Goal: Task Accomplishment & Management: Use online tool/utility

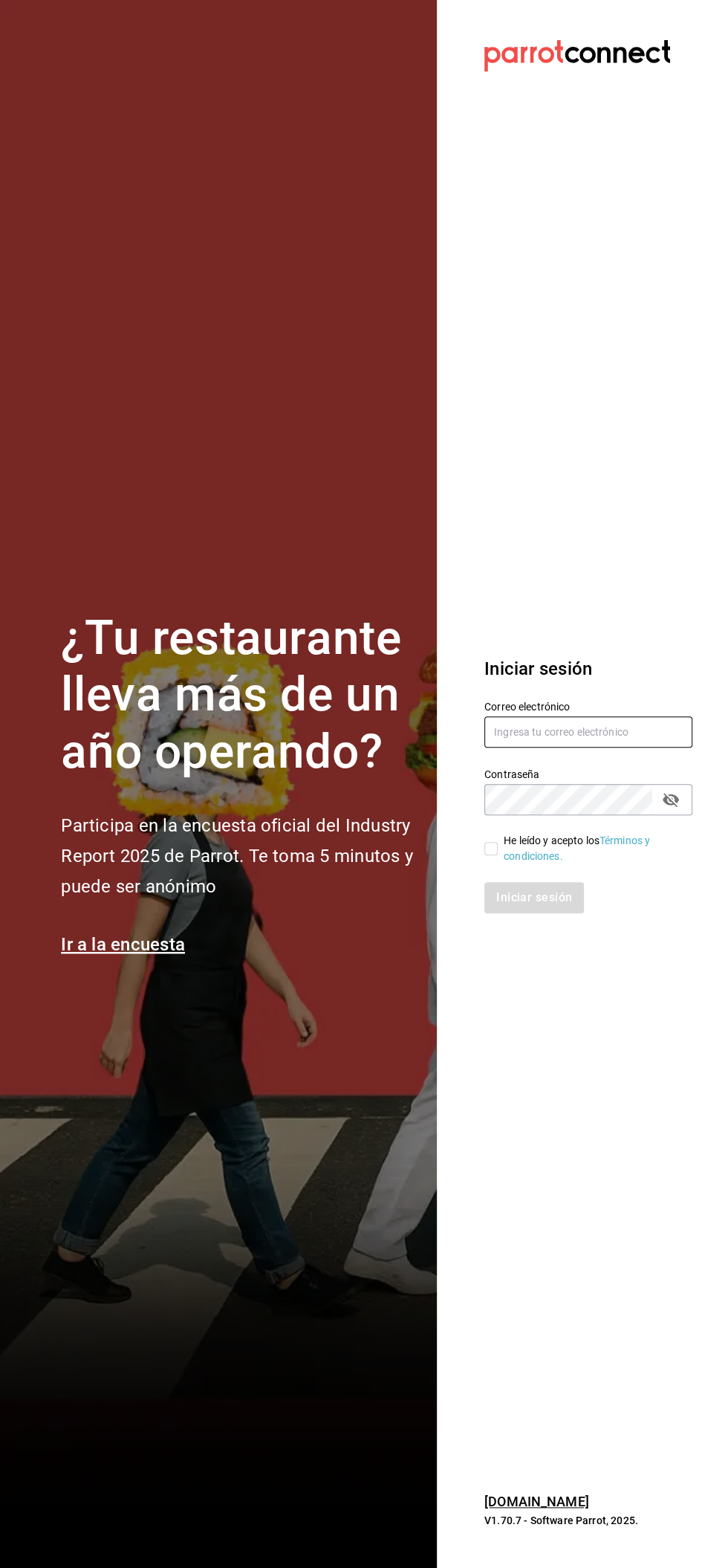
click at [600, 728] on input "text" at bounding box center [589, 731] width 208 height 31
type input "facturacion@beefcapital.com"
click at [495, 852] on input "He leído y acepto los Términos y condiciones." at bounding box center [491, 848] width 13 height 13
checkbox input "true"
click at [553, 899] on font "Iniciar sesión" at bounding box center [535, 897] width 76 height 14
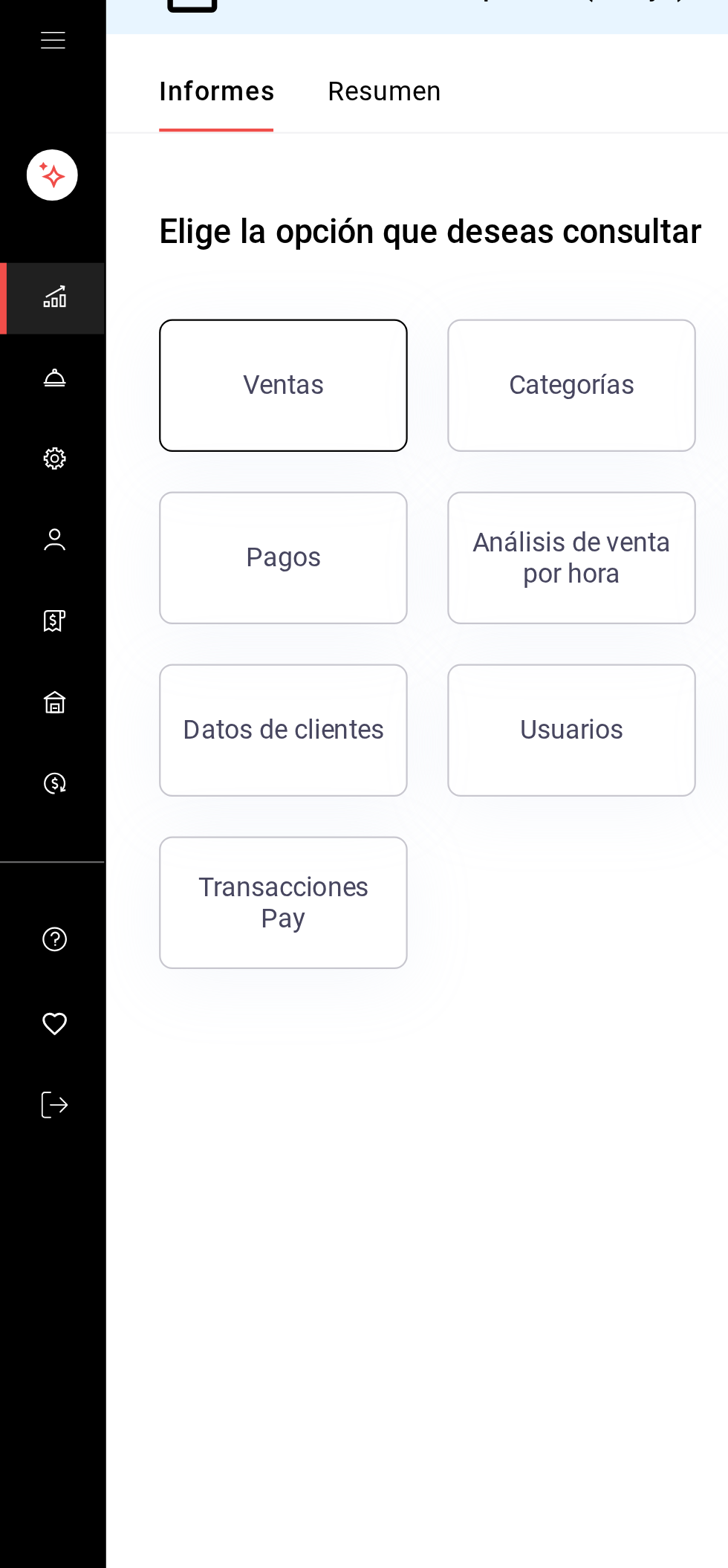
click at [144, 208] on button "Ventas" at bounding box center [127, 199] width 112 height 60
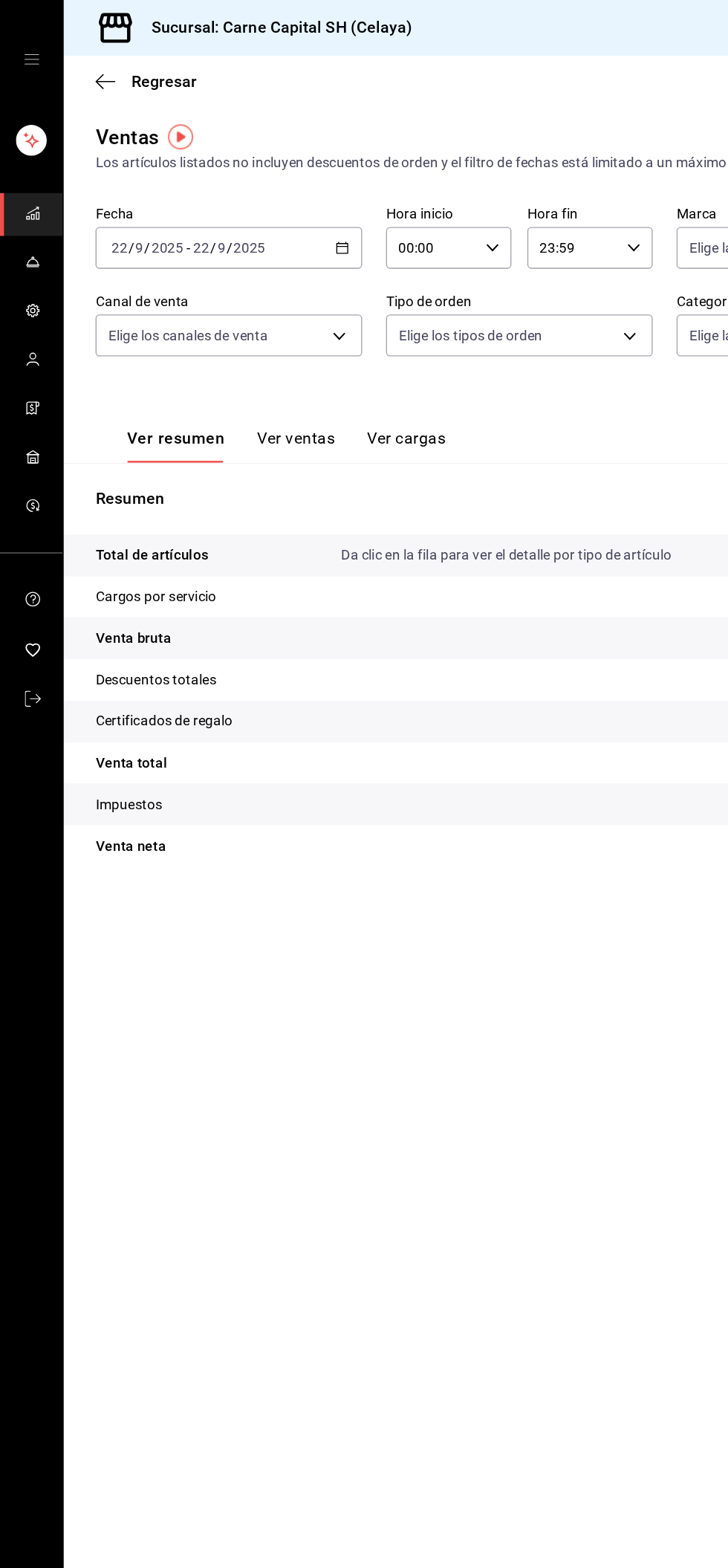
click at [258, 180] on \(Stroke\) "button" at bounding box center [258, 180] width 1 height 1
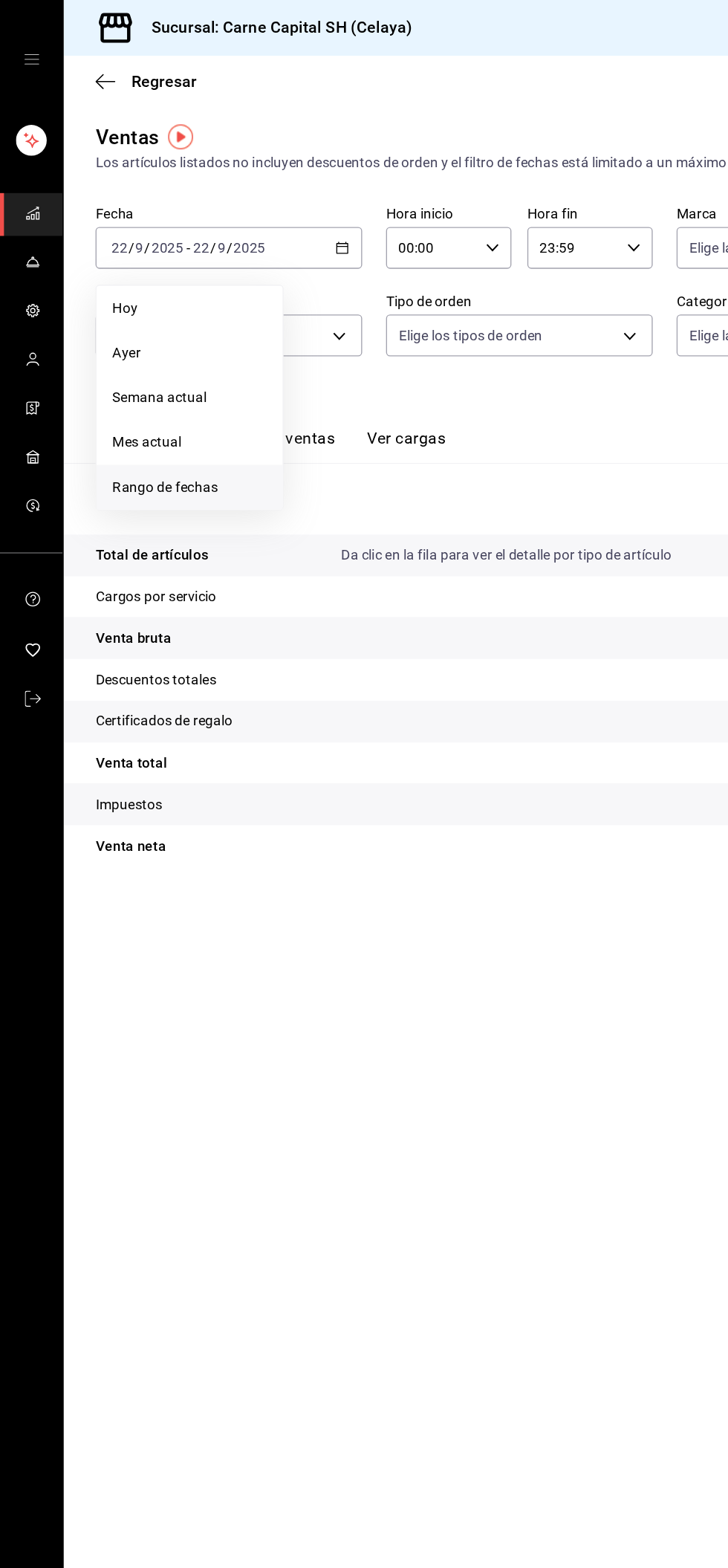
click at [177, 369] on span "Rango de fechas" at bounding box center [141, 363] width 115 height 15
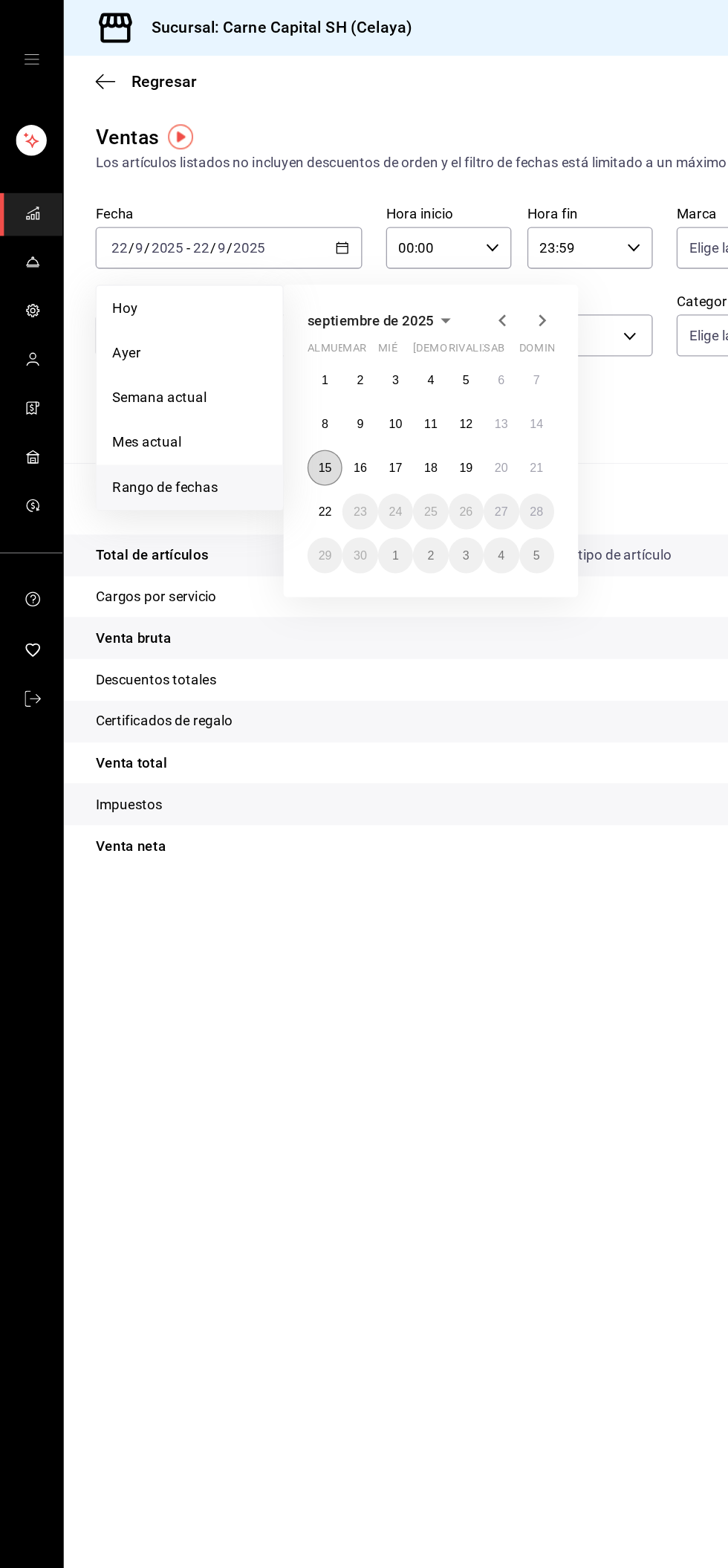
click at [242, 348] on font "15" at bounding box center [242, 349] width 10 height 11
click at [400, 348] on font "21" at bounding box center [400, 349] width 10 height 11
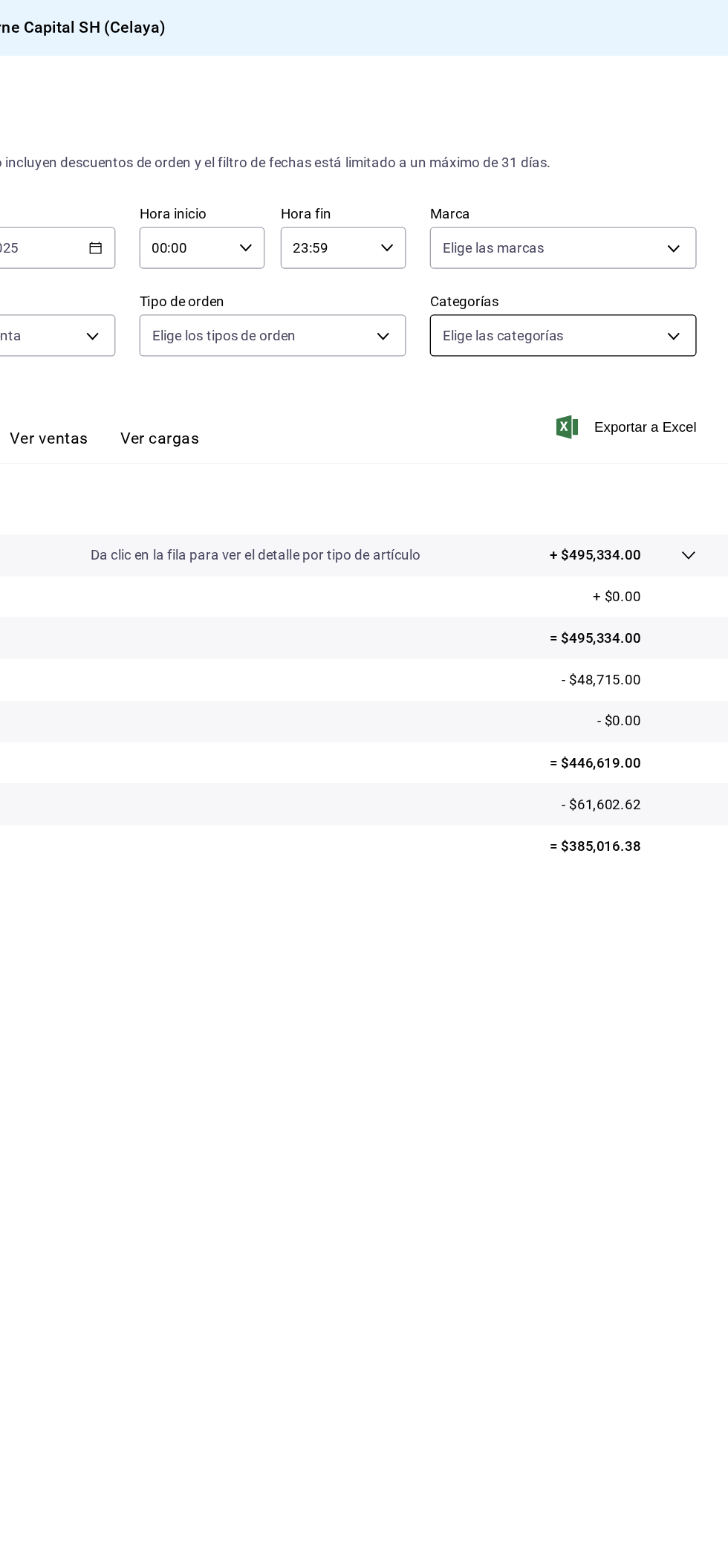
click at [662, 257] on body "Sucursal: Carne Capital SH (Celaya) Regresar Ventas Los artículos listados no i…" at bounding box center [364, 784] width 728 height 1568
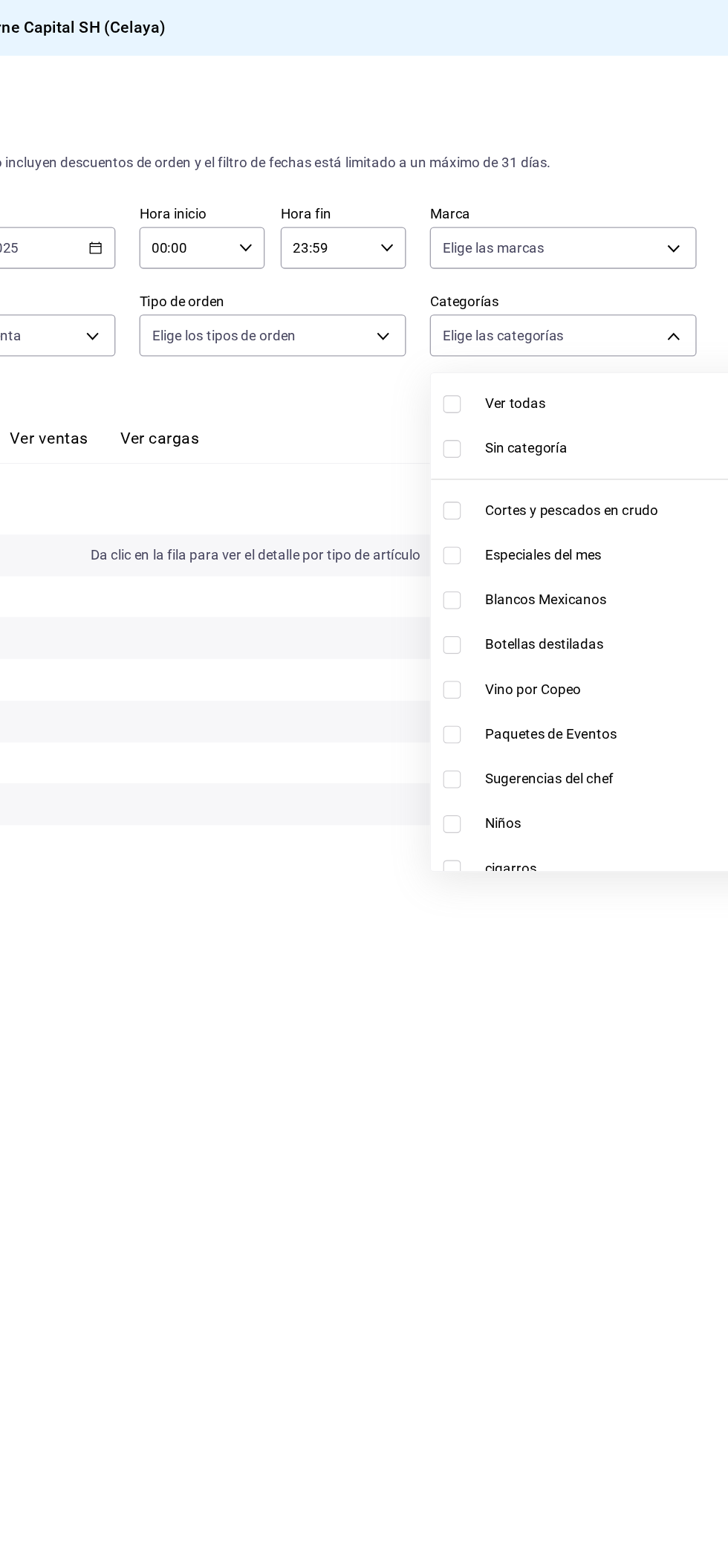
click at [631, 485] on font "Botellas destiladas" at bounding box center [591, 480] width 89 height 12
type input "b1aff85c-33f8-41d6-9d6d-0d690ab08e76"
checkbox input "true"
click at [658, 254] on div at bounding box center [364, 784] width 728 height 1568
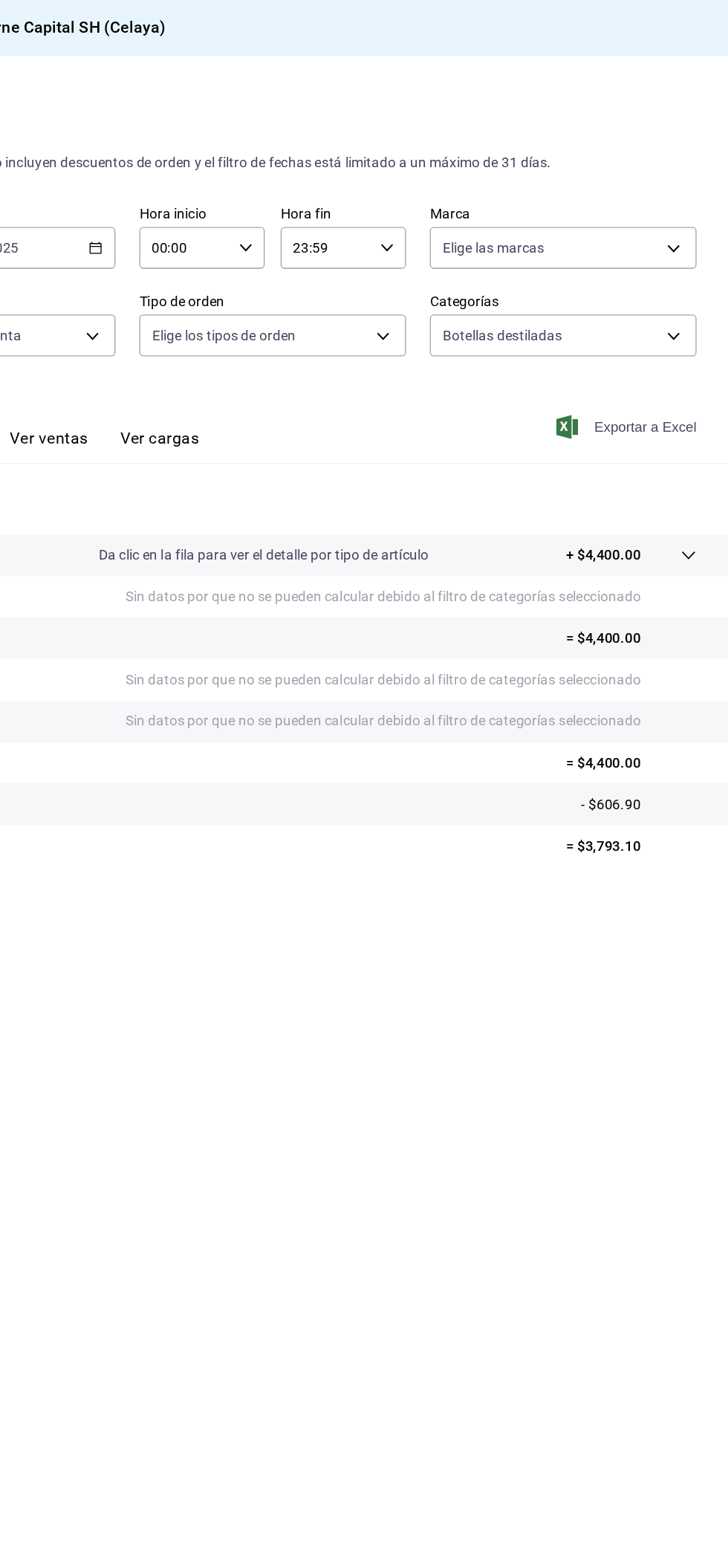
click at [658, 318] on font "Exportar a Excel" at bounding box center [666, 318] width 77 height 12
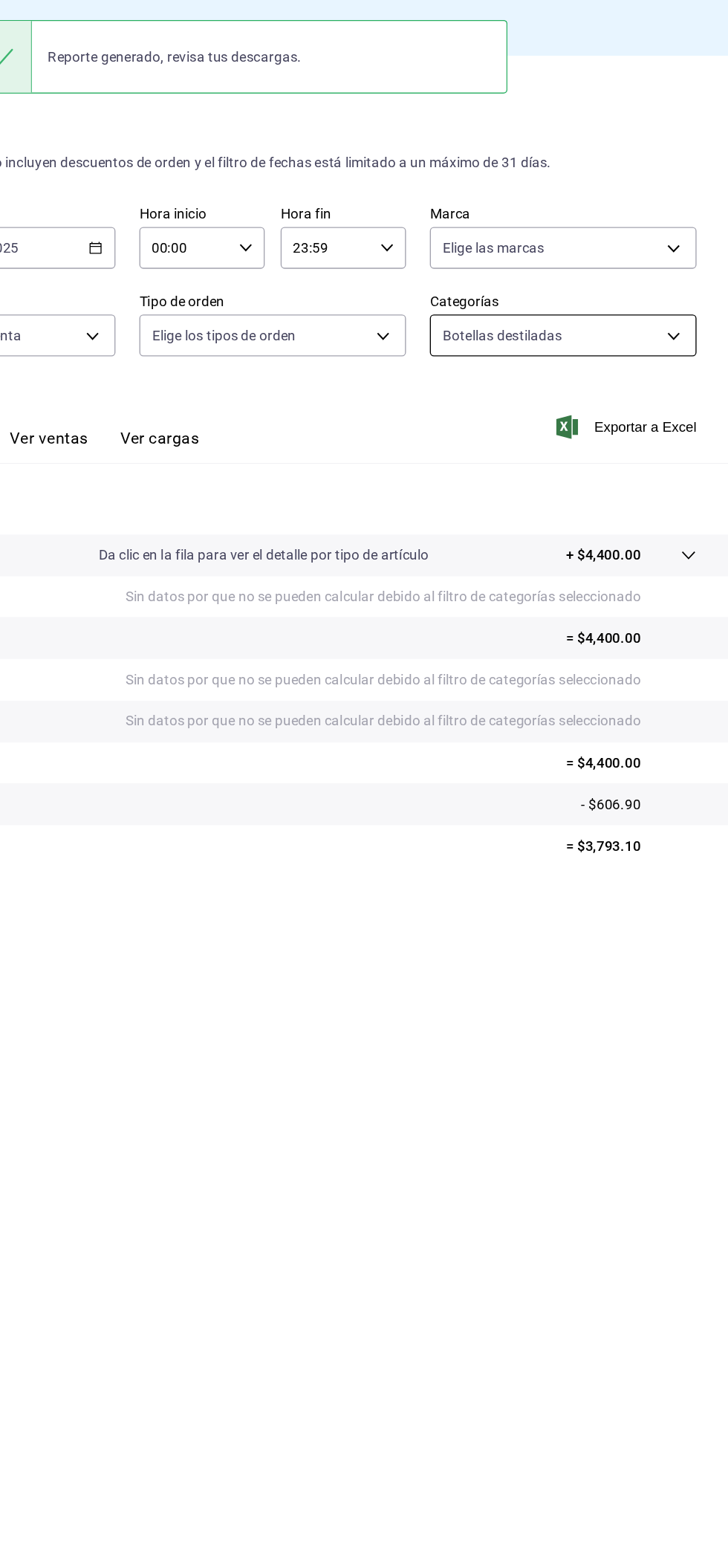
click at [651, 246] on body "Sucursal: Carne Capital SH (Celaya) Regresar Ventas Los artículos listados no i…" at bounding box center [364, 784] width 728 height 1568
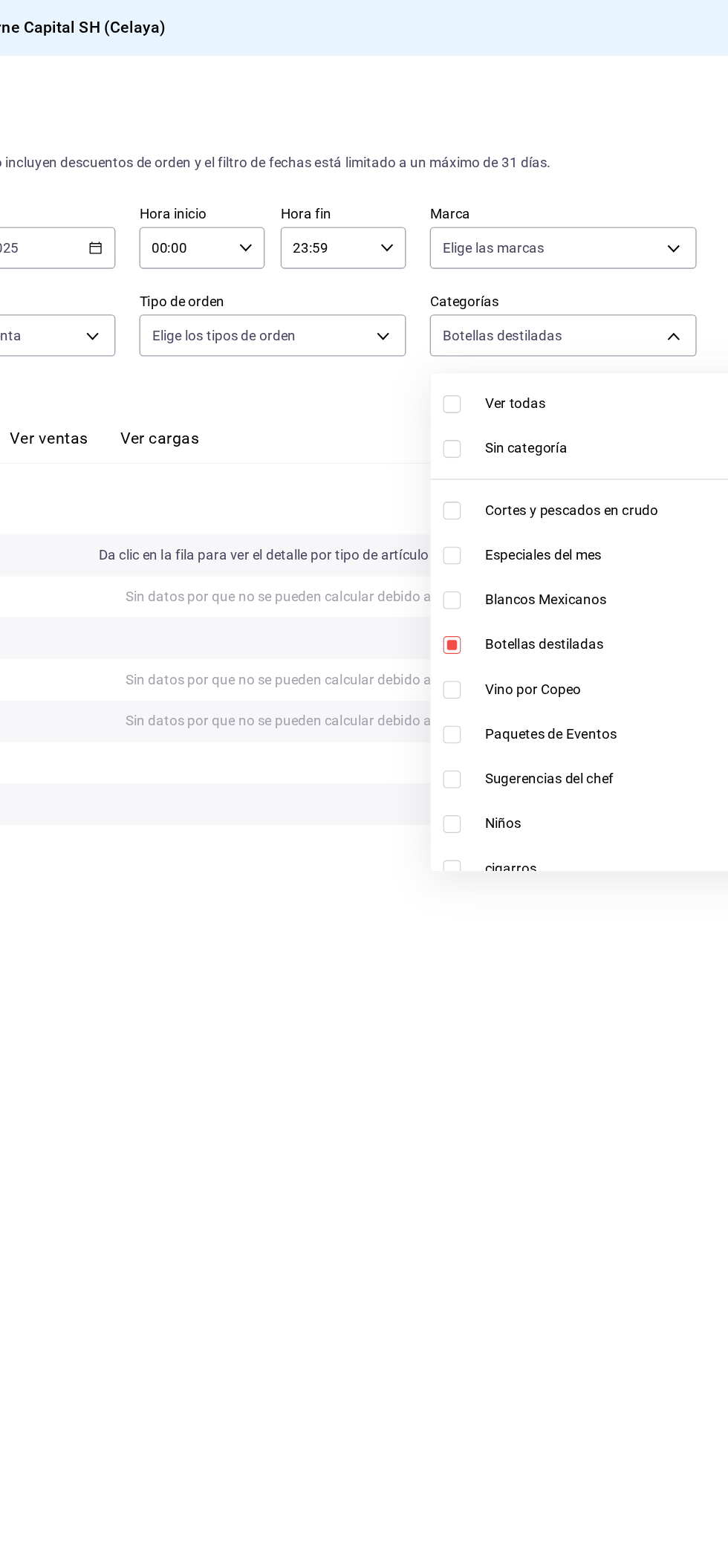
click at [624, 480] on font "Botellas destiladas" at bounding box center [591, 480] width 89 height 12
checkbox input "false"
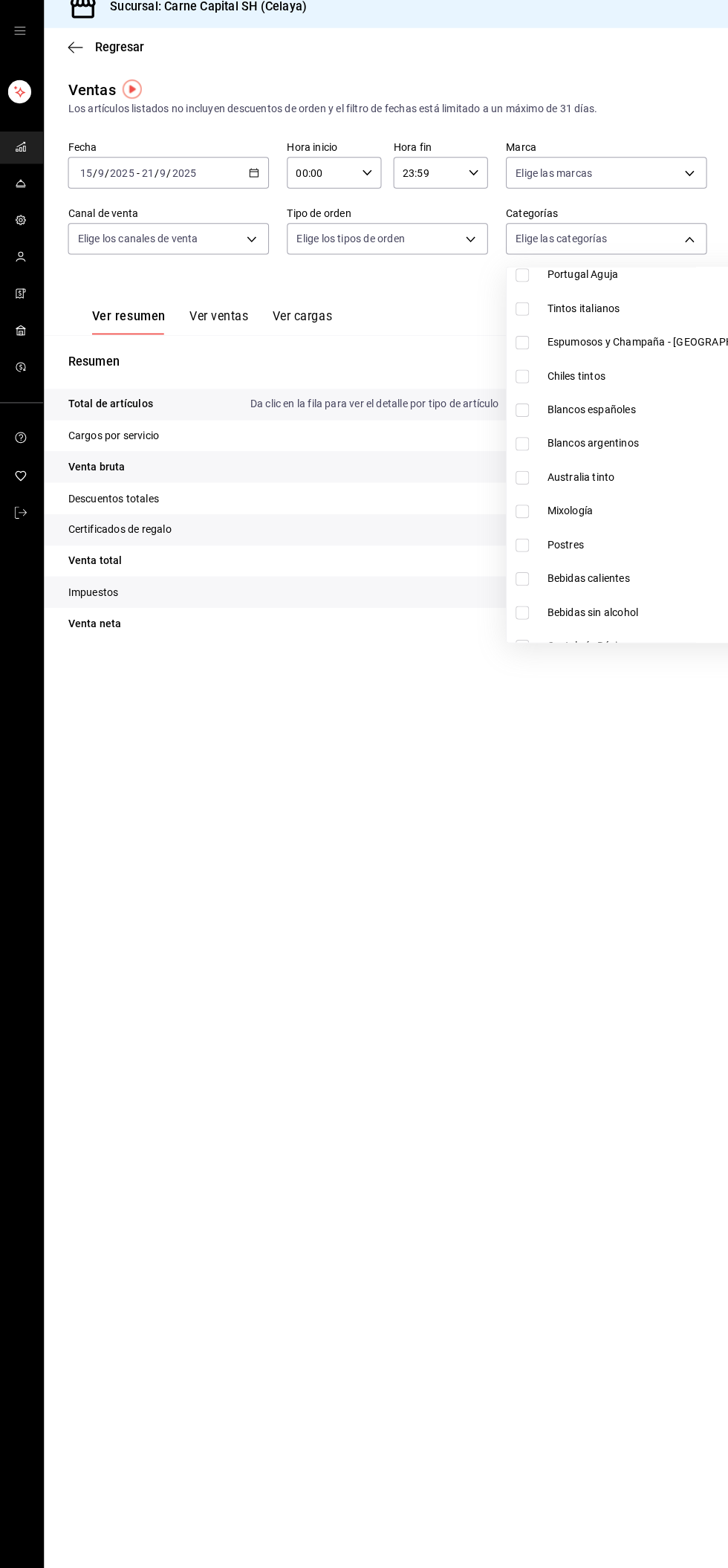
scroll to position [565, 0]
click at [626, 519] on span "Mixología" at bounding box center [660, 517] width 227 height 15
type input "ed8464b0-ae2d-48fb-a3a1-69b90906862d"
checkbox input "true"
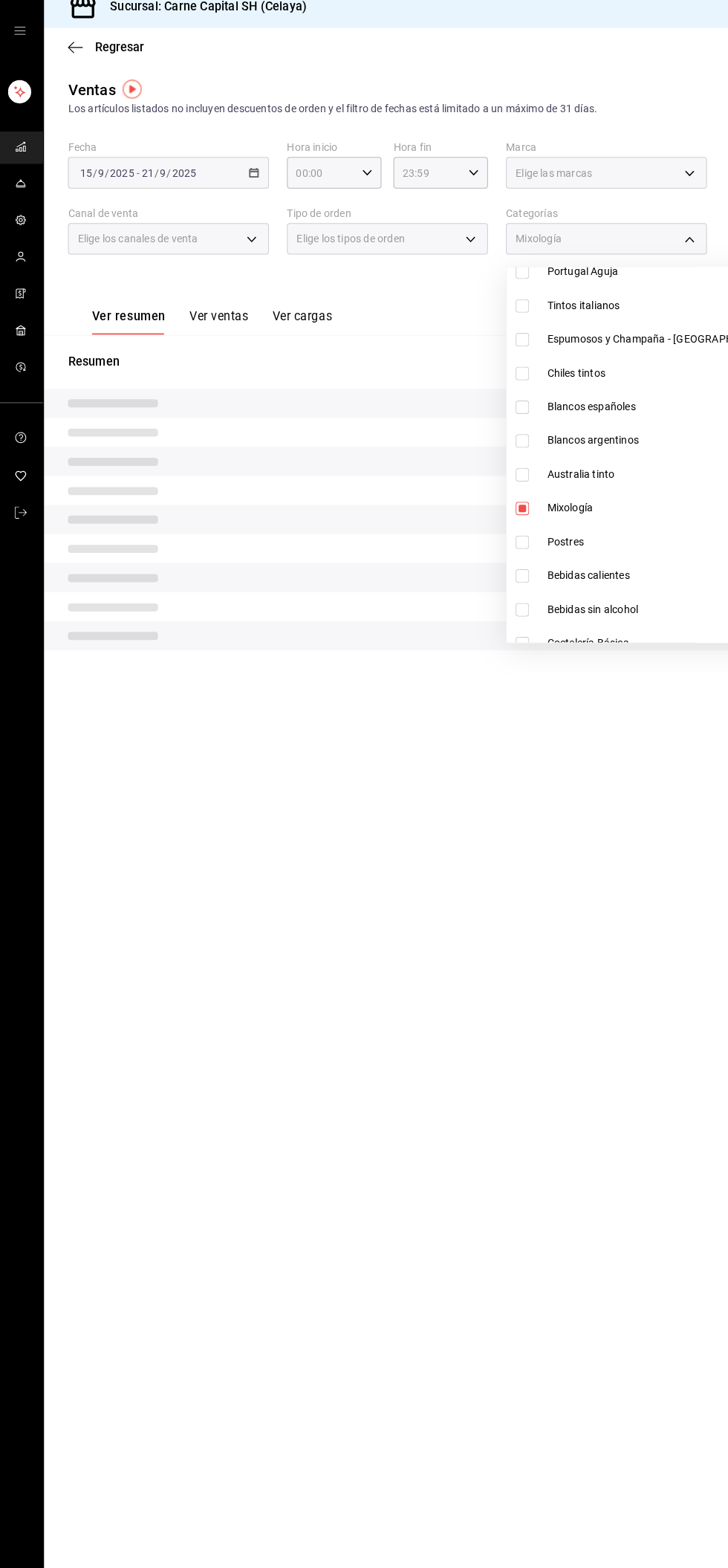
click at [673, 264] on div at bounding box center [364, 784] width 728 height 1568
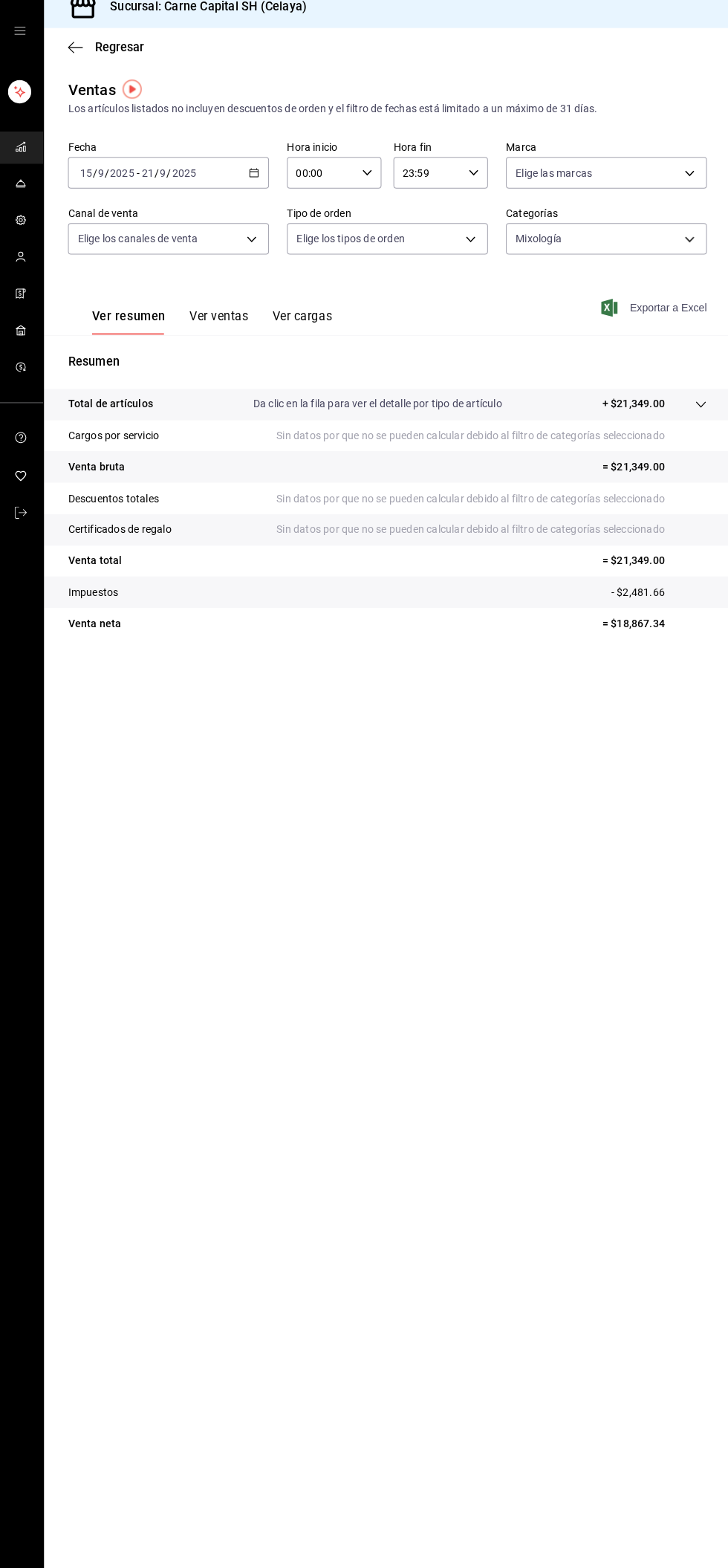
click at [683, 327] on span "Exportar a Excel" at bounding box center [654, 319] width 102 height 18
click at [640, 238] on body "Sucursal: Carne Capital SH (Celaya) Regresar Ventas Los artículos listados no i…" at bounding box center [364, 784] width 728 height 1568
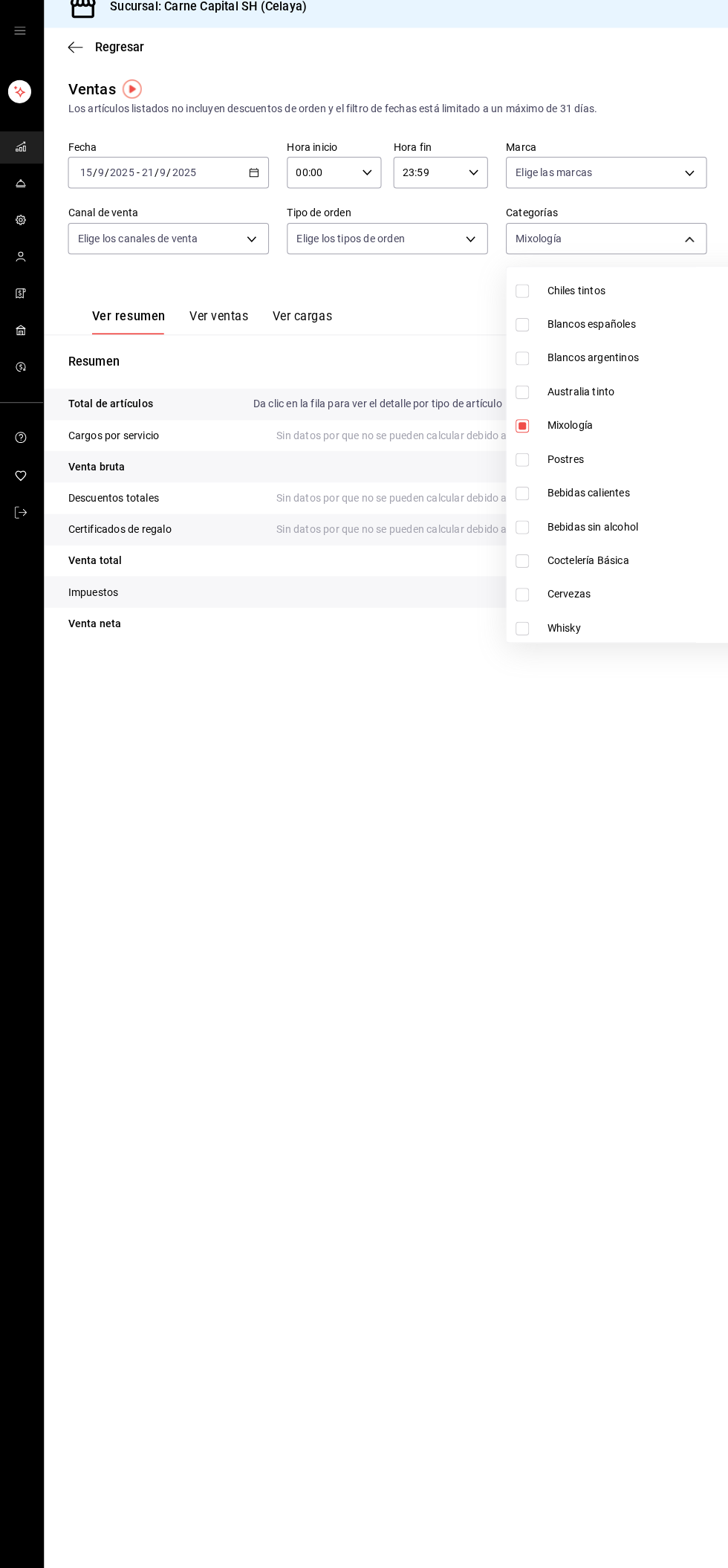
click at [618, 435] on span "Mixología" at bounding box center [660, 435] width 227 height 15
checkbox input "false"
click at [640, 507] on span "Bebidas calientes" at bounding box center [660, 502] width 227 height 15
type input "25b48a25-f7d5-4d46-af2a-a14d569b378f"
checkbox input "true"
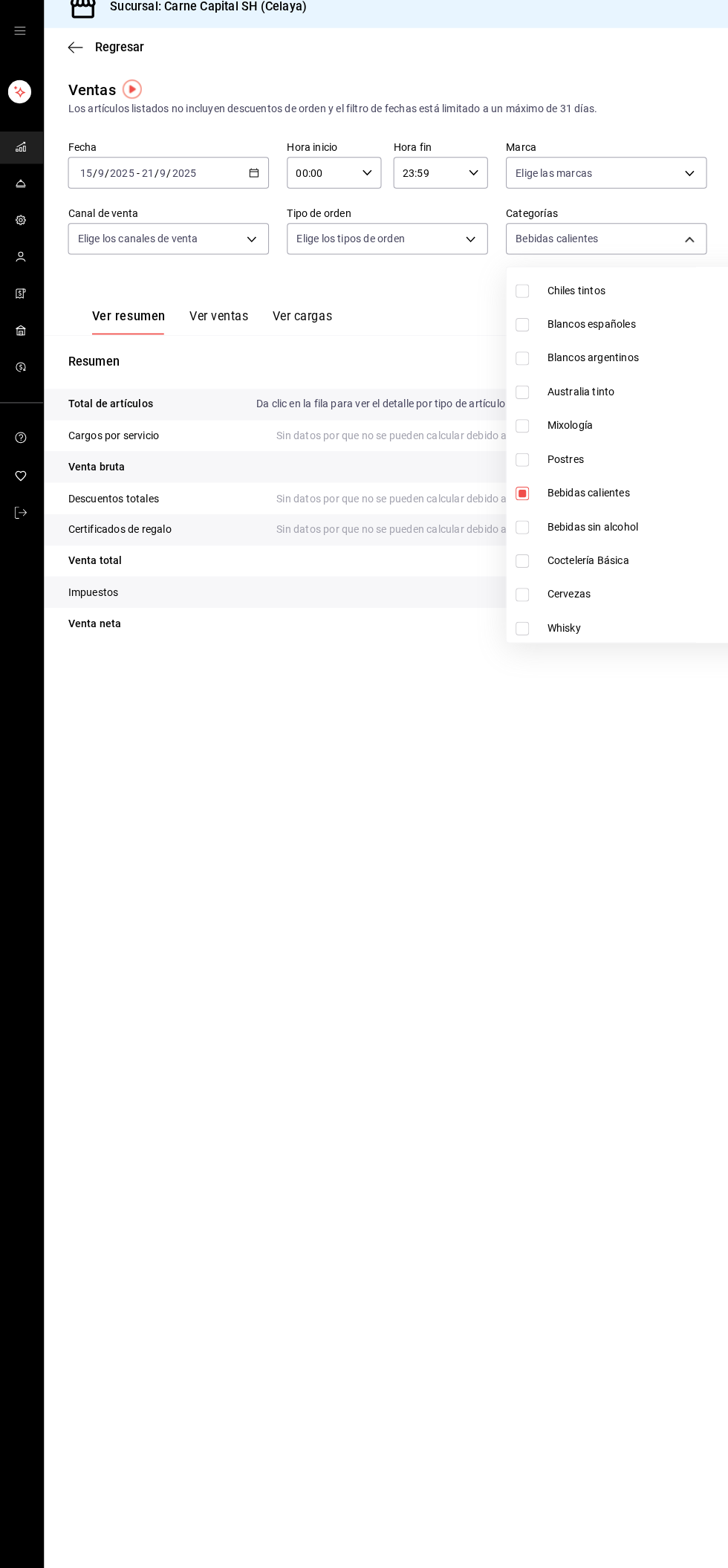
click at [679, 252] on div at bounding box center [364, 784] width 728 height 1568
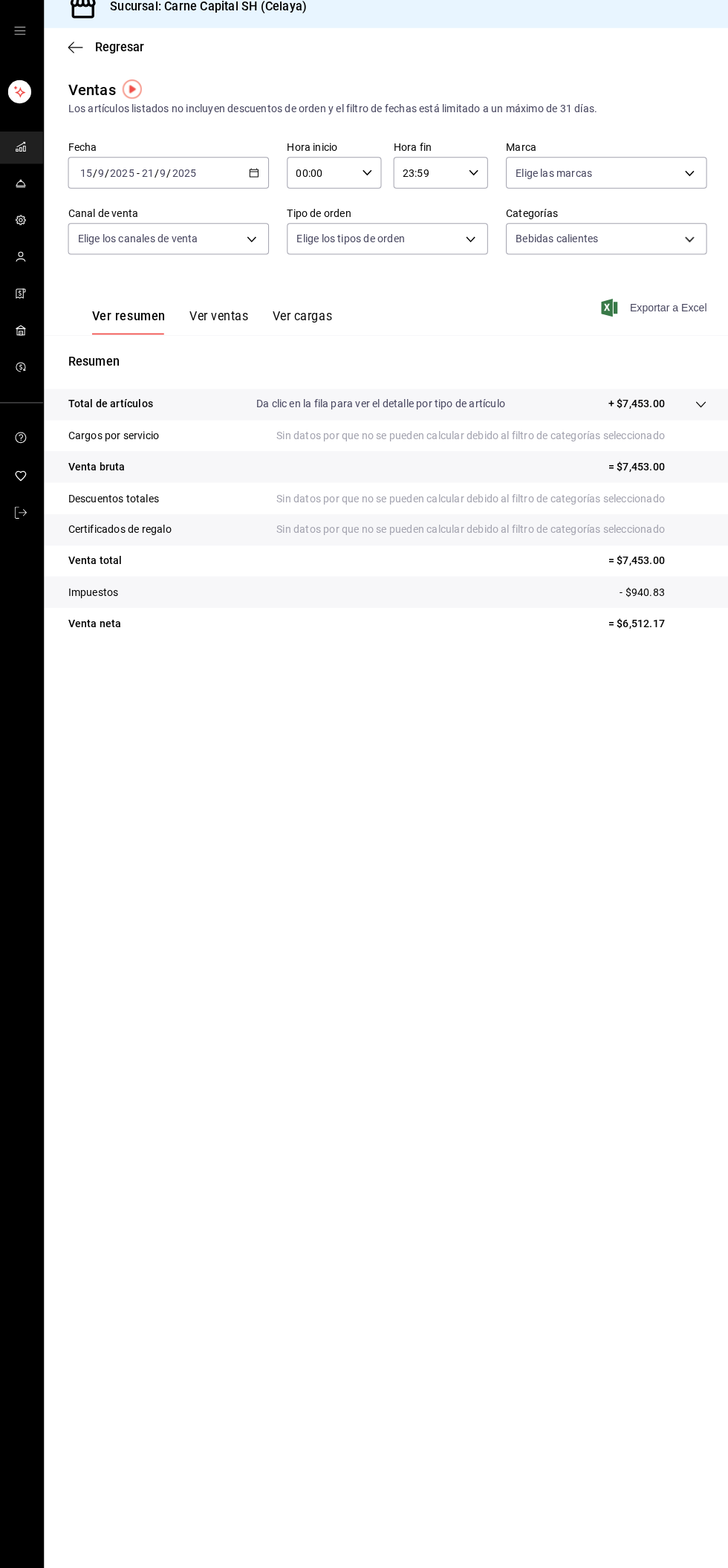
click at [683, 319] on font "Exportar a Excel" at bounding box center [666, 318] width 77 height 12
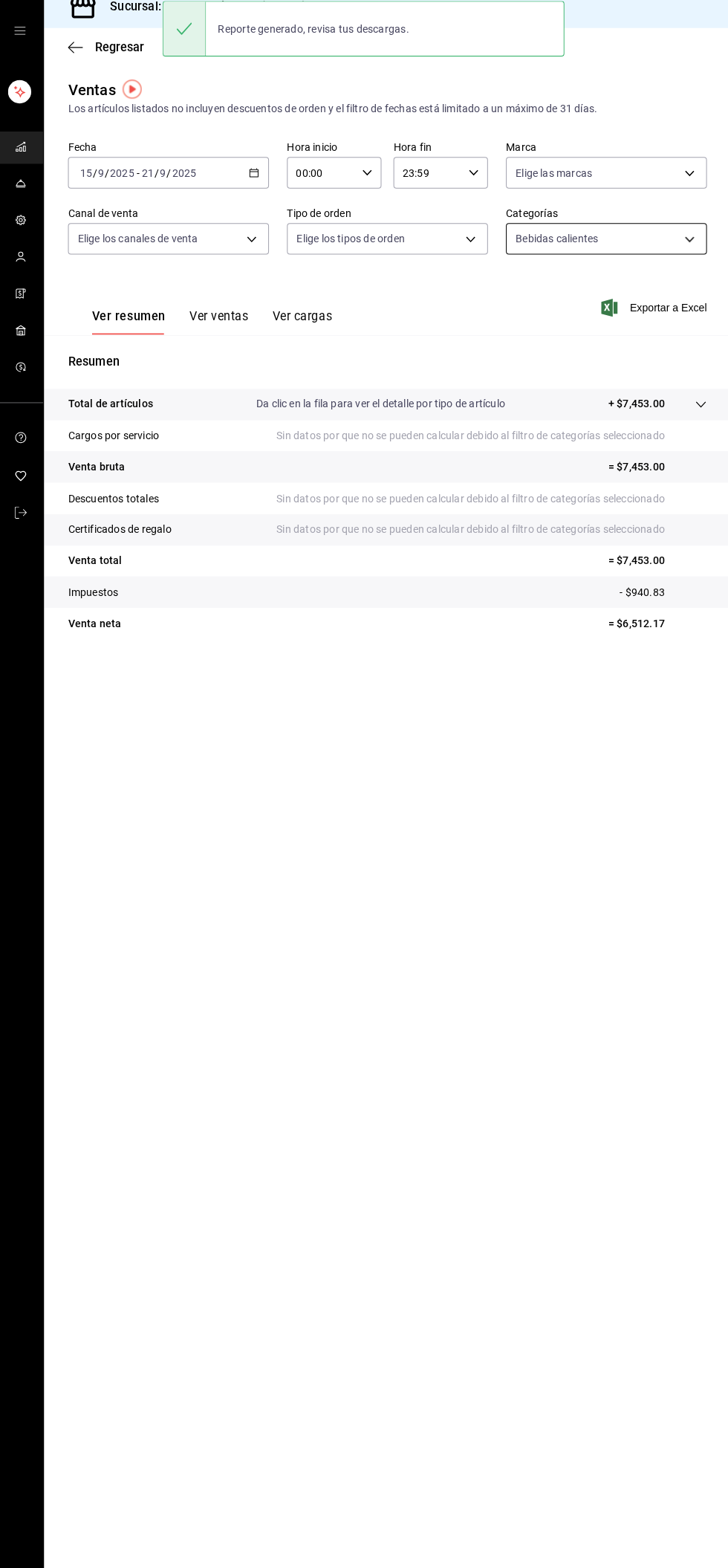
click at [655, 257] on body "Sucursal: Carne Capital SH (Celaya) Regresar Ventas Los artículos listados no i…" at bounding box center [364, 784] width 728 height 1568
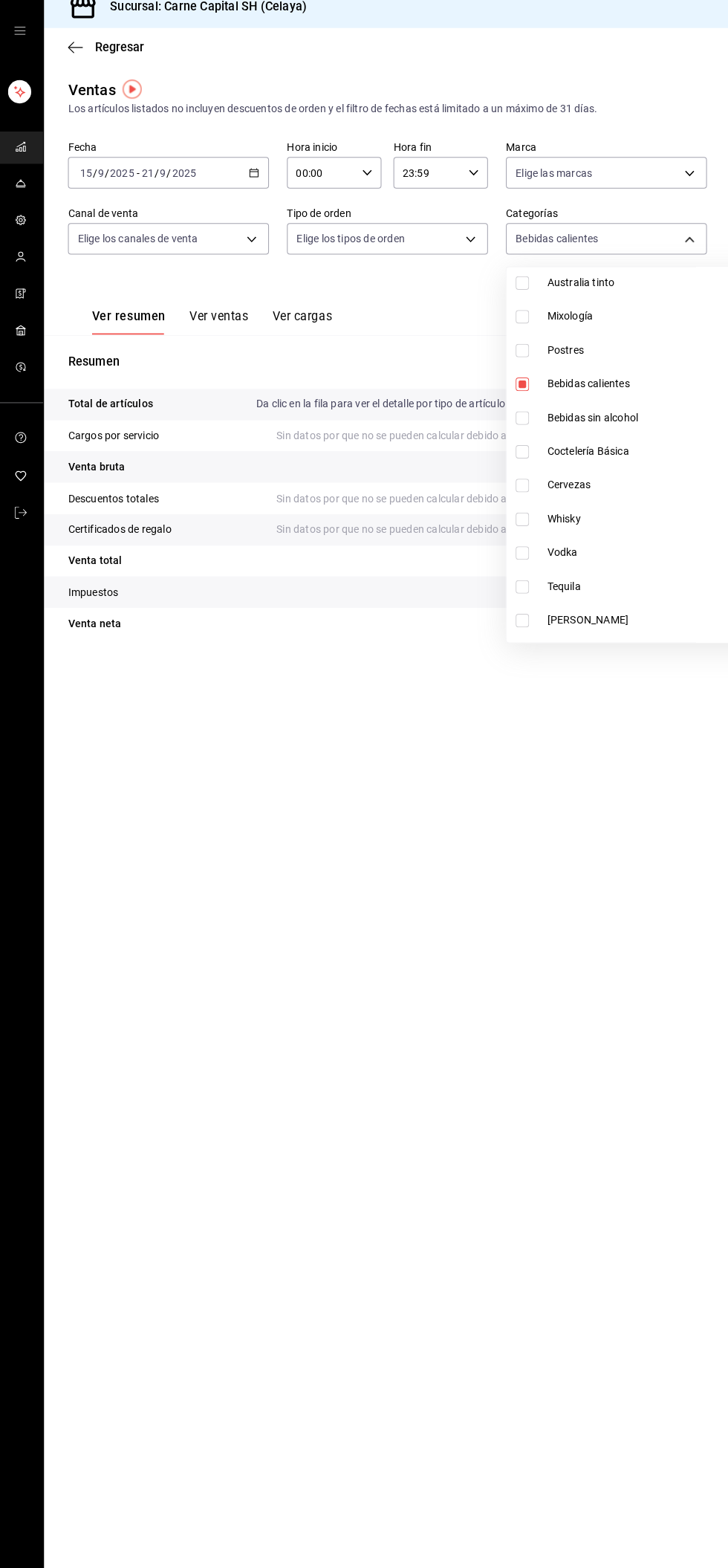
click at [649, 392] on span "Bebidas calientes" at bounding box center [660, 394] width 227 height 15
checkbox input "false"
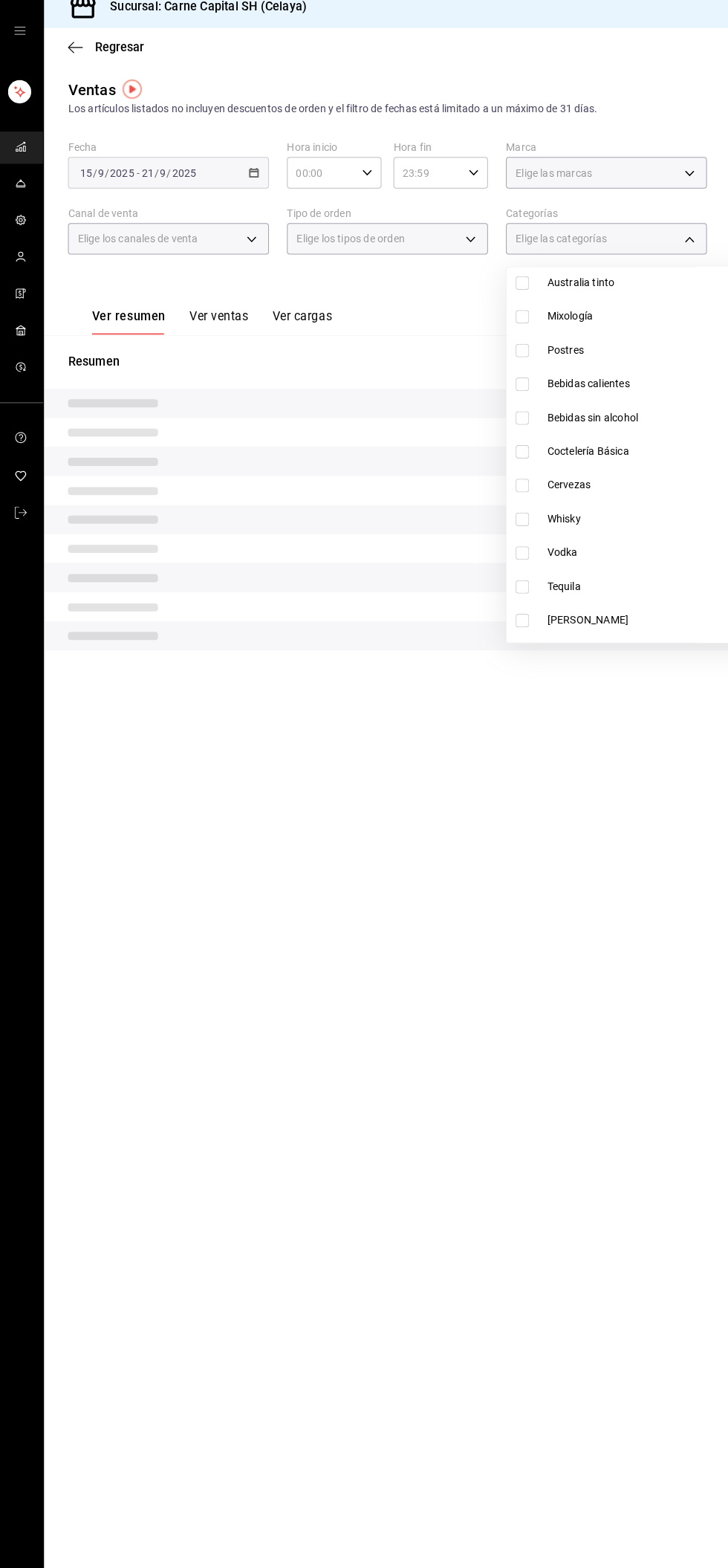
click at [645, 427] on span "Bebidas sin alcohol" at bounding box center [660, 427] width 227 height 15
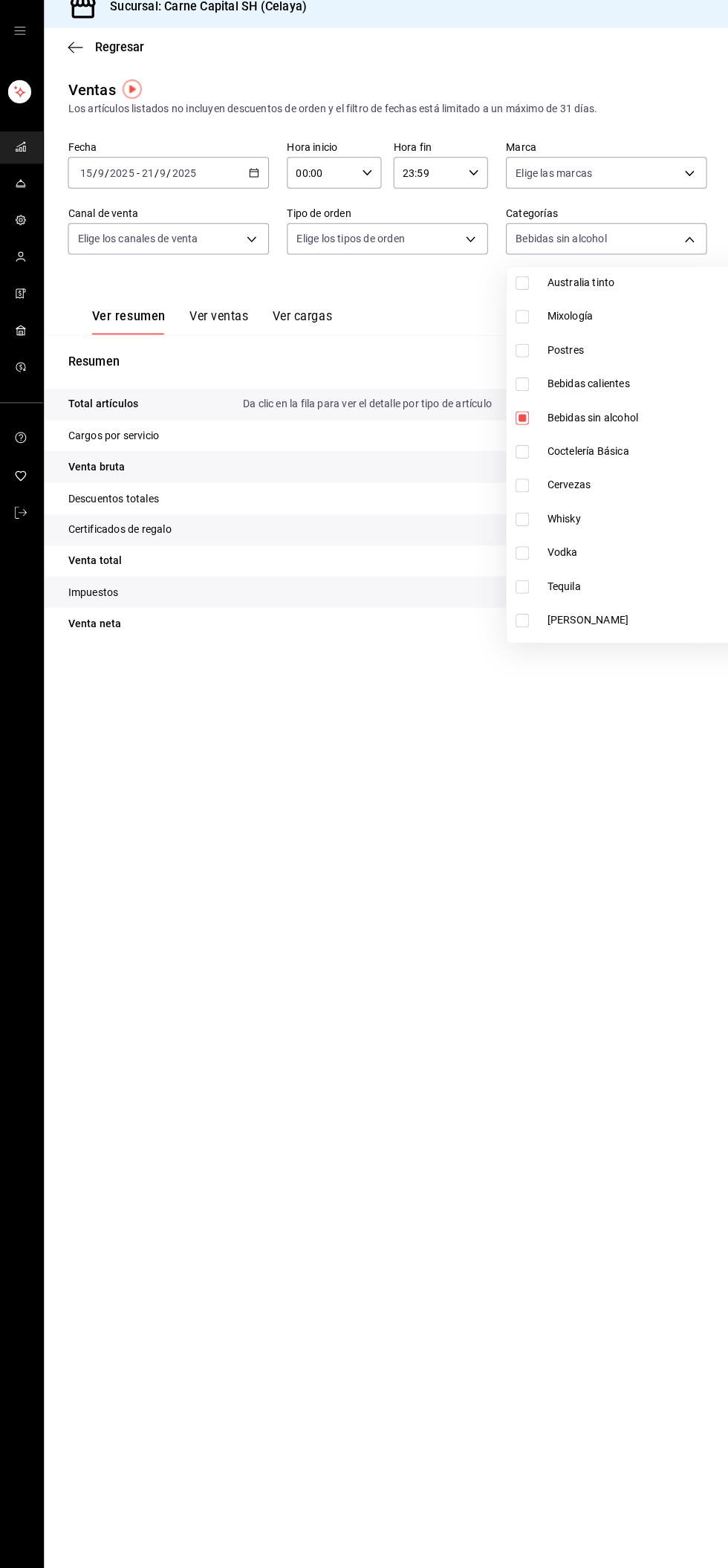
type input "d1586cb1-38c0-4d3a-8be9-15fc38c88de1"
checkbox input "true"
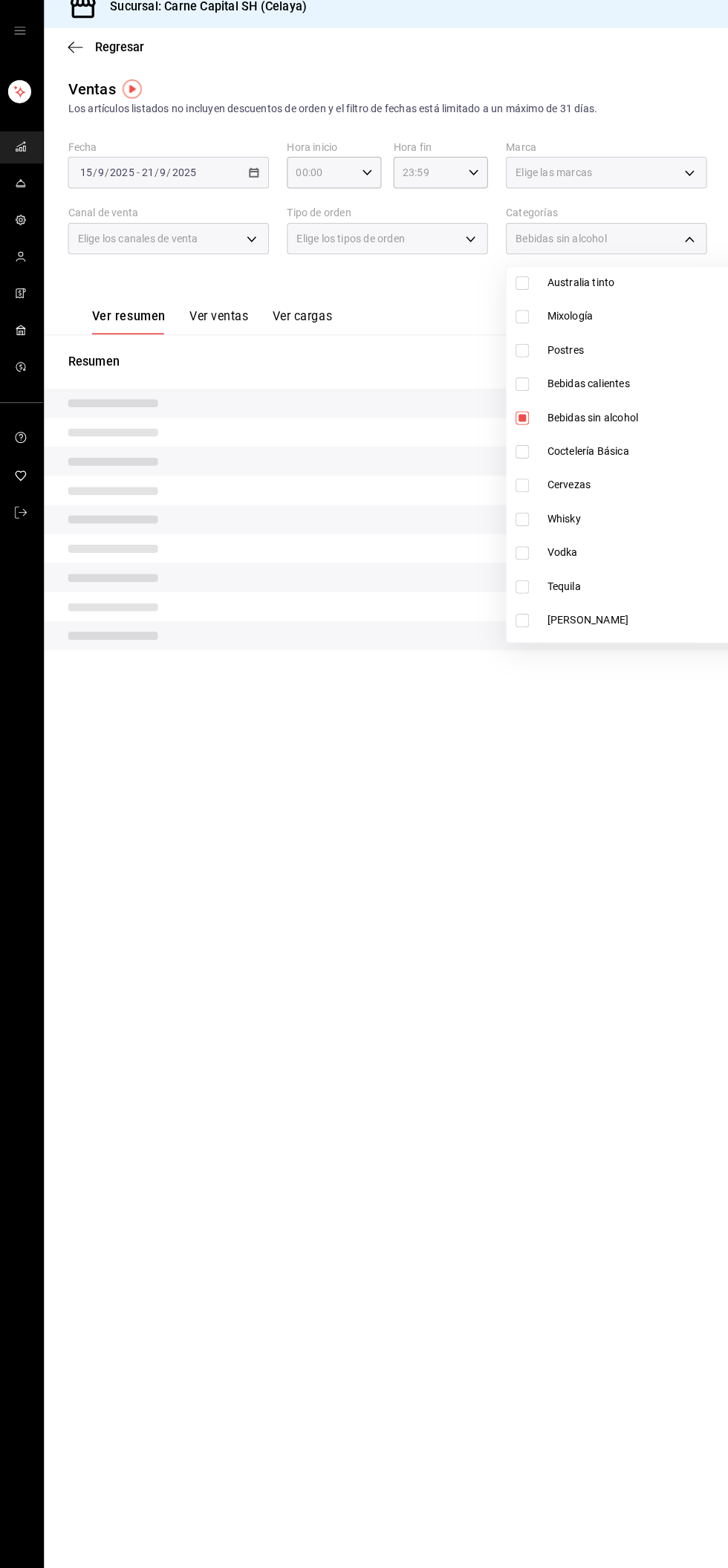
click at [682, 251] on div at bounding box center [364, 784] width 728 height 1568
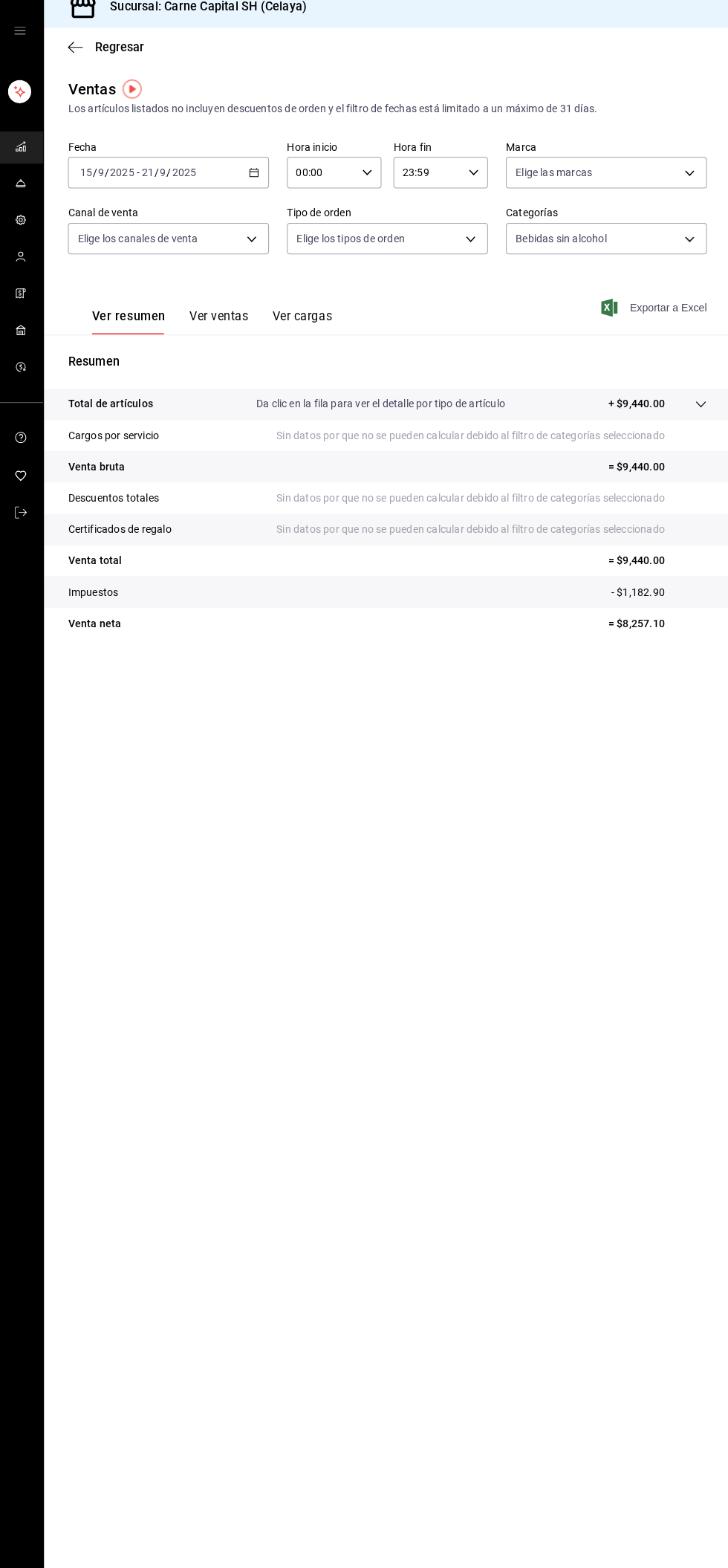
click at [675, 317] on font "Exportar a Excel" at bounding box center [666, 318] width 77 height 12
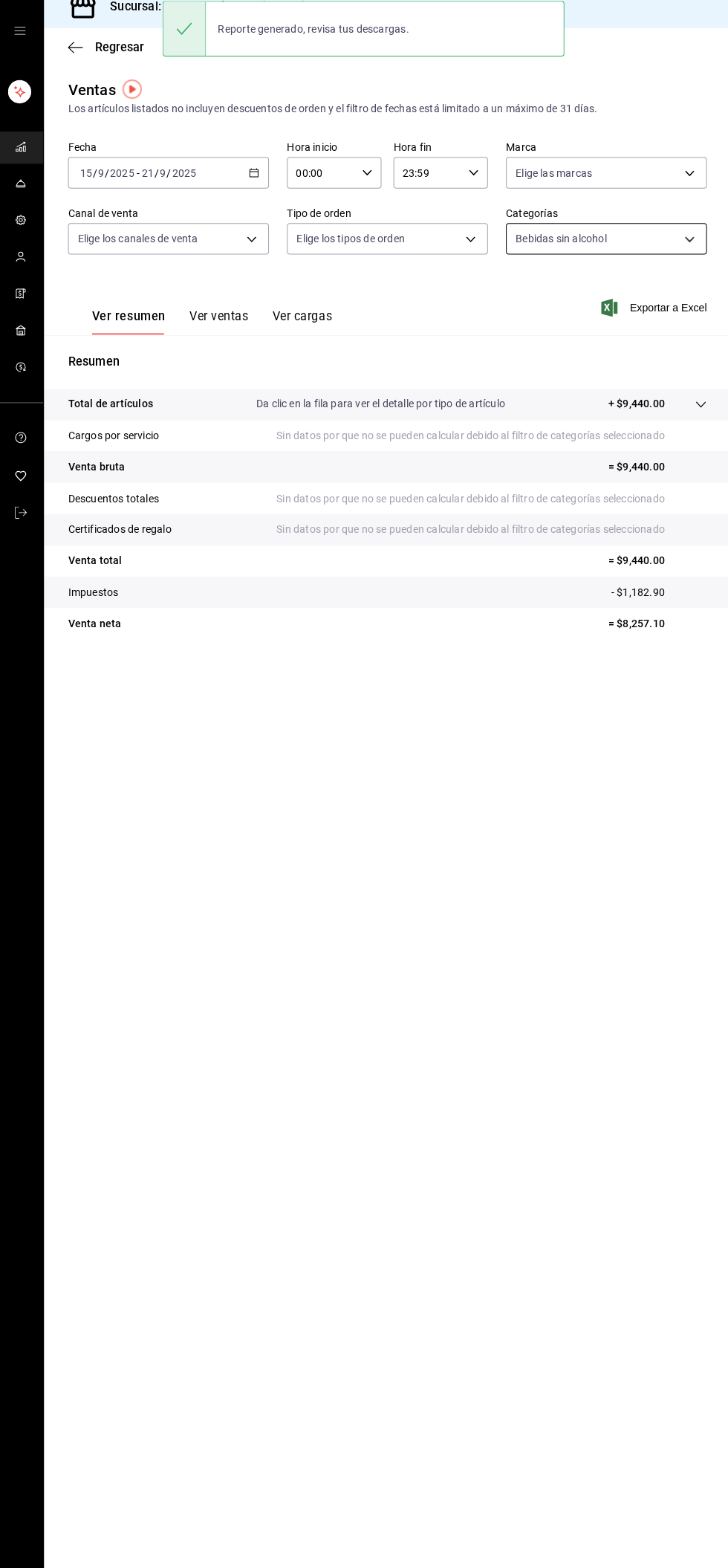
click at [661, 257] on body "Sucursal: Carne Capital SH (Celaya) Regresar Ventas Los artículos listados no i…" at bounding box center [364, 784] width 728 height 1568
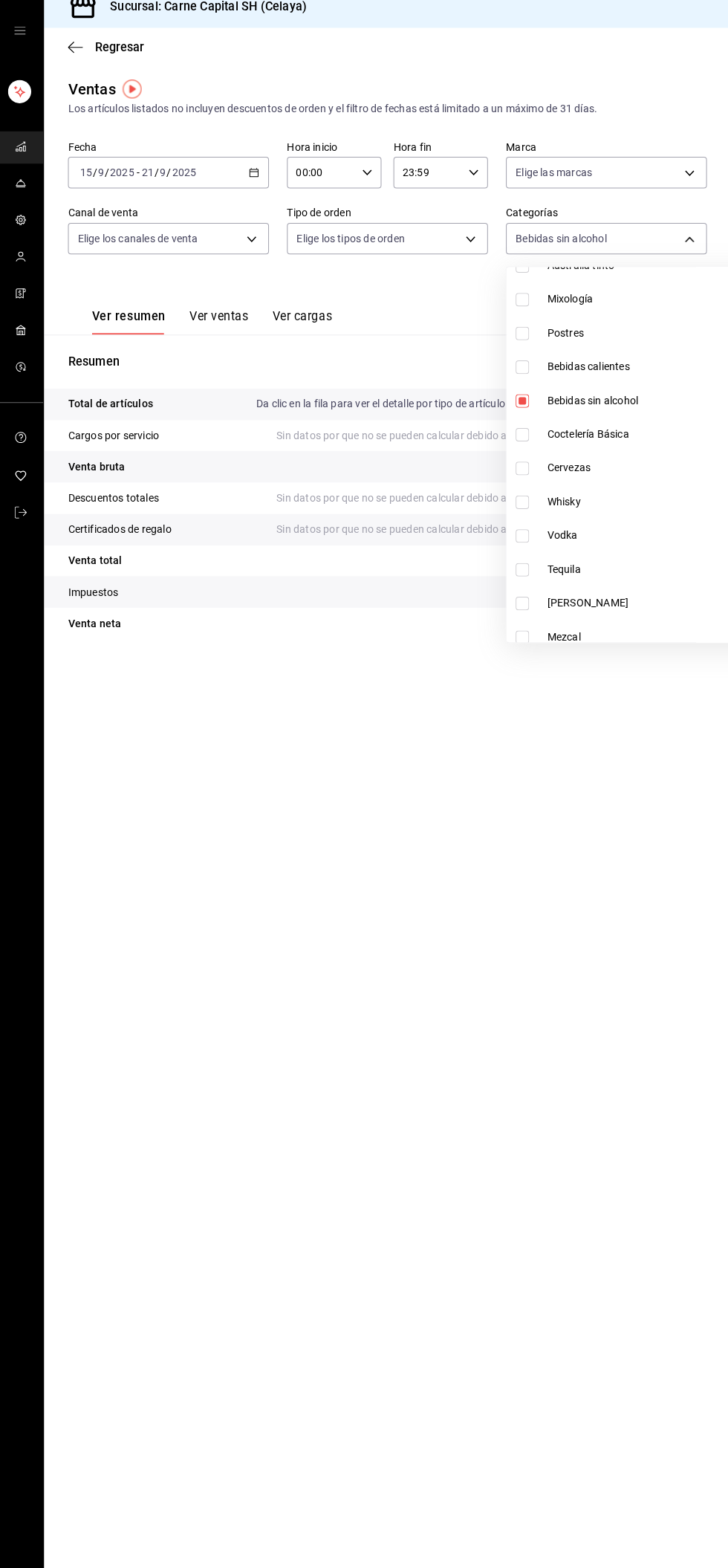
click at [625, 444] on font "Coctelería Básica" at bounding box center [587, 443] width 81 height 12
type input "d1586cb1-38c0-4d3a-8be9-15fc38c88de1,33c40437-a4d4-4e20-946a-026ba95b49b3"
checkbox input "true"
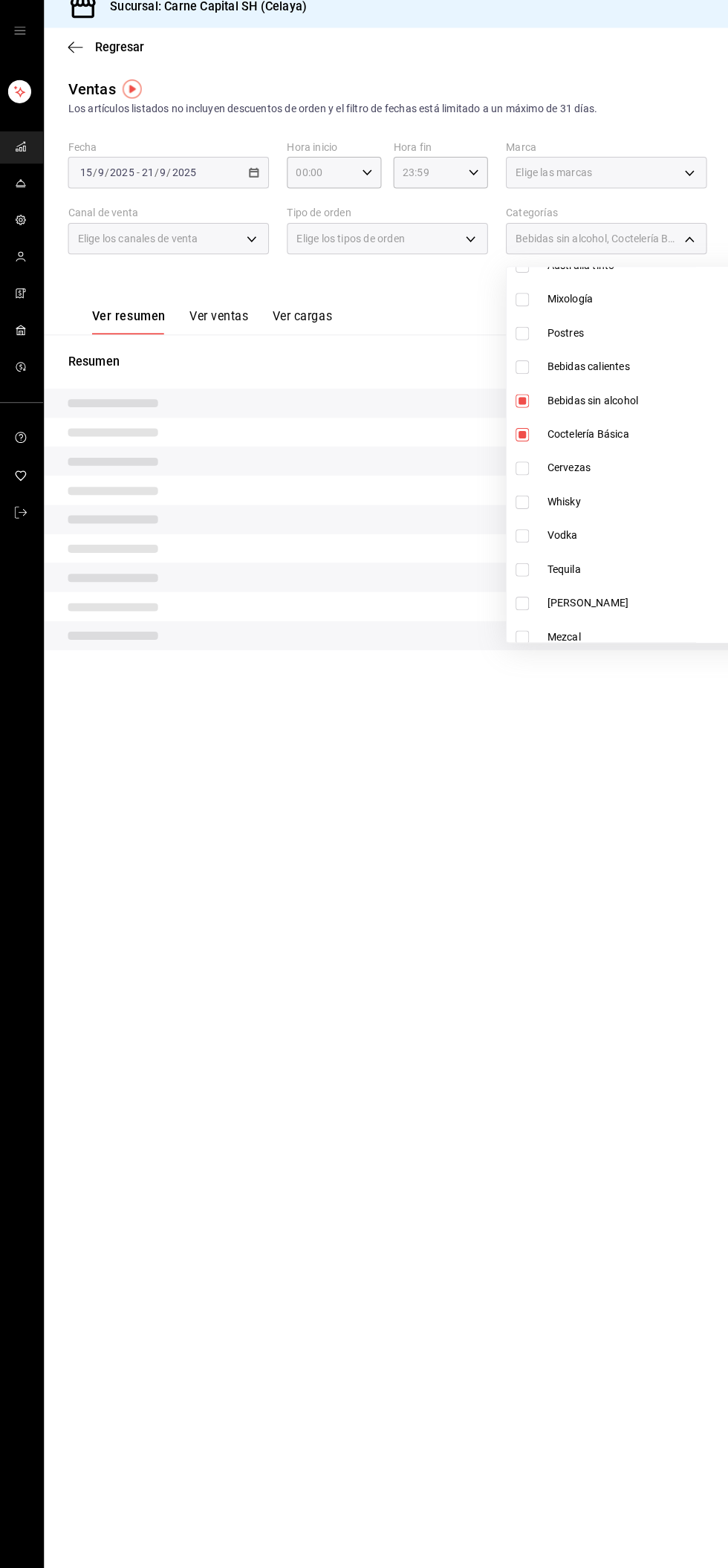
click at [643, 410] on span "Bebidas sin alcohol" at bounding box center [660, 410] width 227 height 15
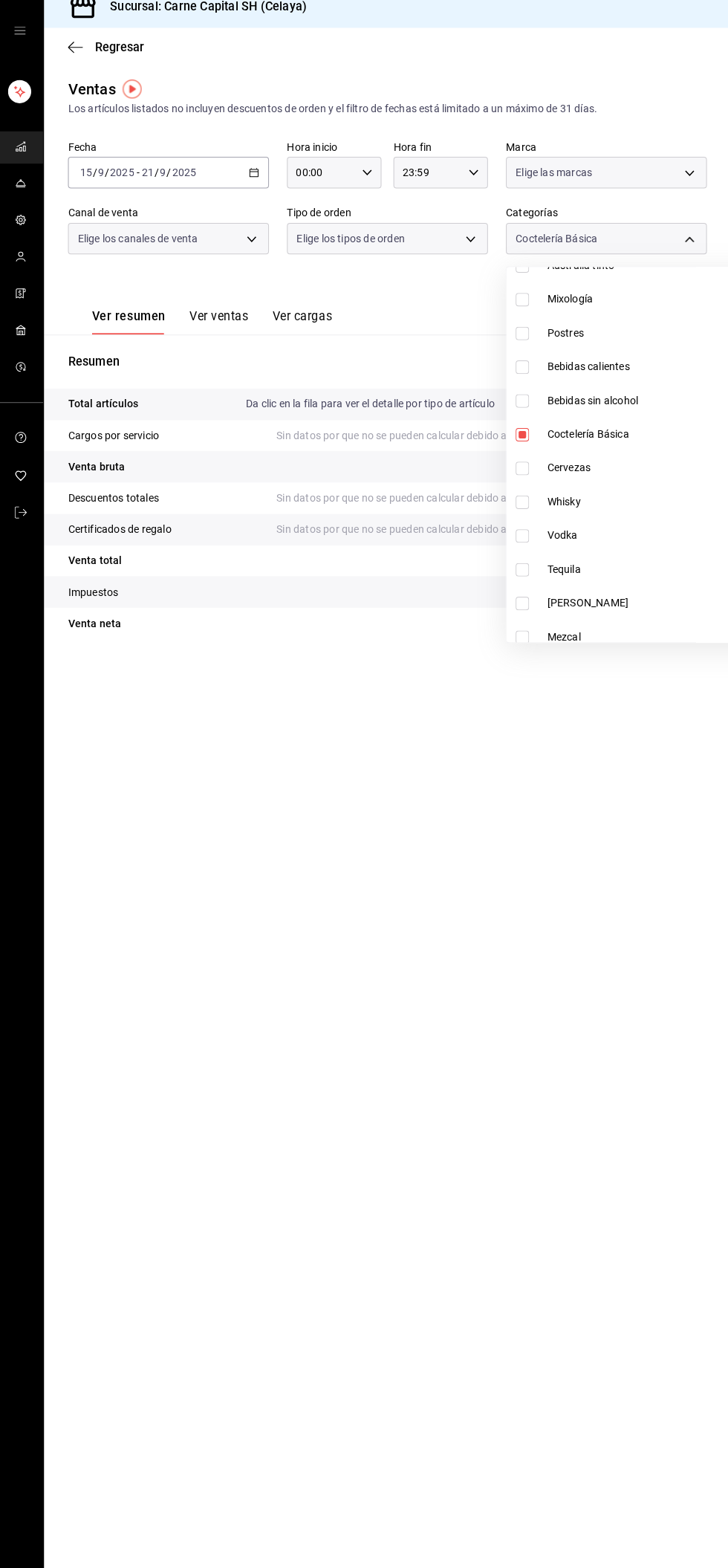
type input "33c40437-a4d4-4e20-946a-026ba95b49b3"
checkbox input "false"
click at [676, 243] on div at bounding box center [364, 784] width 728 height 1568
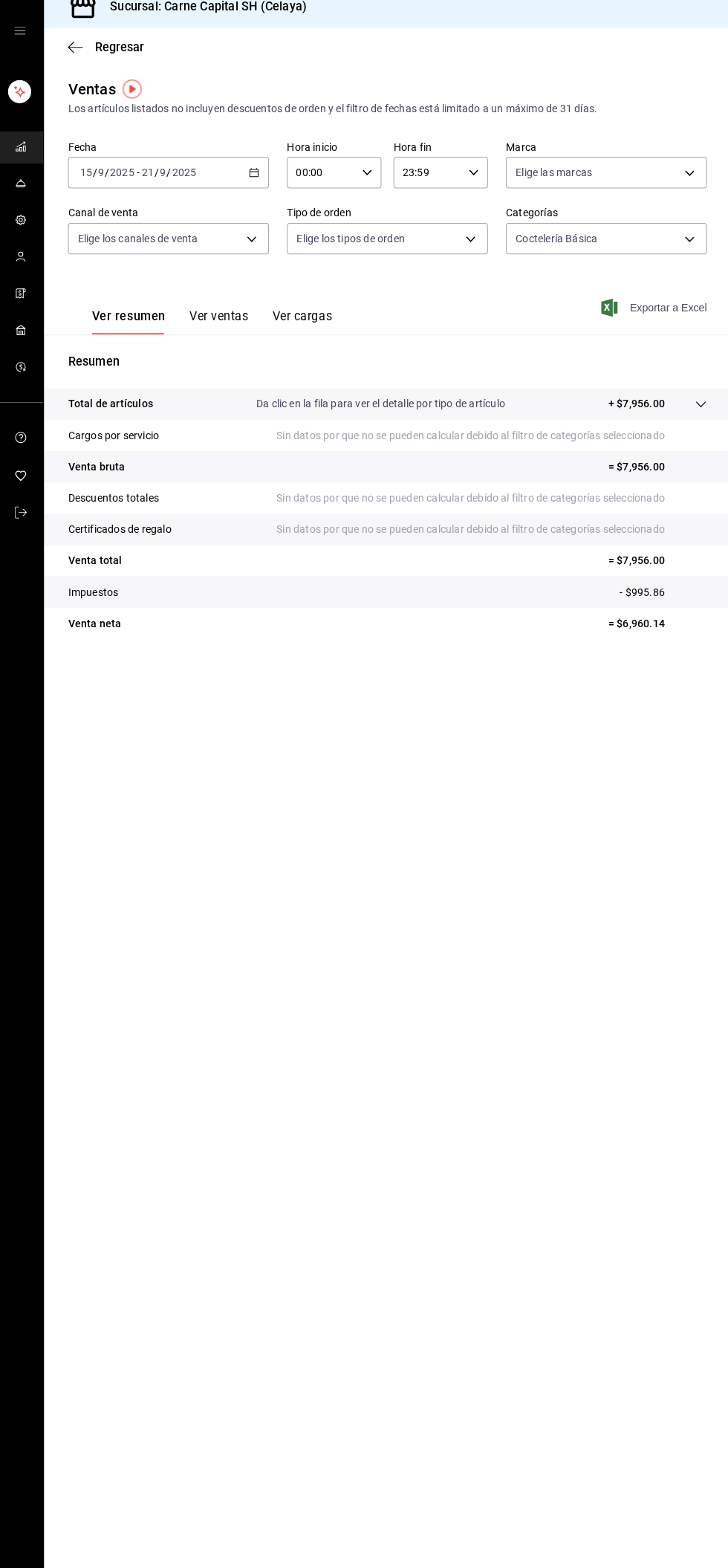
click at [682, 320] on font "Exportar a Excel" at bounding box center [666, 318] width 77 height 12
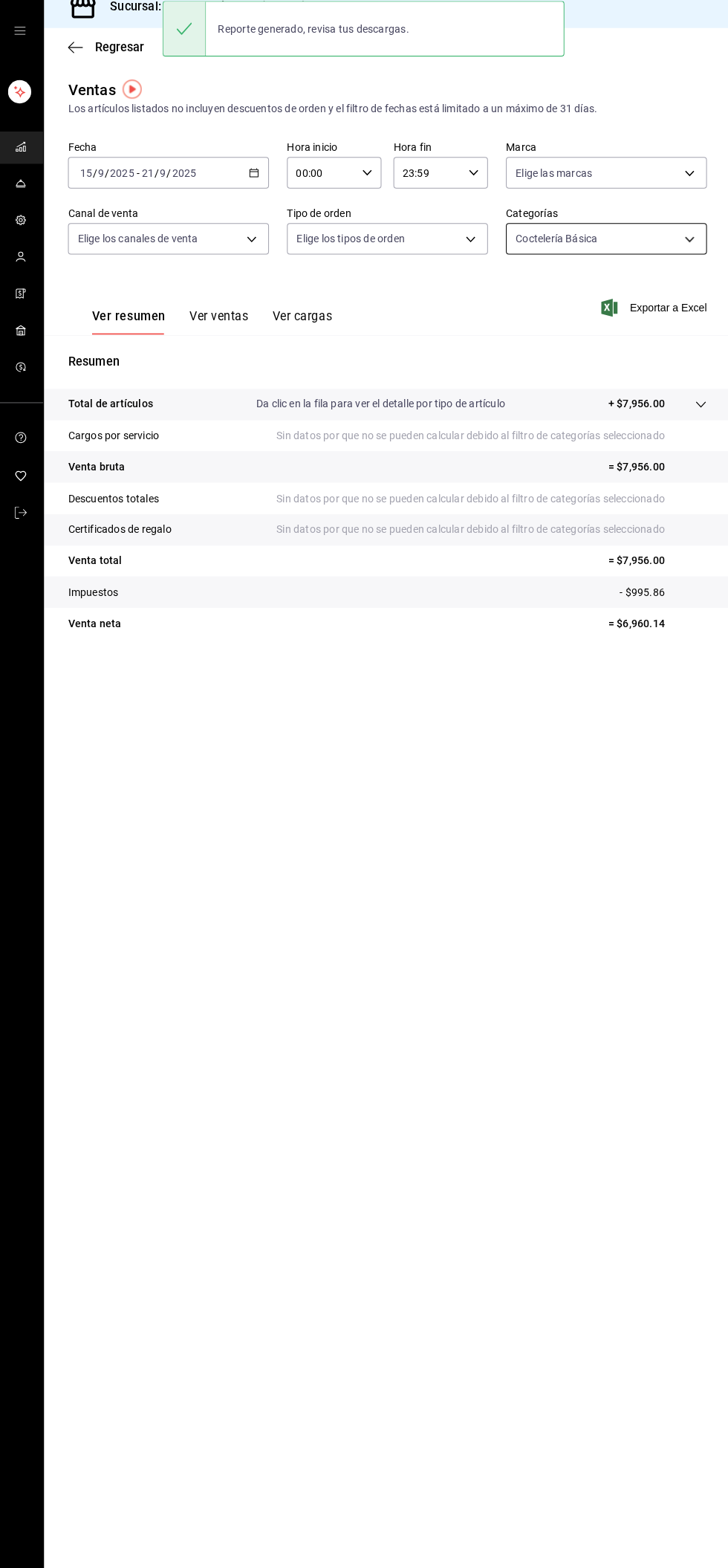
click at [657, 261] on body "Sucursal: Carne Capital SH (Celaya) Regresar Ventas Los artículos listados no i…" at bounding box center [364, 784] width 728 height 1568
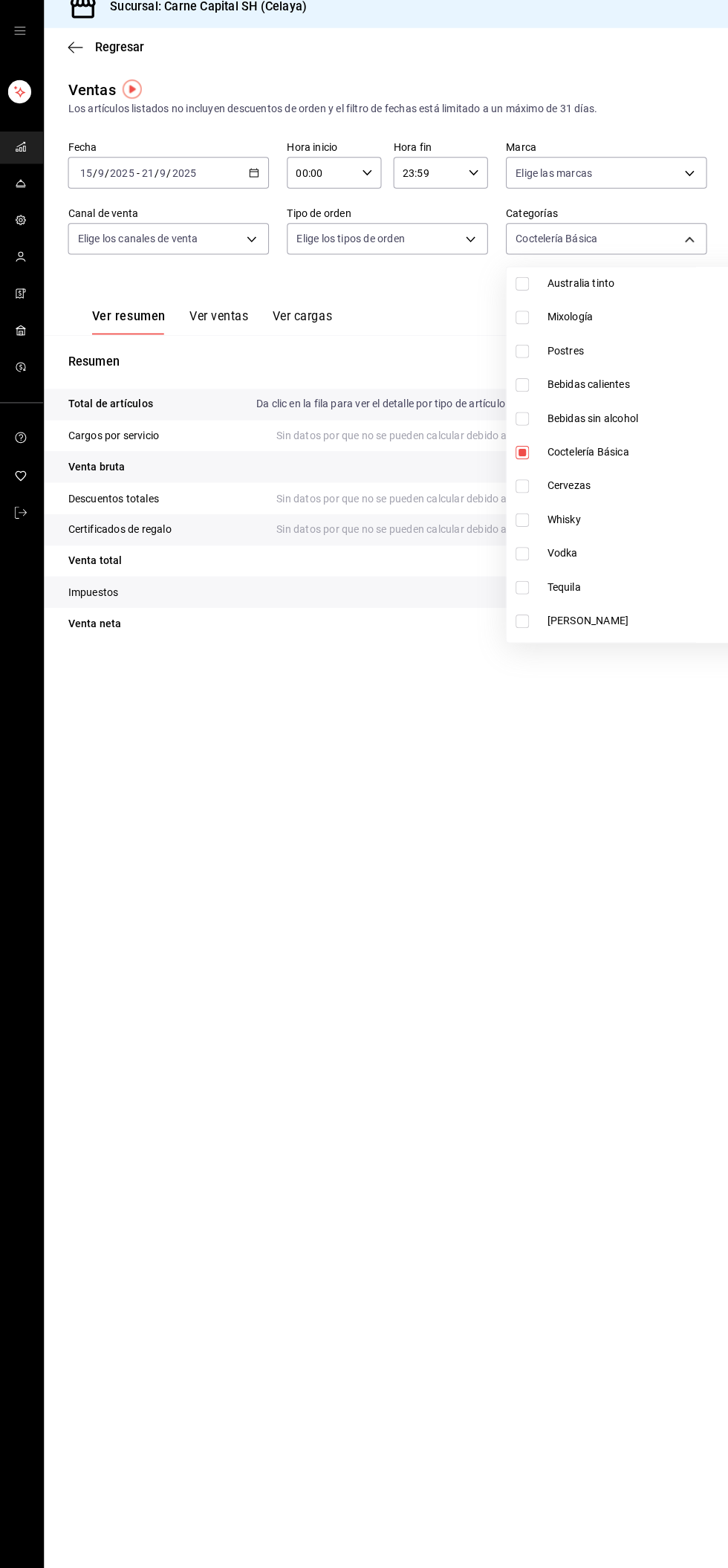
click at [633, 496] on span "Cervezas" at bounding box center [660, 495] width 227 height 15
type input "33c40437-a4d4-4e20-946a-026ba95b49b3,6c483df0-7df1-4876-beda-8d11b225c510"
checkbox input "true"
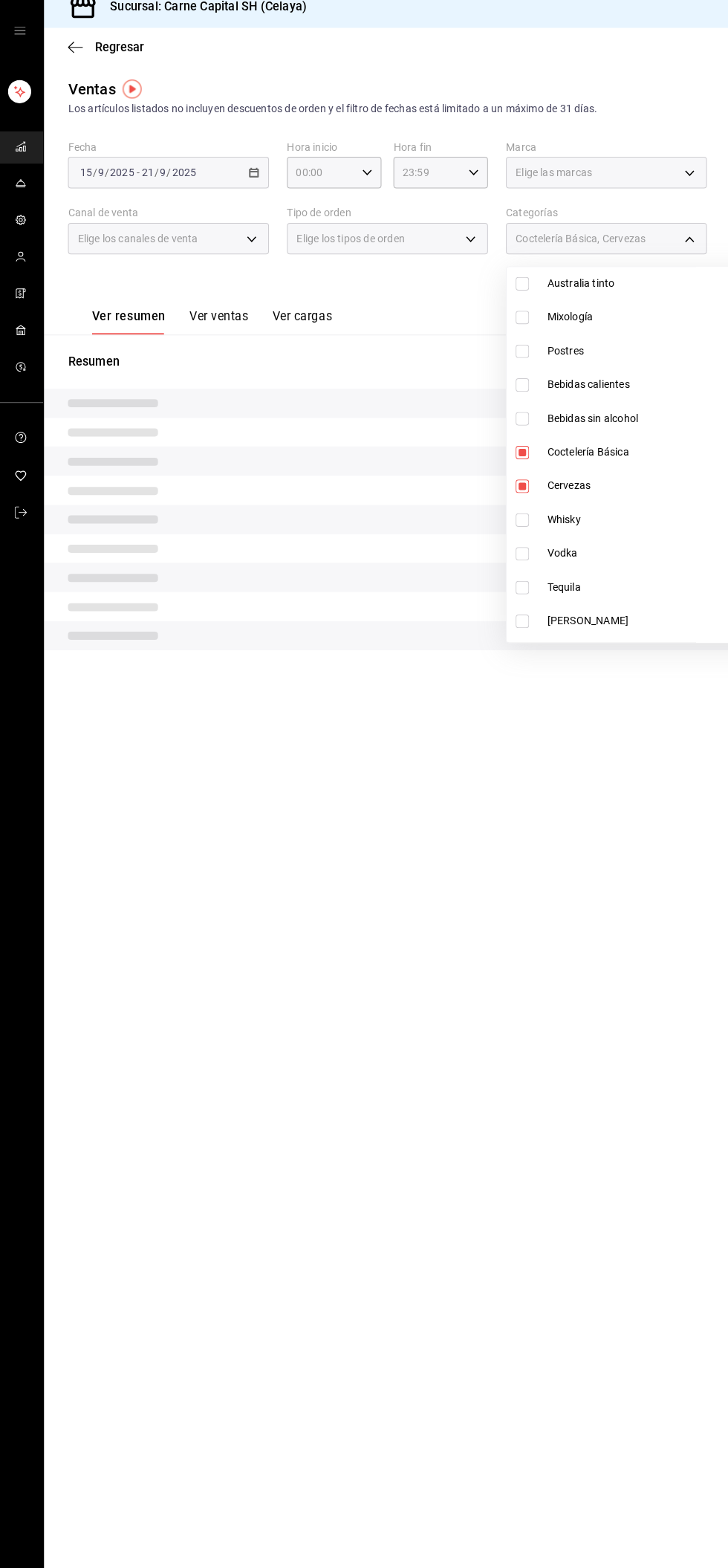
click at [637, 463] on span "Coctelería Básica" at bounding box center [660, 461] width 227 height 15
type input "6c483df0-7df1-4876-beda-8d11b225c510"
checkbox input "false"
click at [690, 246] on div at bounding box center [364, 784] width 728 height 1568
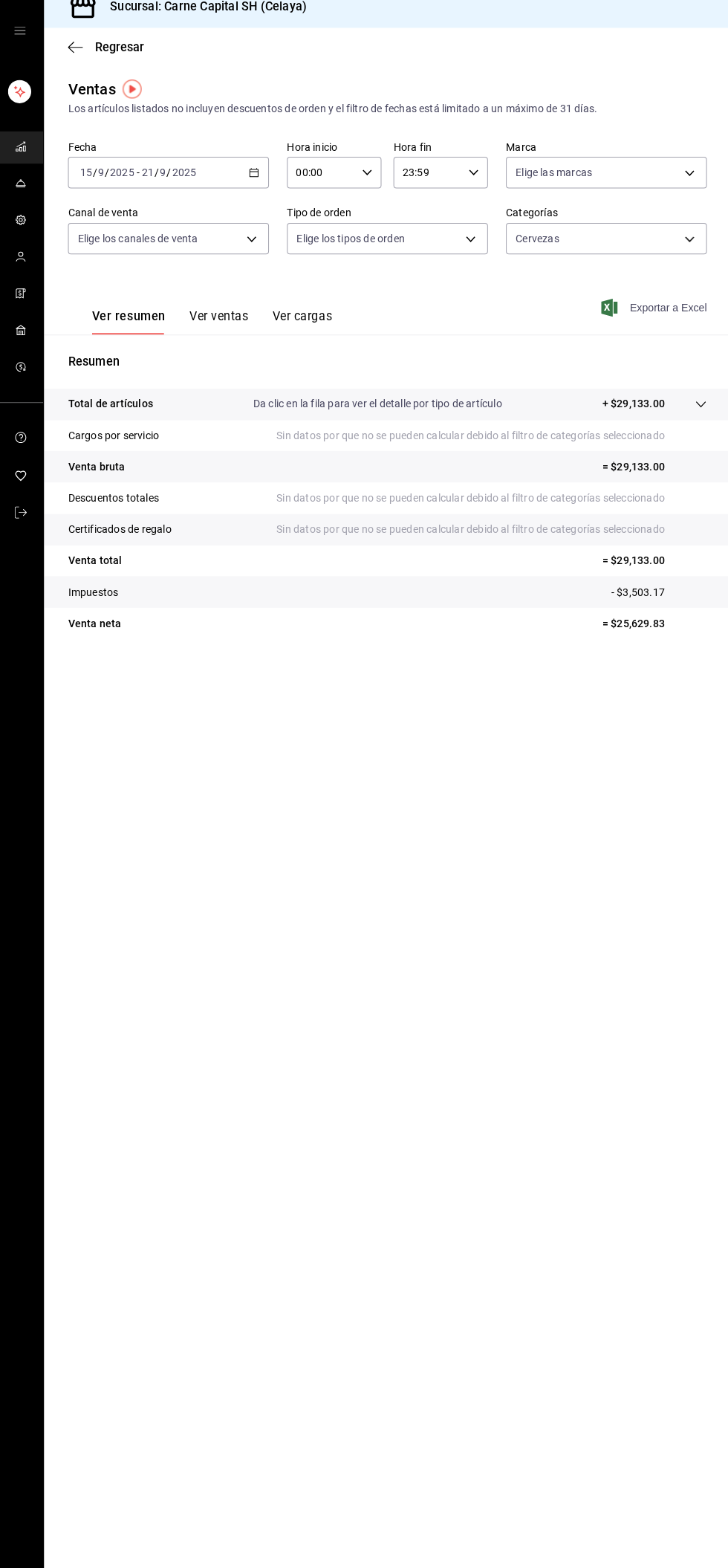
click at [671, 325] on span "Exportar a Excel" at bounding box center [654, 319] width 102 height 18
click at [662, 261] on body "Sucursal: Carne Capital SH (Celaya) Regresar Ventas Los artículos listados no i…" at bounding box center [364, 784] width 728 height 1568
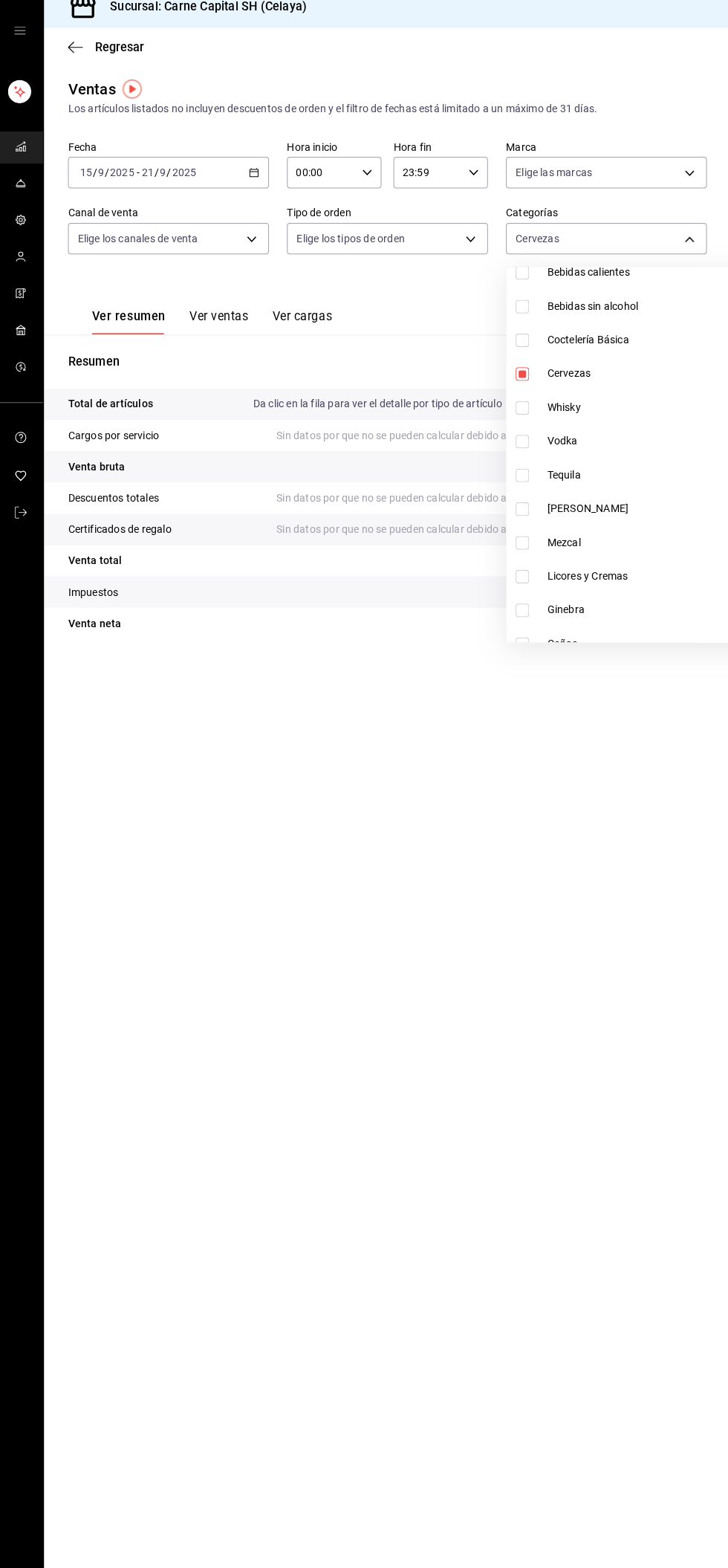
click at [589, 417] on span "Whisky" at bounding box center [660, 417] width 227 height 15
type input "6c483df0-7df1-4876-beda-8d11b225c510,0ae1a585-21c1-4fa5-b112-9aeb7d82f0ed"
checkbox input "true"
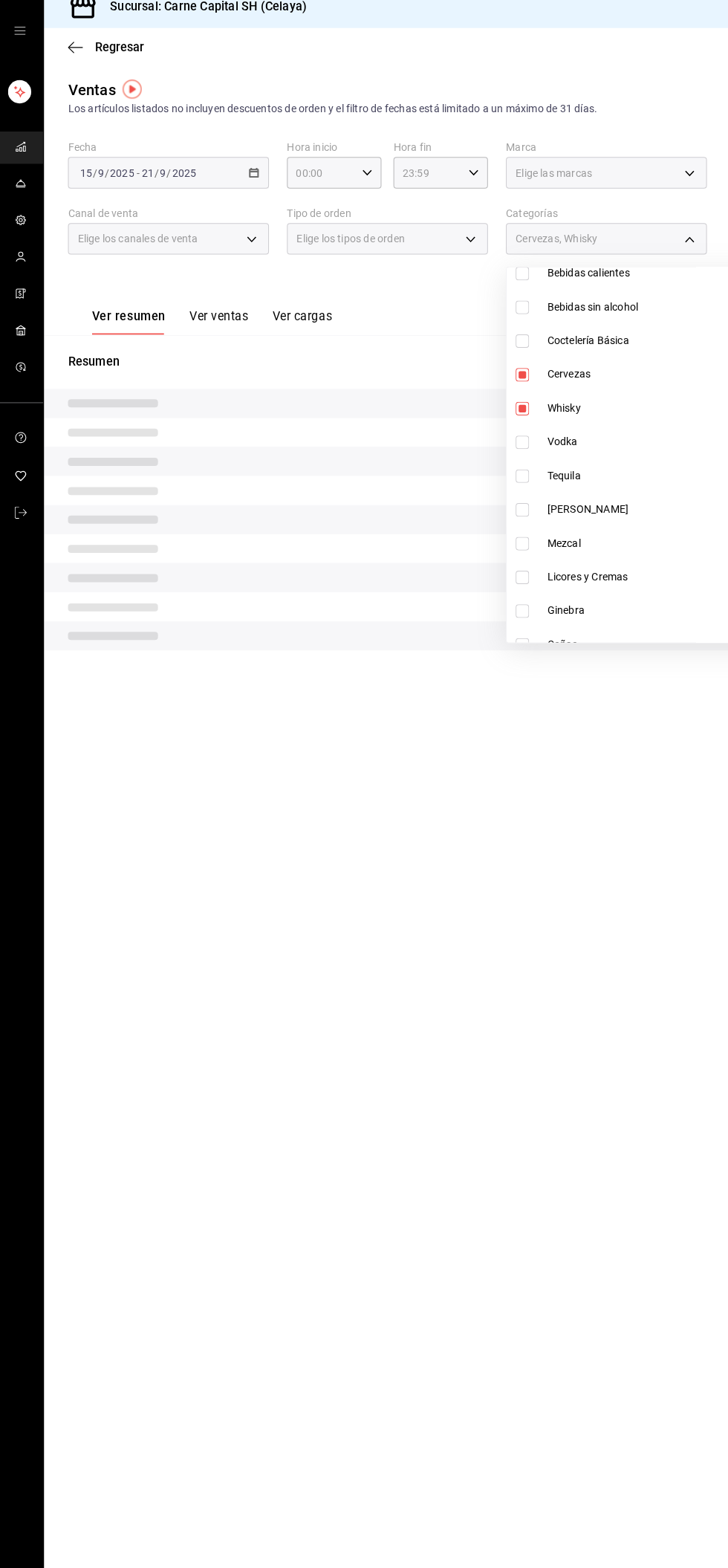
click at [623, 379] on span "Cervezas" at bounding box center [660, 384] width 227 height 15
type input "0ae1a585-21c1-4fa5-b112-9aeb7d82f0ed"
checkbox input "false"
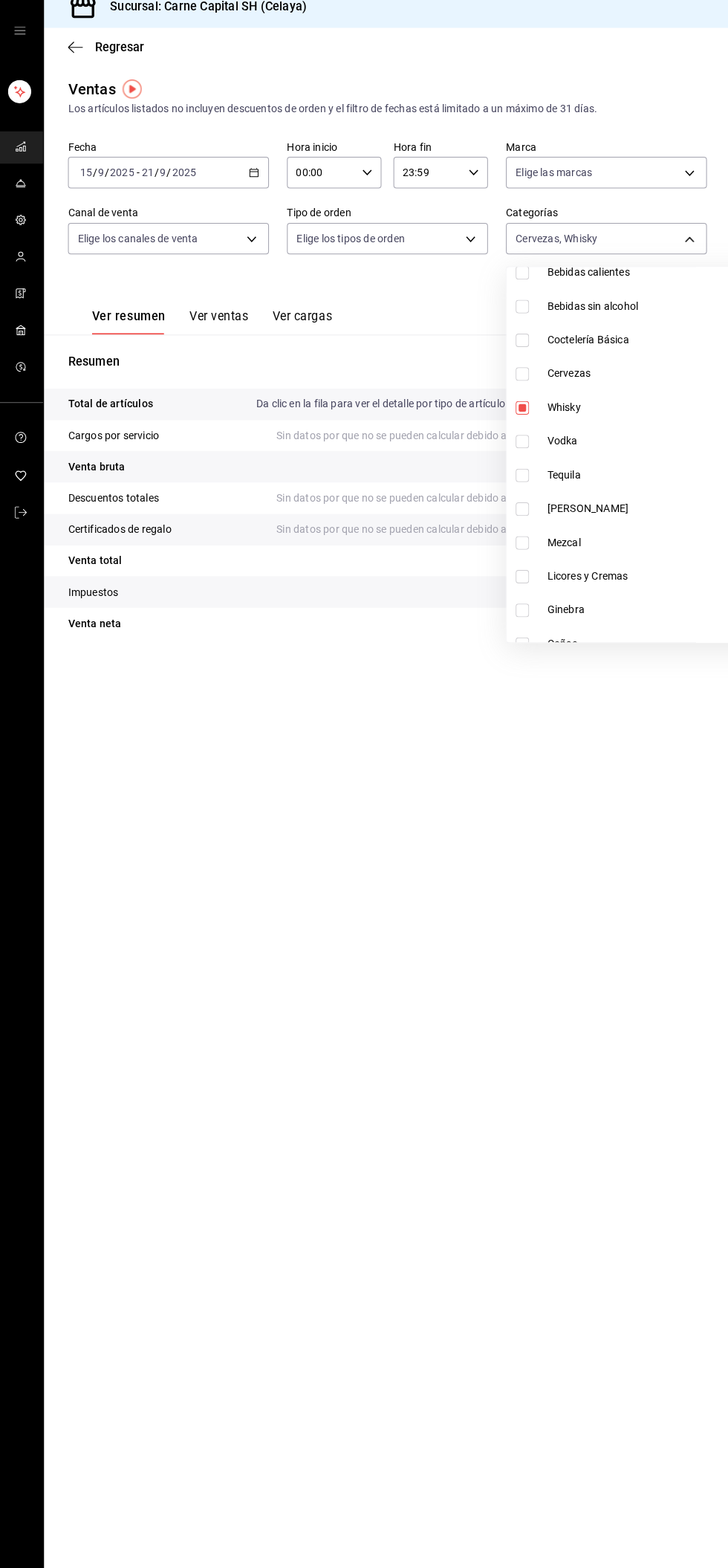
click at [583, 418] on span "Whisky" at bounding box center [660, 417] width 227 height 15
checkbox input "false"
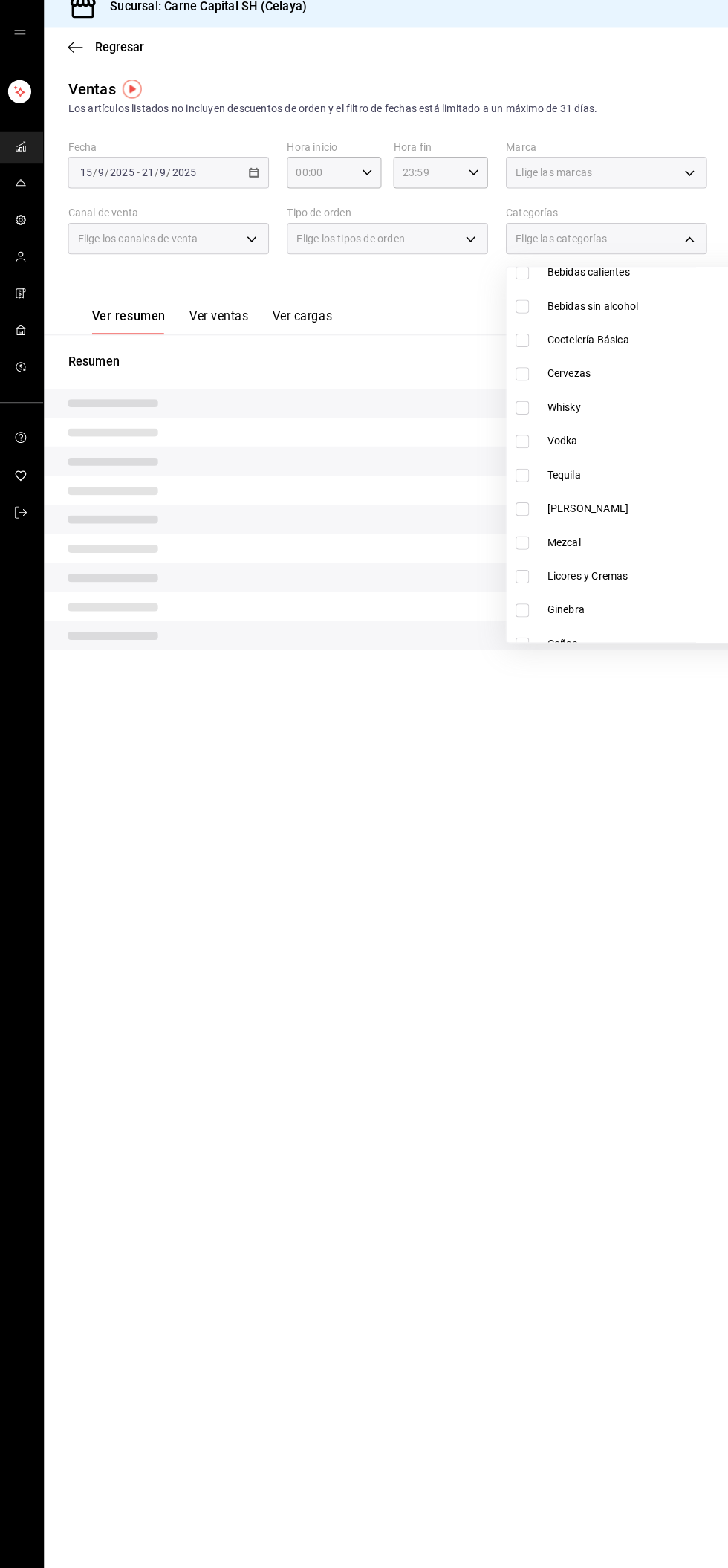
click at [588, 417] on span "Whisky" at bounding box center [660, 417] width 227 height 15
type input "0ae1a585-21c1-4fa5-b112-9aeb7d82f0ed"
checkbox input "true"
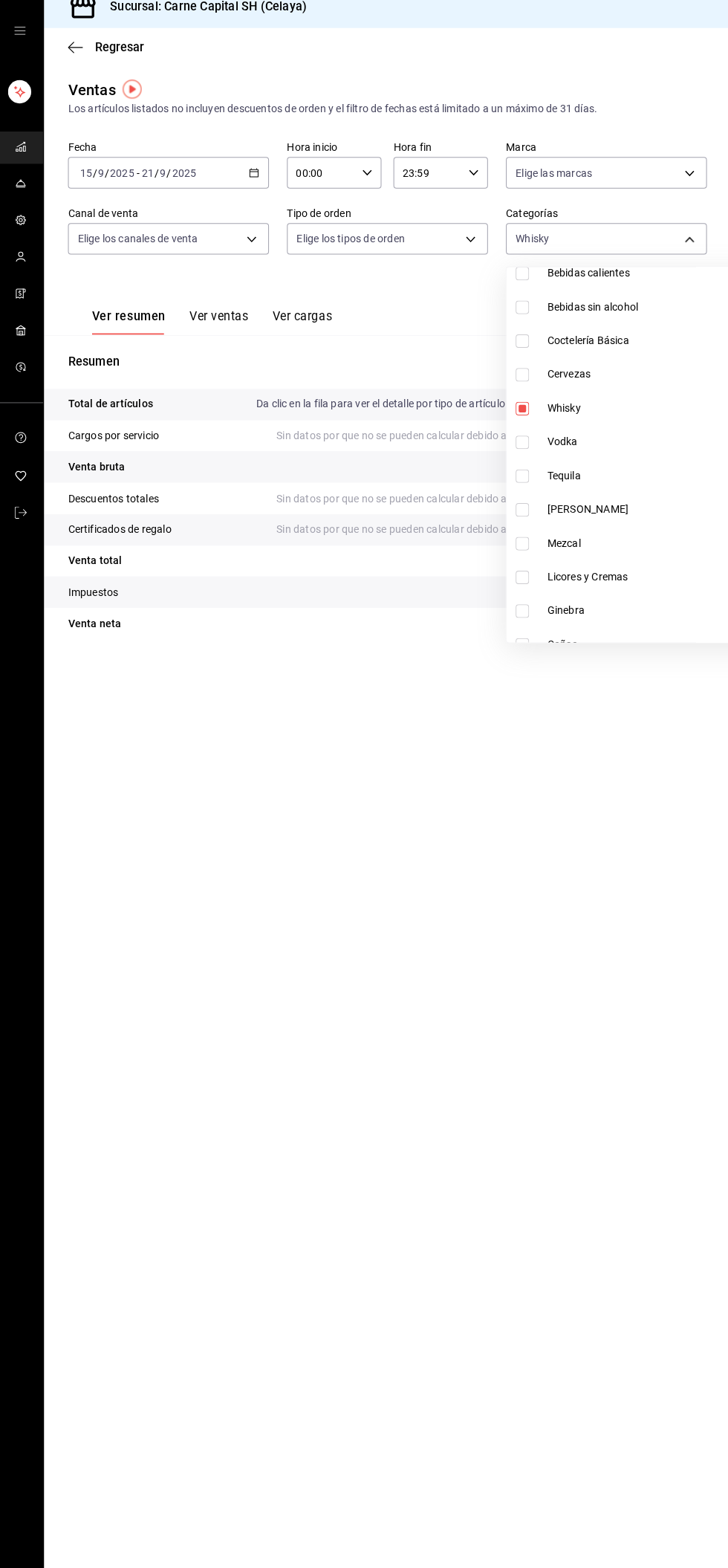
click at [683, 260] on div at bounding box center [364, 784] width 728 height 1568
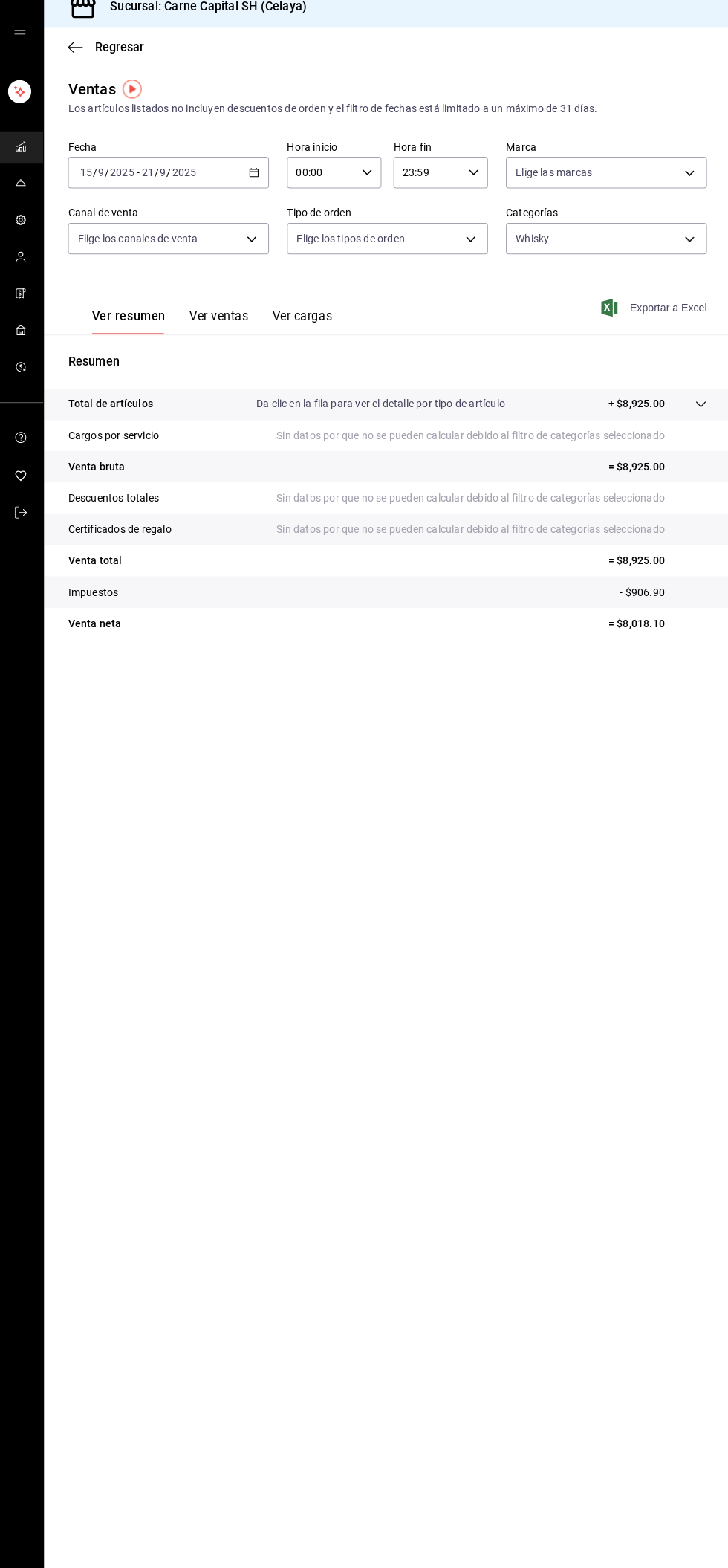
click at [680, 319] on font "Exportar a Excel" at bounding box center [666, 318] width 77 height 12
click at [645, 264] on body "Sucursal: Carne Capital SH (Celaya) Regresar Ventas Los artículos listados no i…" at bounding box center [364, 784] width 728 height 1568
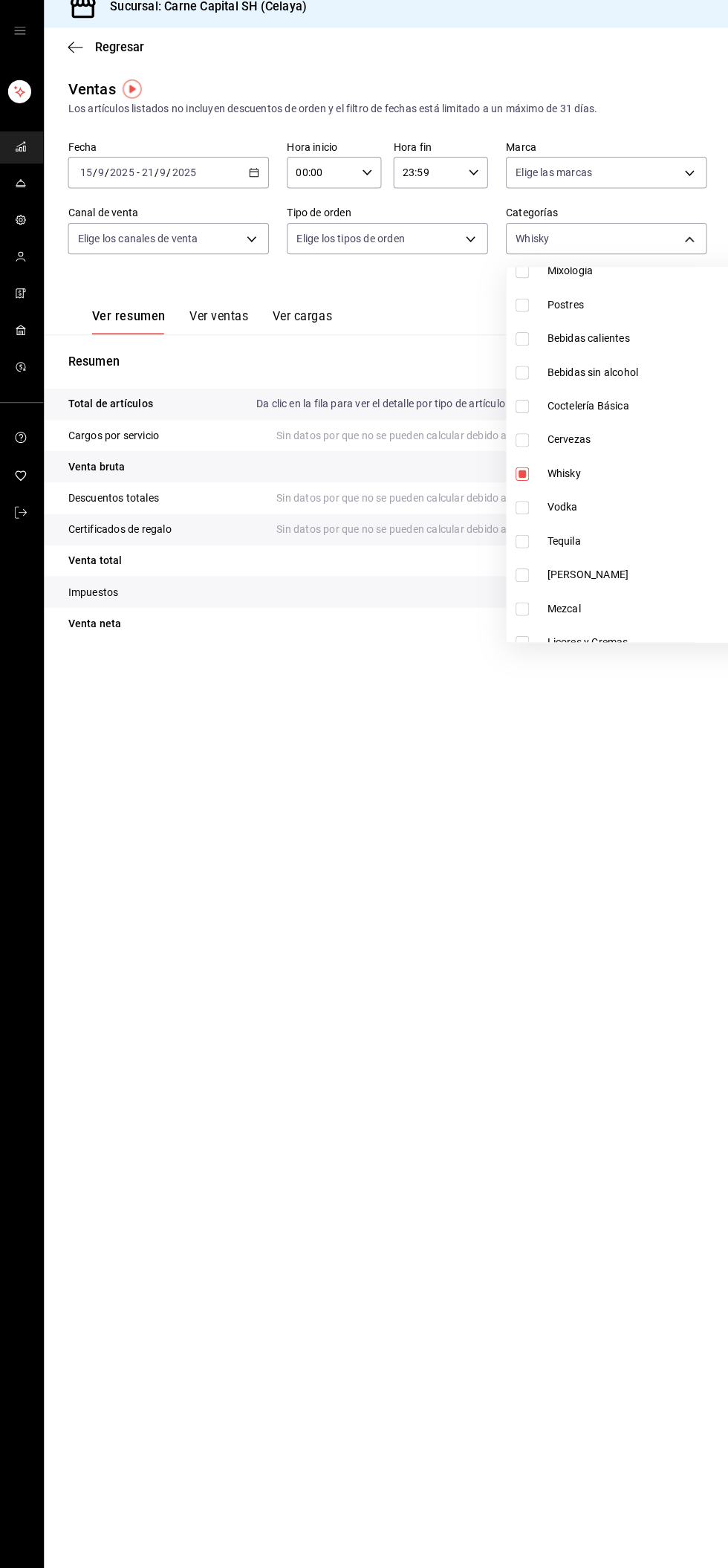
click at [589, 515] on span "Vodka" at bounding box center [660, 516] width 227 height 15
type input "0ae1a585-21c1-4fa5-b112-9aeb7d82f0ed,09b2c54c-1b45-477a-b65f-50fce953164e"
checkbox input "true"
click at [609, 484] on span "Whisky" at bounding box center [660, 483] width 227 height 15
type input "09b2c54c-1b45-477a-b65f-50fce953164e"
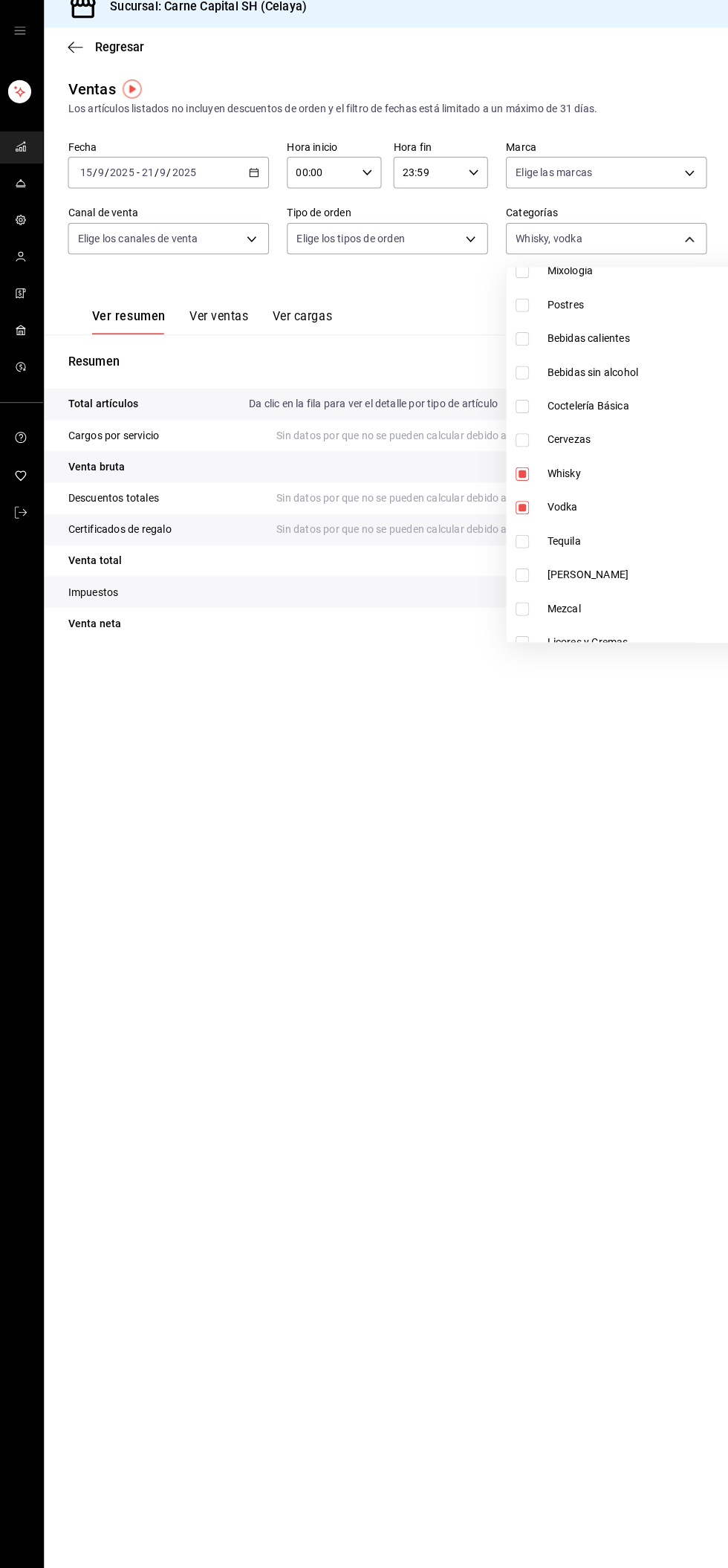
checkbox input "false"
click at [674, 254] on div at bounding box center [364, 784] width 728 height 1568
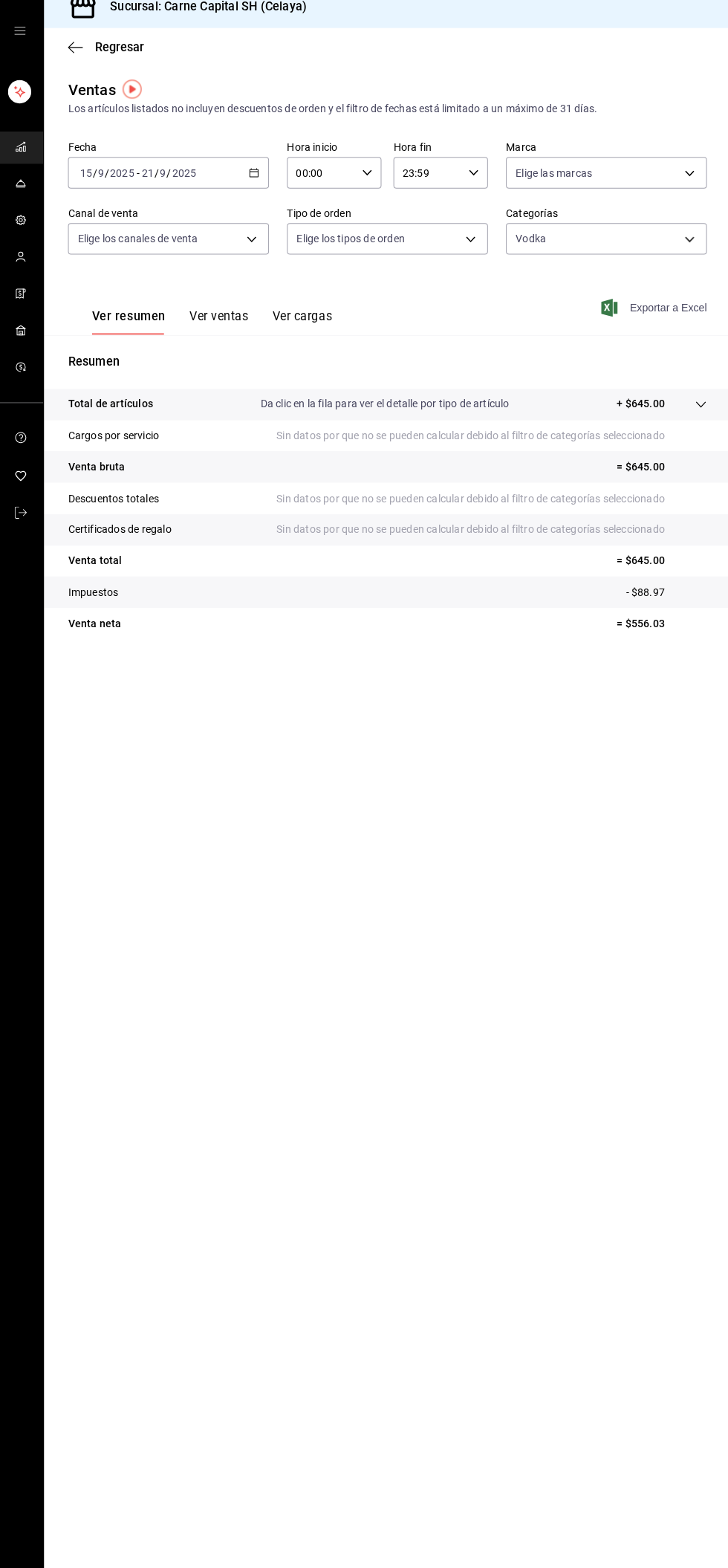
click at [681, 318] on font "Exportar a Excel" at bounding box center [666, 318] width 77 height 12
click at [668, 246] on body "Sucursal: Carne Capital SH (Celaya) Regresar Ventas Los artículos listados no i…" at bounding box center [364, 784] width 728 height 1568
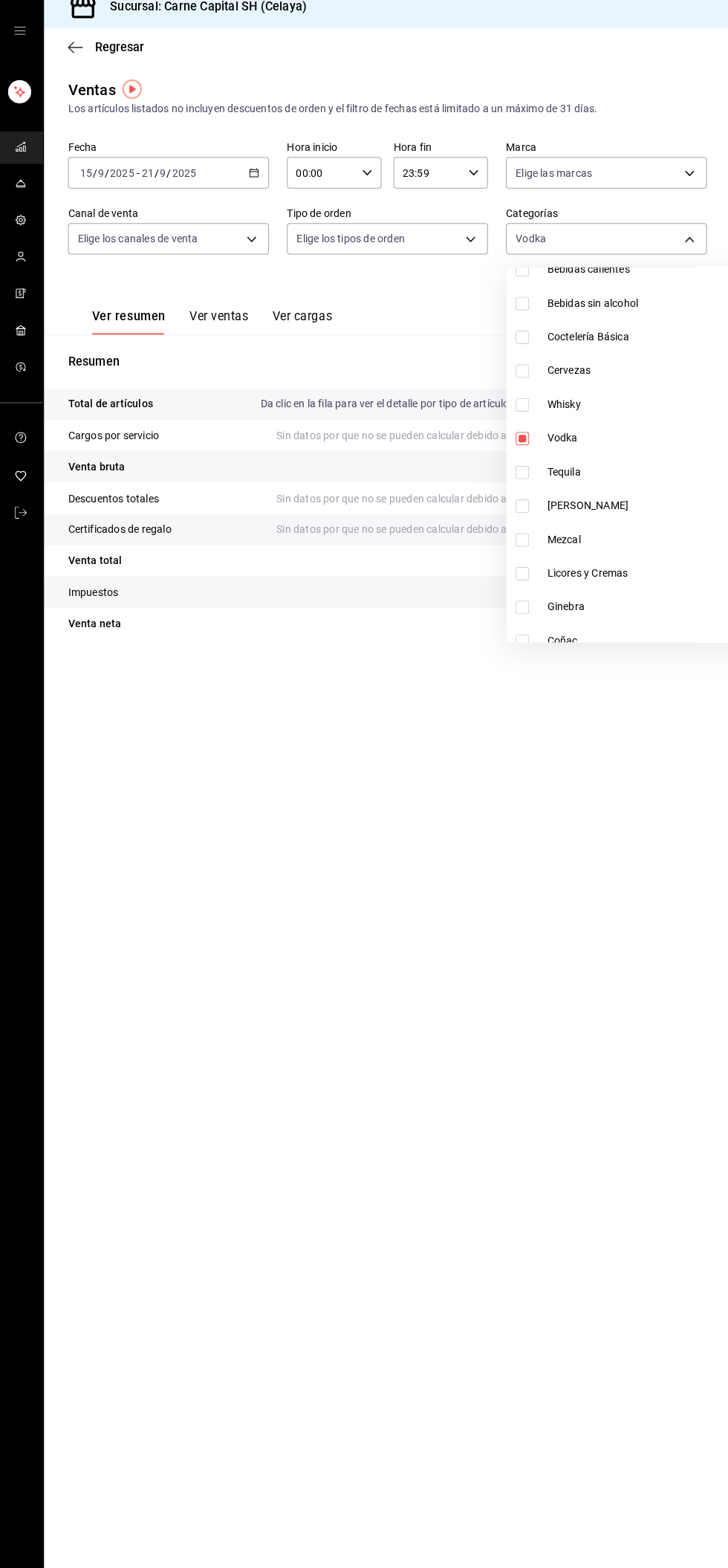
click at [603, 484] on span "Tequila" at bounding box center [660, 480] width 227 height 15
type input "09b2c54c-1b45-477a-b65f-50fce953164e,e2ed3d6b-6828-4cf1-8daa-08b26a60a624"
checkbox input "true"
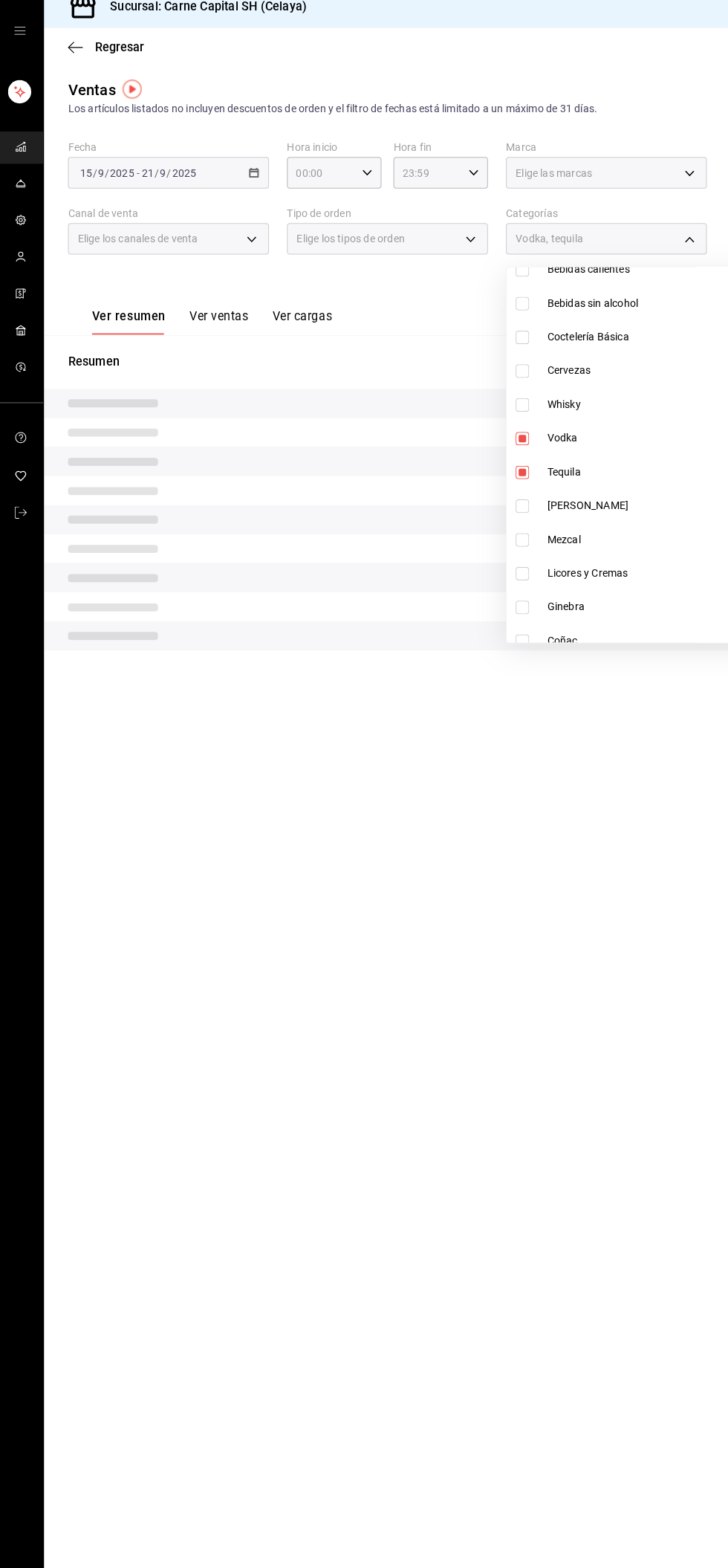
click at [590, 443] on span "Vodka" at bounding box center [660, 447] width 227 height 15
type input "e2ed3d6b-6828-4cf1-8daa-08b26a60a624"
checkbox input "false"
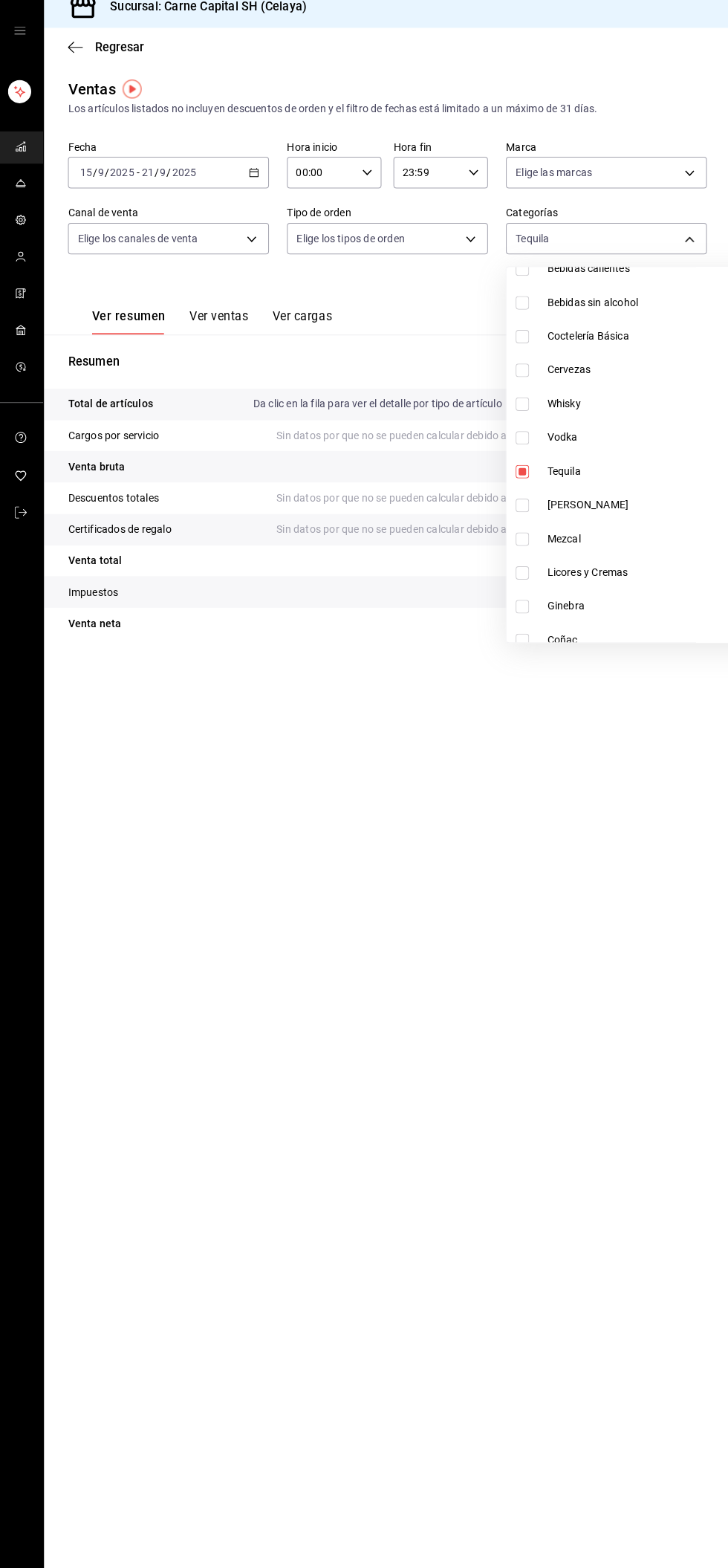
click at [679, 242] on div at bounding box center [364, 784] width 728 height 1568
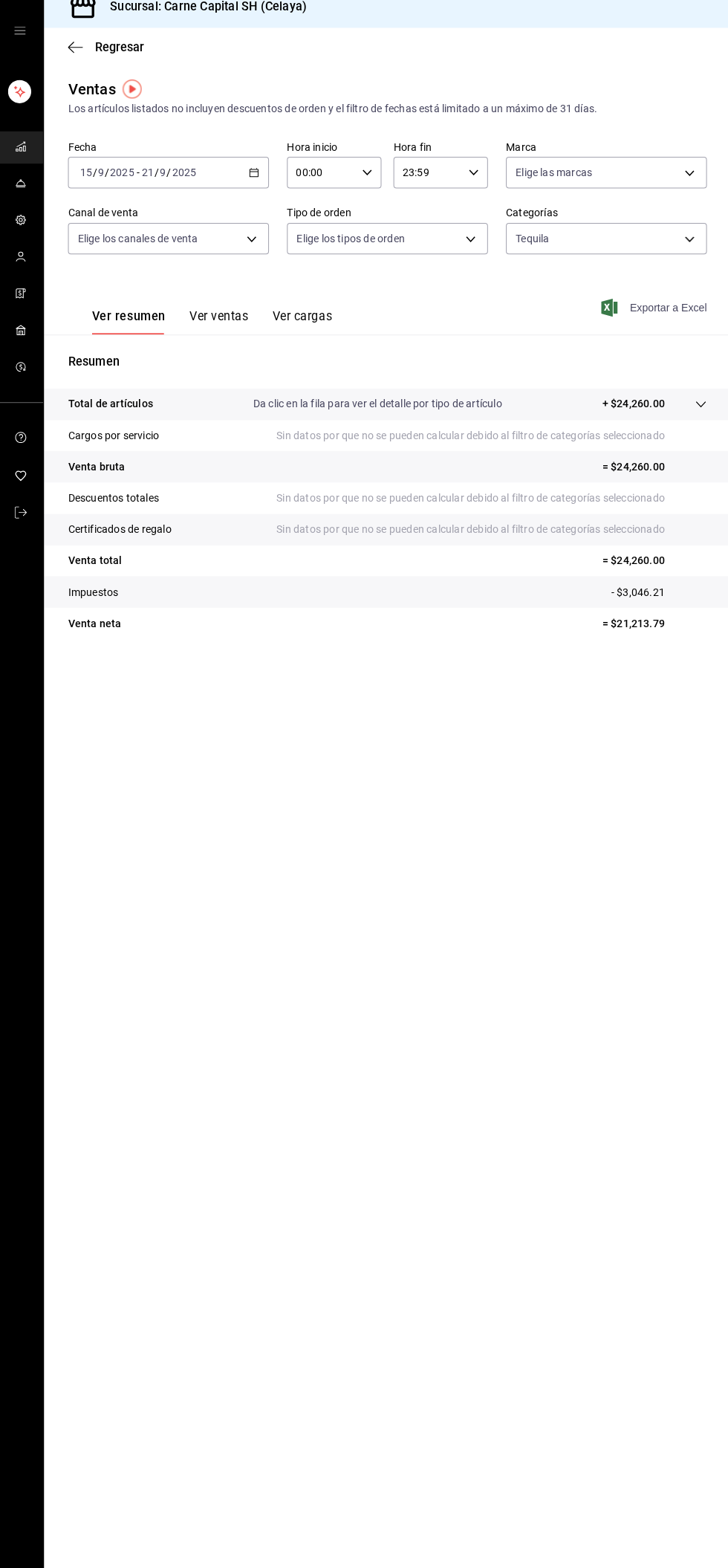
click at [668, 327] on span "Exportar a Excel" at bounding box center [654, 319] width 102 height 18
click at [653, 234] on body "Sucursal: Carne Capital SH (Celaya) Regresar Ventas Los artículos listados no i…" at bounding box center [364, 784] width 728 height 1568
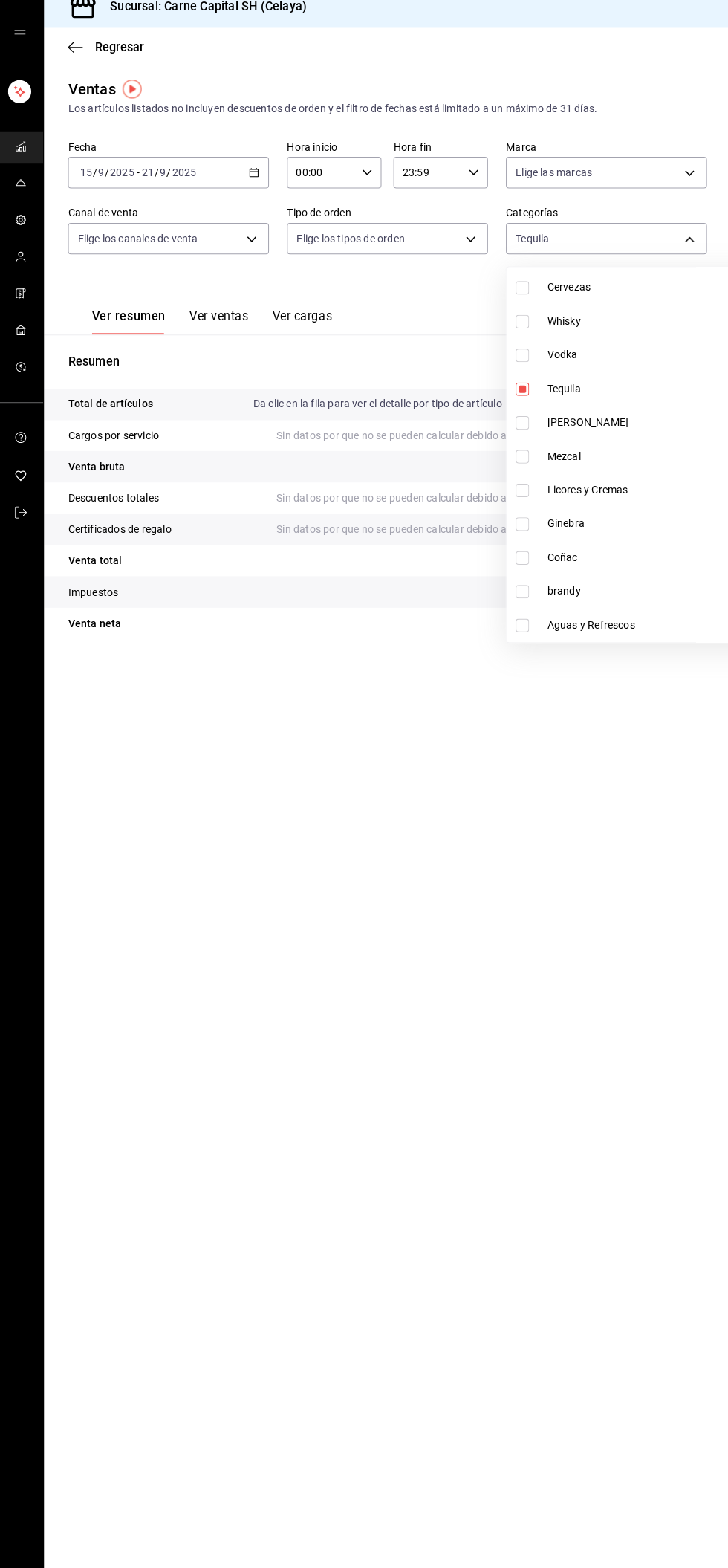
click at [580, 432] on span "[PERSON_NAME]" at bounding box center [660, 432] width 227 height 15
type input "e2ed3d6b-6828-4cf1-8daa-08b26a60a624,df0ad5f2-dec9-4eaa-a26a-3a23099ac9cb"
checkbox input "true"
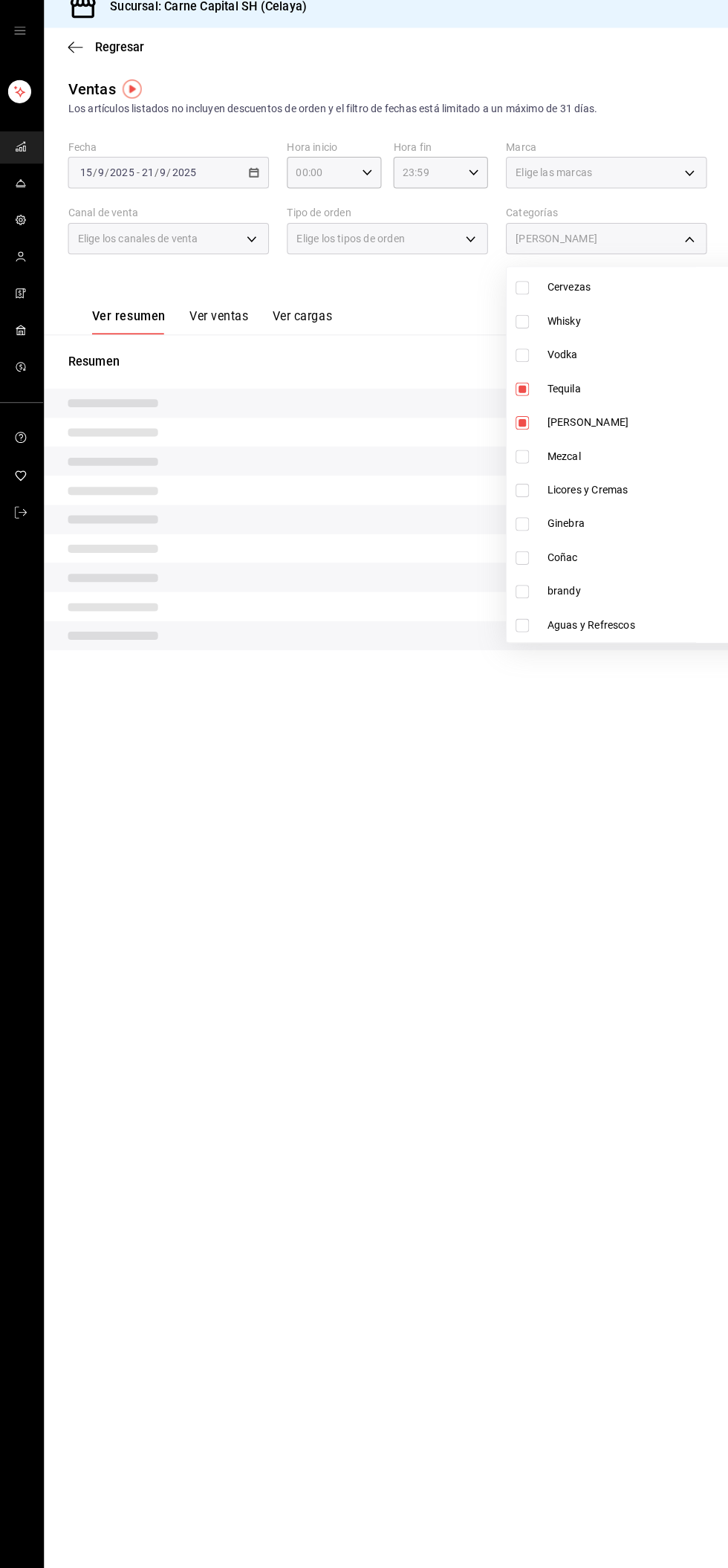
click at [611, 398] on span "Tequila" at bounding box center [660, 398] width 227 height 15
type input "df0ad5f2-dec9-4eaa-a26a-3a23099ac9cb"
checkbox input "false"
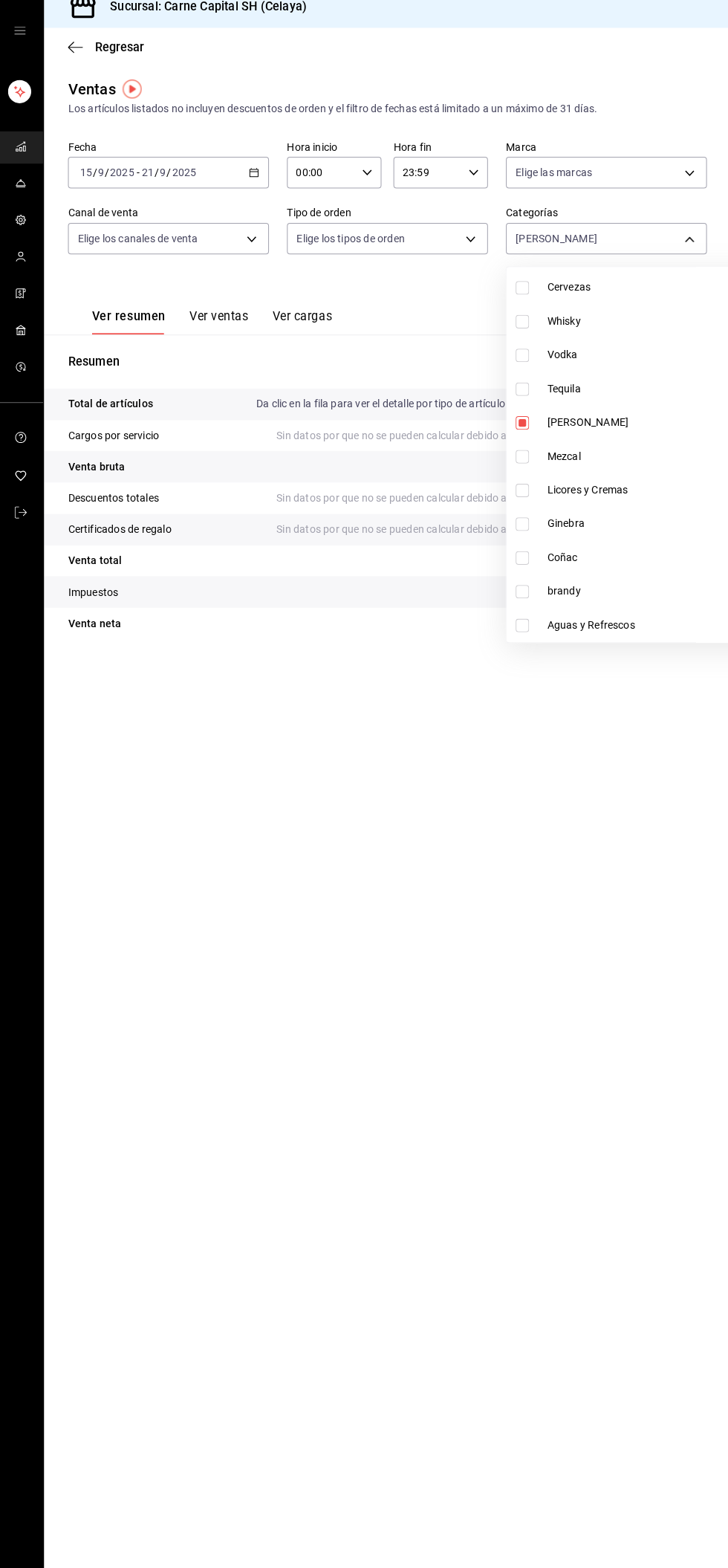
click at [680, 250] on div at bounding box center [364, 784] width 728 height 1568
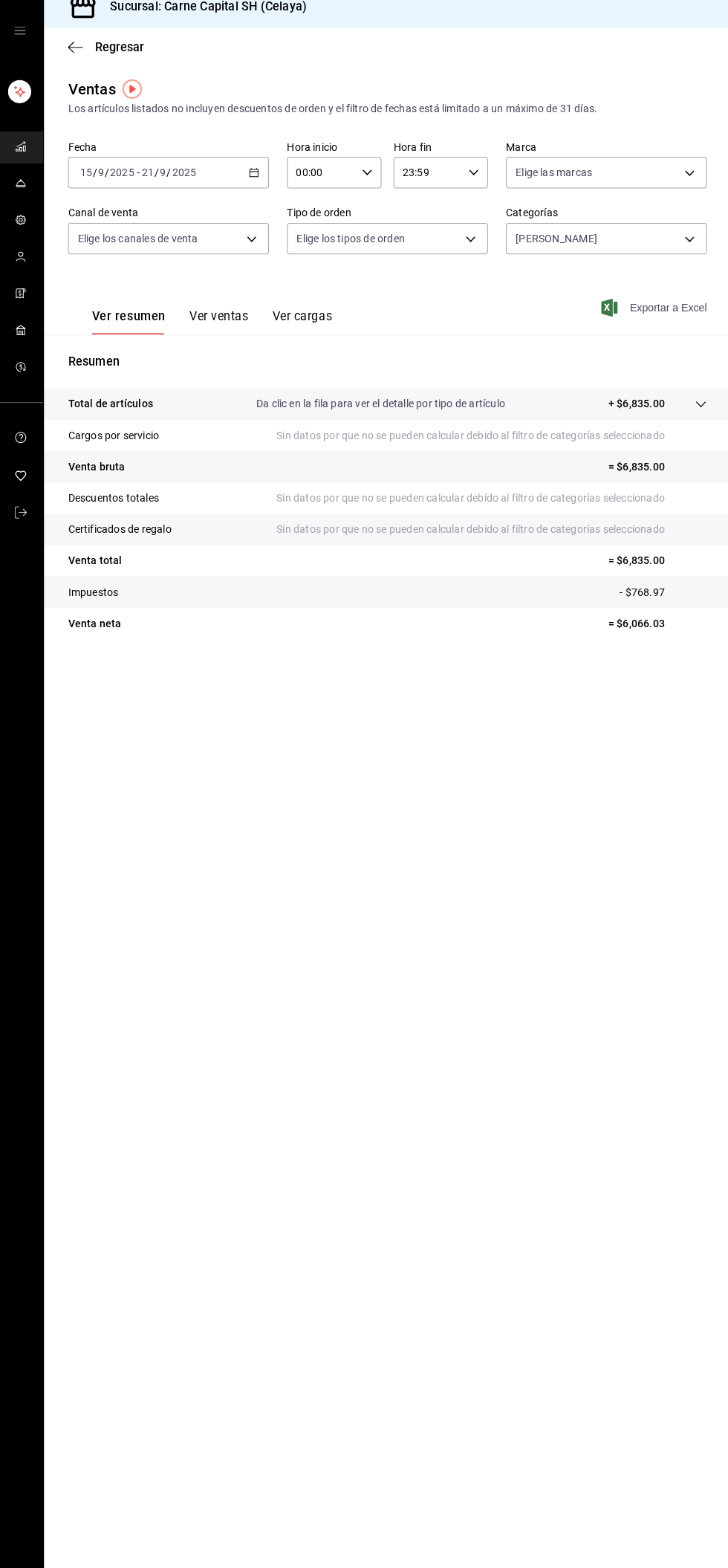
click at [685, 313] on font "Exportar a Excel" at bounding box center [666, 318] width 77 height 12
click at [625, 250] on body "Sucursal: Carne Capital SH (Celaya) Regresar Ventas Los artículos listados no i…" at bounding box center [364, 784] width 728 height 1568
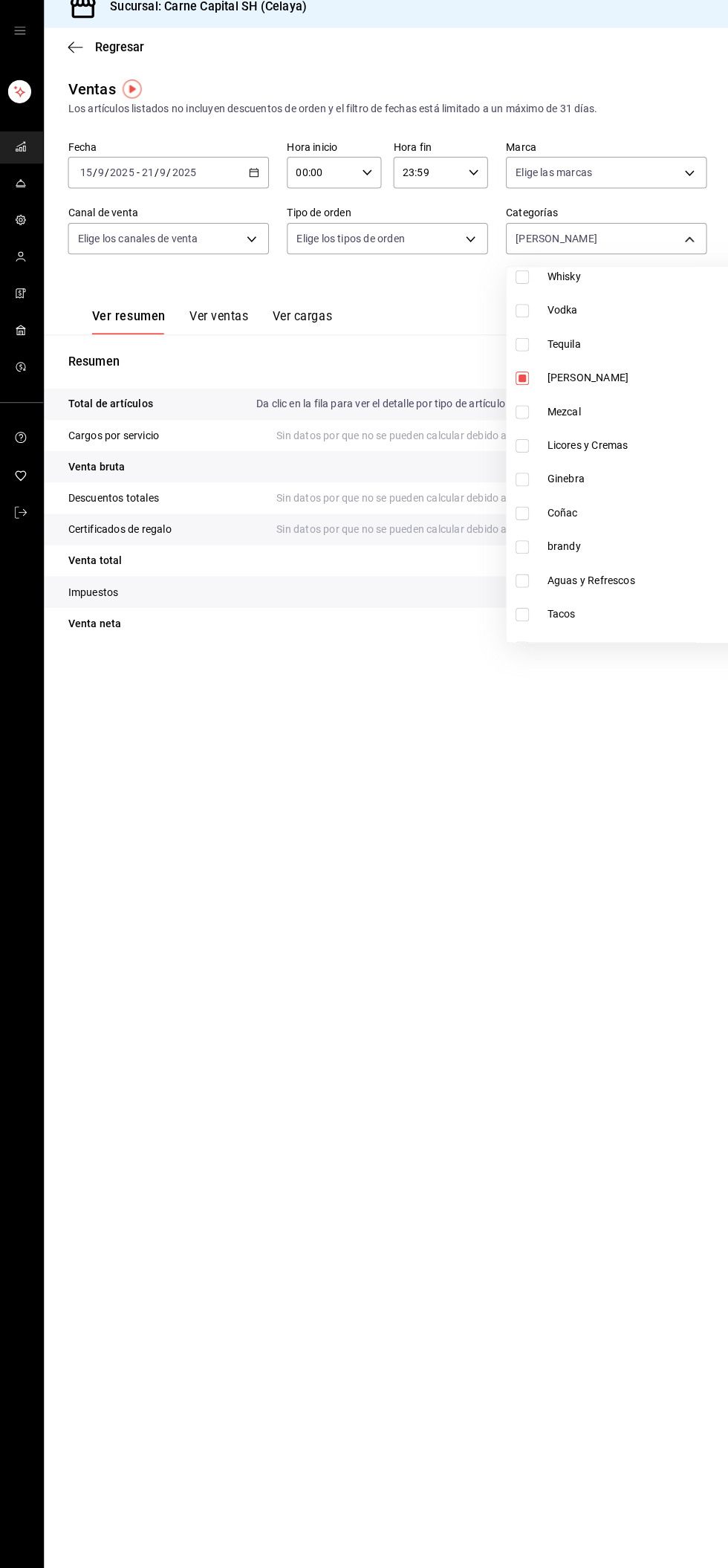
click at [596, 413] on span "Mezcal" at bounding box center [660, 421] width 227 height 15
type input "df0ad5f2-dec9-4eaa-a26a-3a23099ac9cb,488d7ad1-fc71-47be-9acd-9722f883cec1"
checkbox input "true"
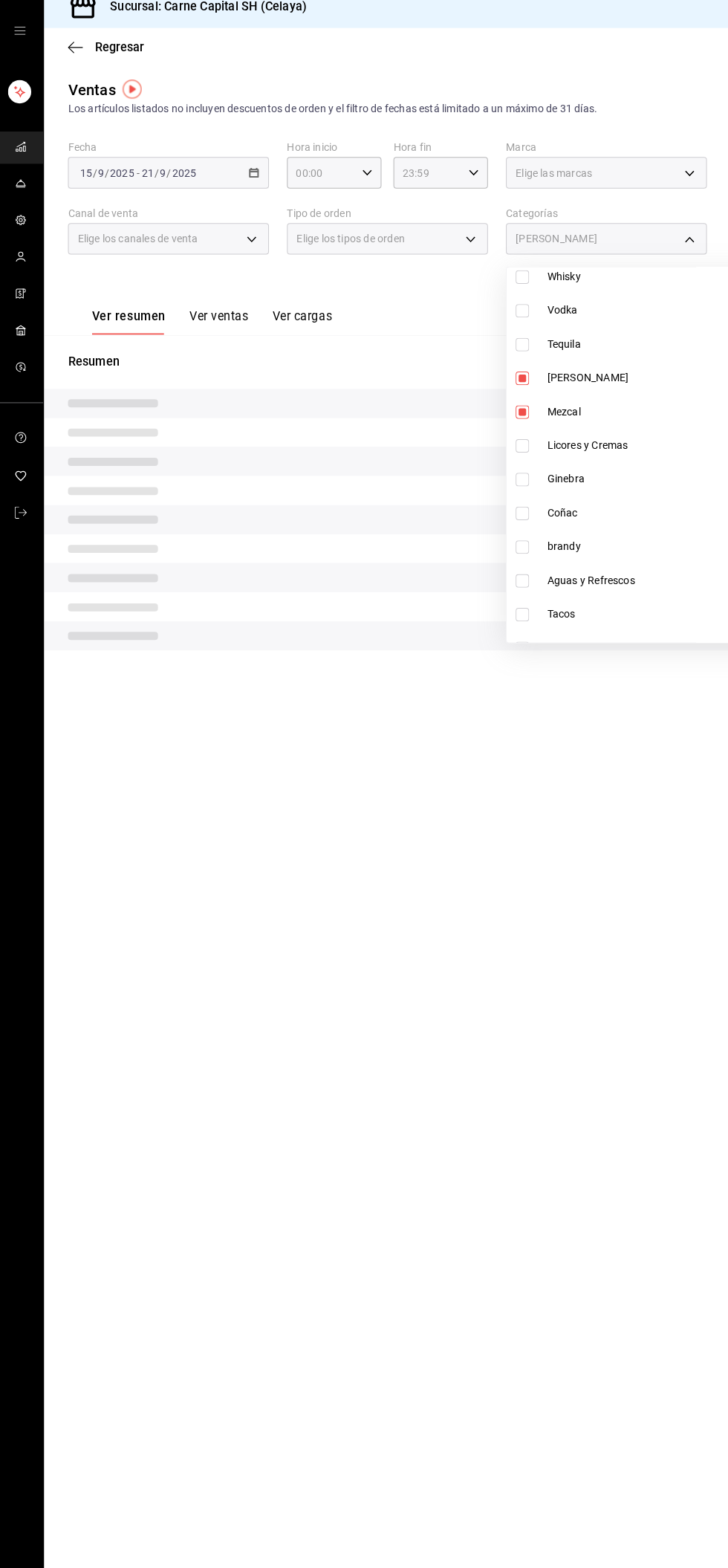
click at [621, 388] on span "[PERSON_NAME]" at bounding box center [660, 388] width 227 height 15
type input "488d7ad1-fc71-47be-9acd-9722f883cec1"
checkbox input "false"
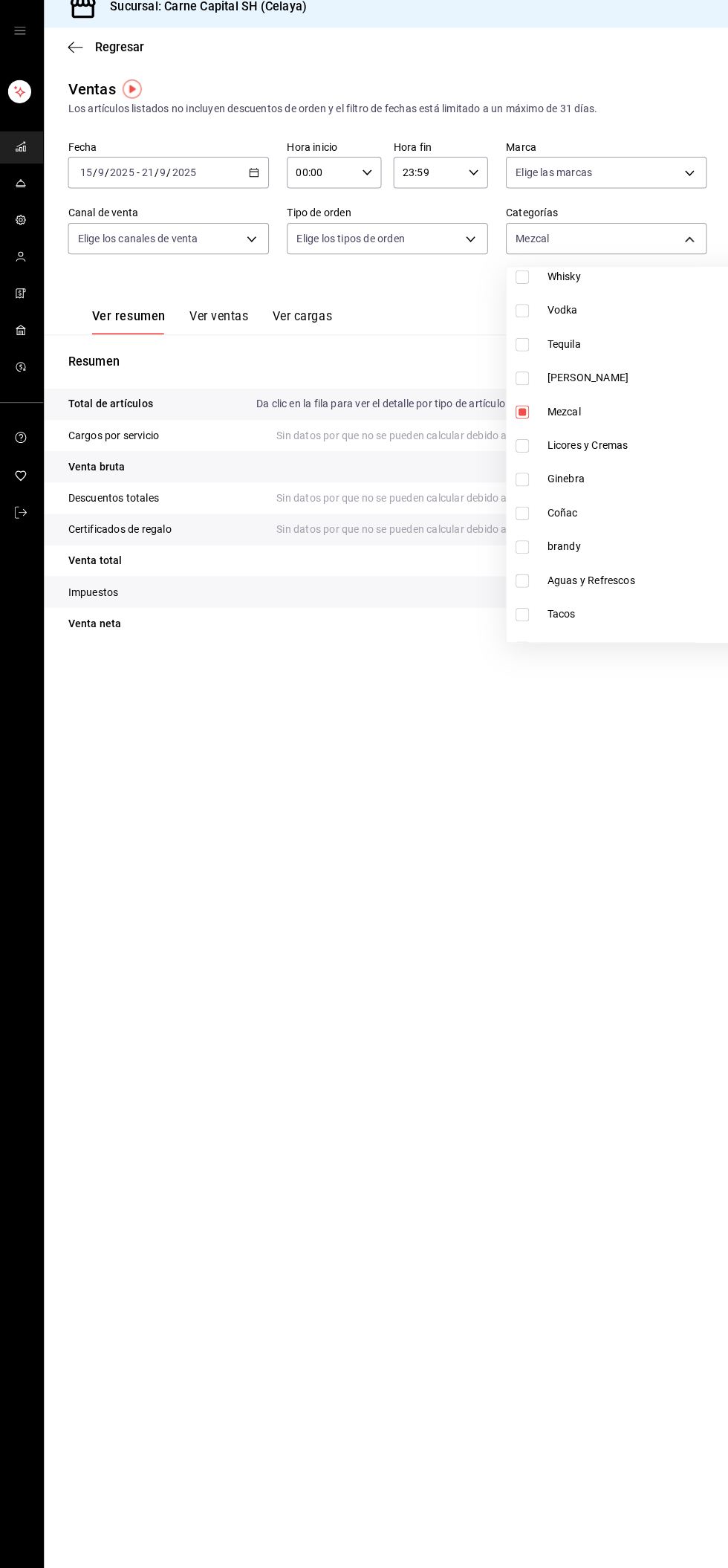
click at [674, 240] on div at bounding box center [364, 784] width 728 height 1568
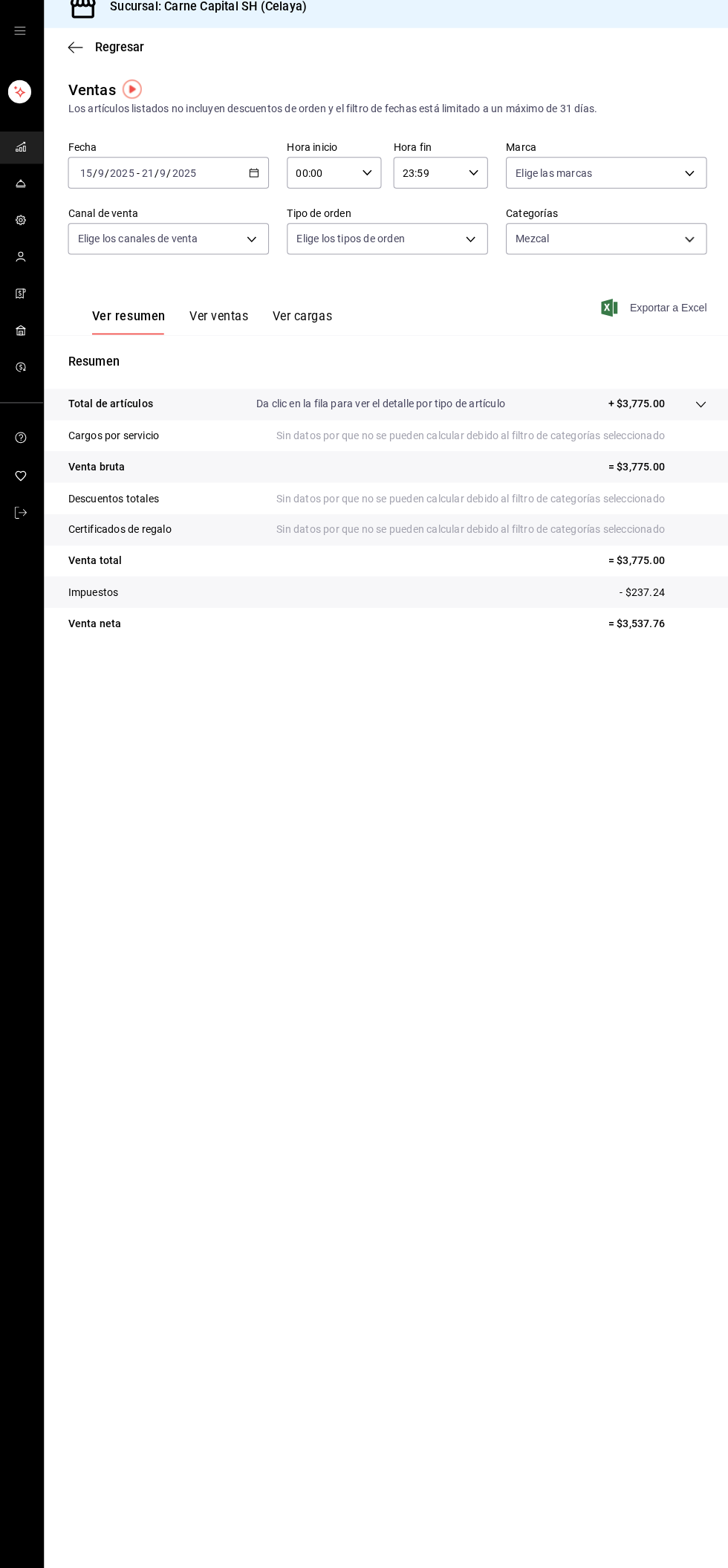
click at [678, 318] on font "Exportar a Excel" at bounding box center [666, 318] width 77 height 12
click at [636, 255] on body "Sucursal: Carne Capital SH (Celaya) Regresar Ventas Los artículos listados no i…" at bounding box center [364, 784] width 728 height 1568
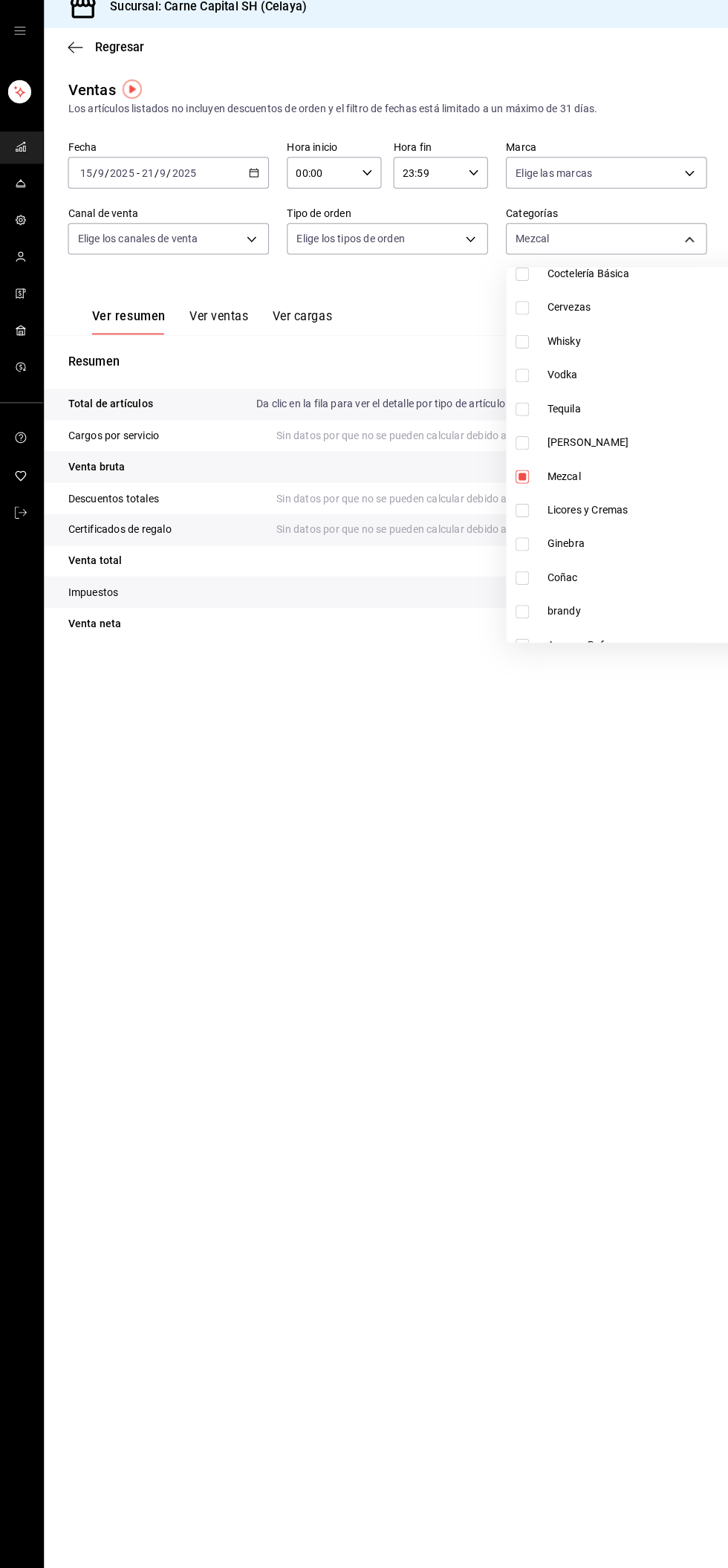
click at [629, 525] on span "Licores y Cremas" at bounding box center [660, 518] width 227 height 15
type input "488d7ad1-fc71-47be-9acd-9722f883cec1,14d85251-71b3-4bc9-ab90-9d2b3e2b4cb0"
checkbox input "true"
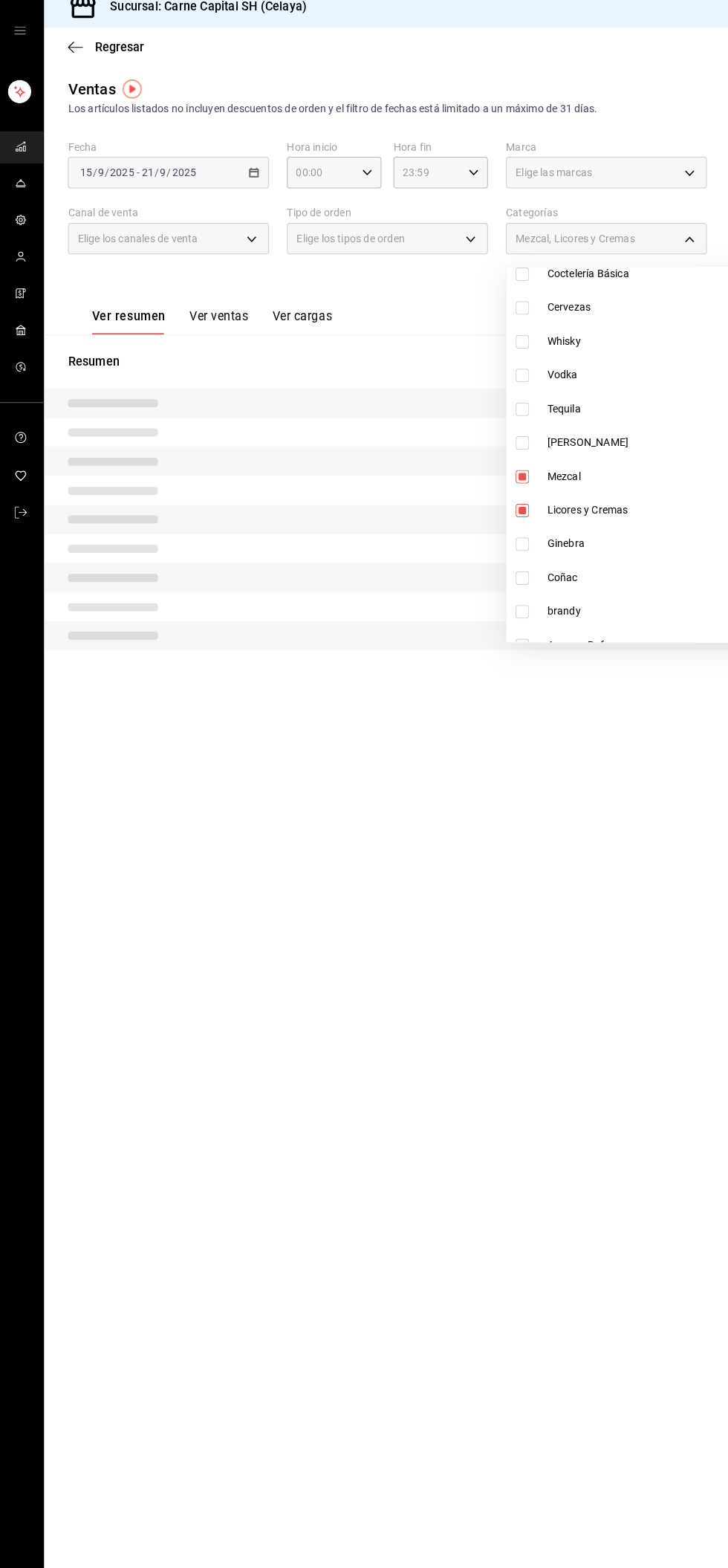
click at [615, 482] on span "Mezcal" at bounding box center [660, 485] width 227 height 15
type input "14d85251-71b3-4bc9-ab90-9d2b3e2b4cb0"
checkbox input "false"
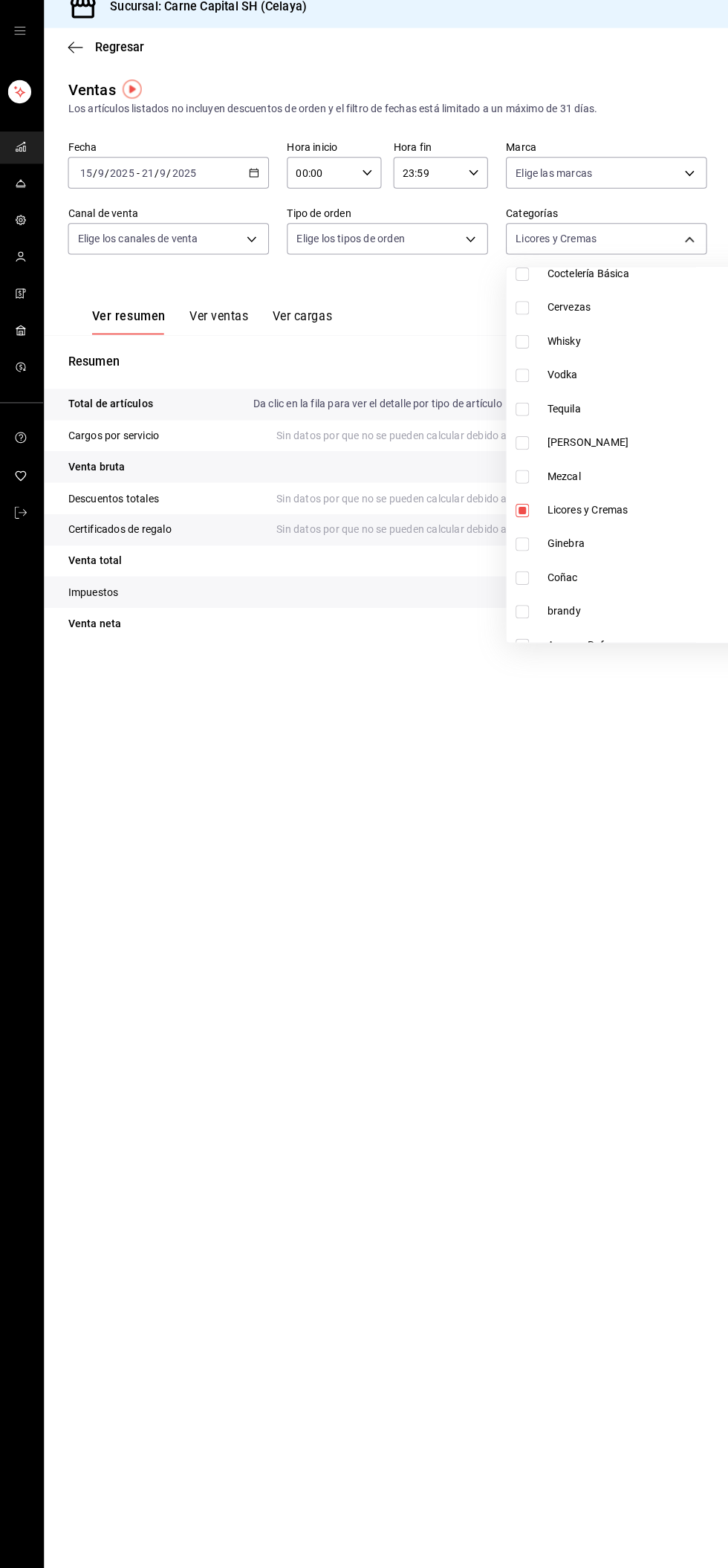
click at [668, 204] on div at bounding box center [364, 784] width 728 height 1568
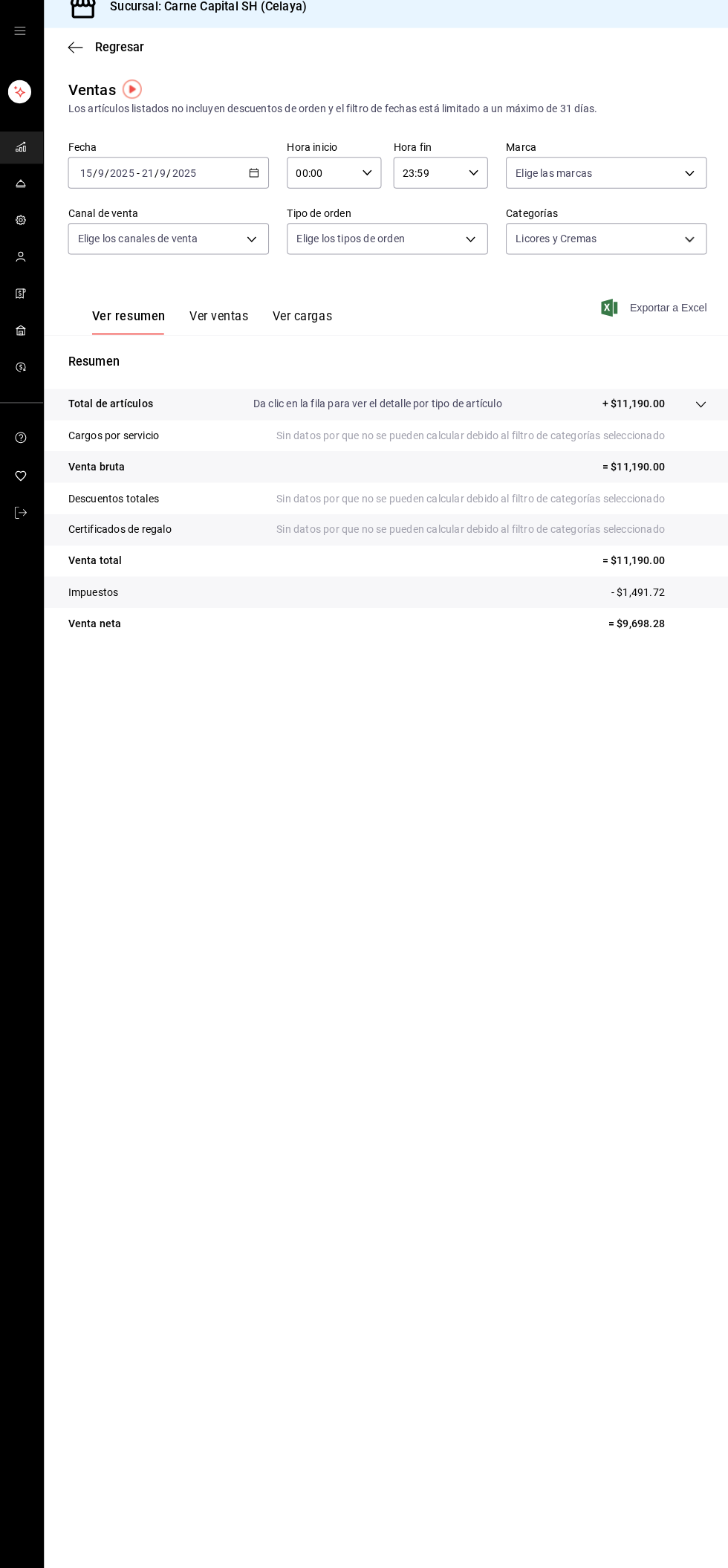
click at [682, 316] on font "Exportar a Excel" at bounding box center [666, 318] width 77 height 12
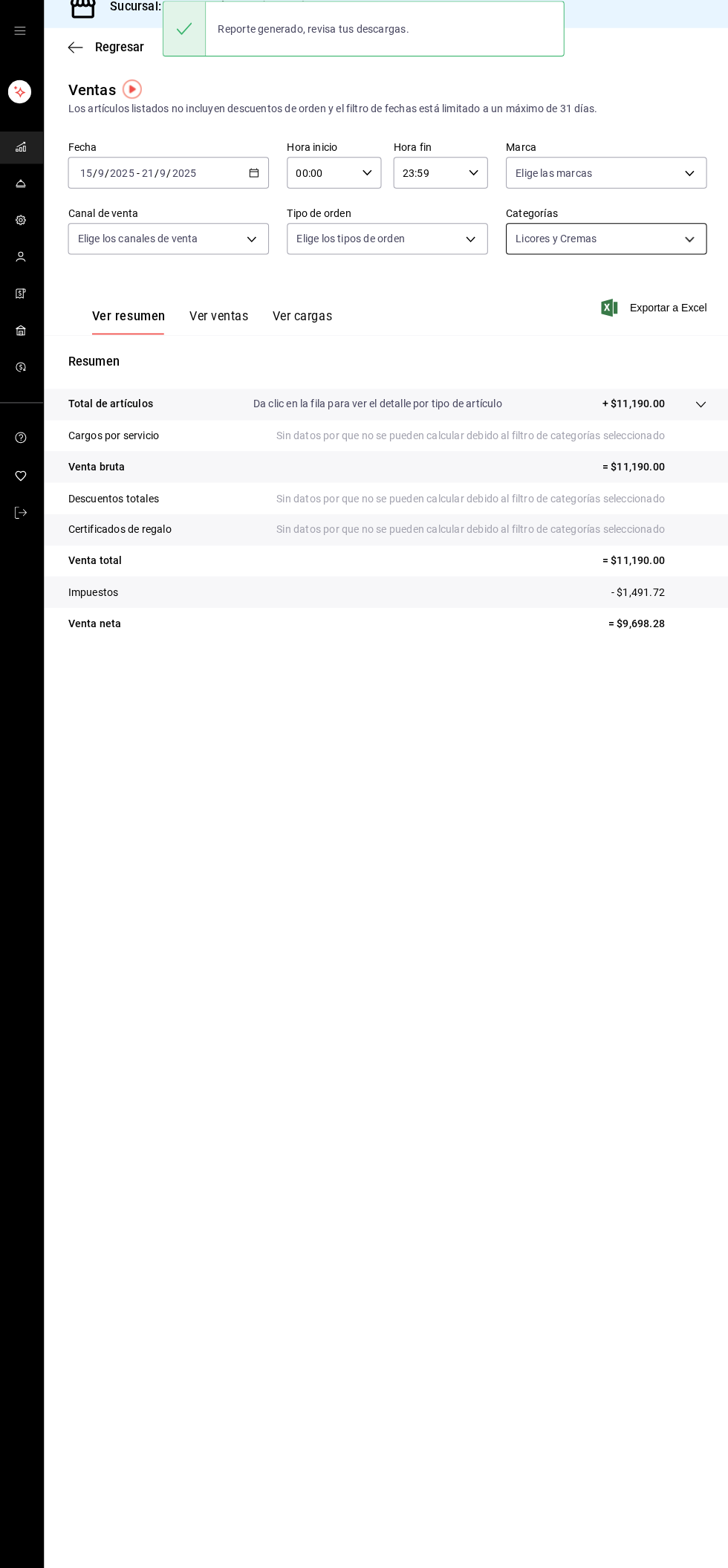
click at [640, 258] on body "Sucursal: Carne Capital SH (Celaya) Regresar Ventas Los artículos listados no i…" at bounding box center [364, 784] width 728 height 1568
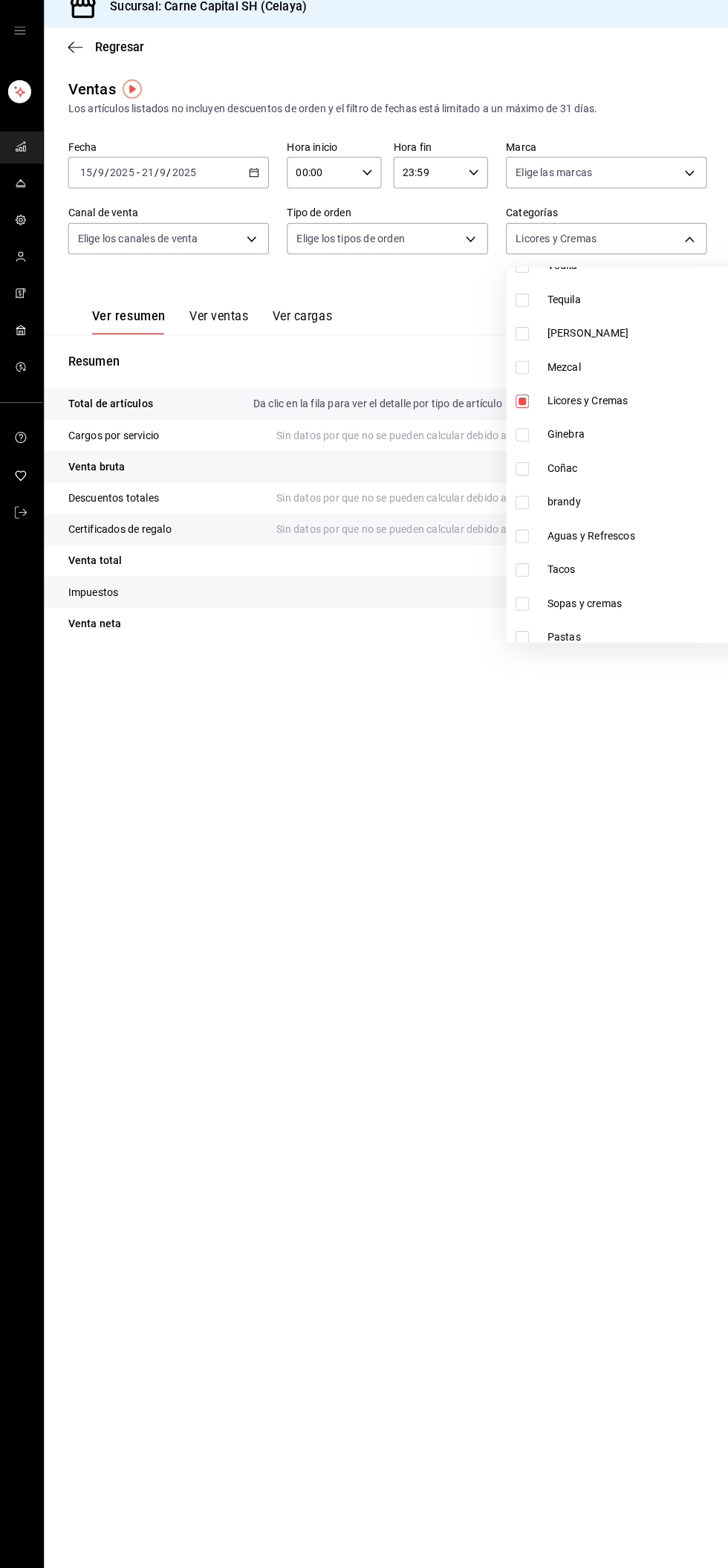
click at [608, 440] on span "Ginebra" at bounding box center [660, 444] width 227 height 15
type input "14d85251-71b3-4bc9-ab90-9d2b3e2b4cb0,69bb30e0-d869-4a4d-b59d-da0ee8f723a4"
checkbox input "true"
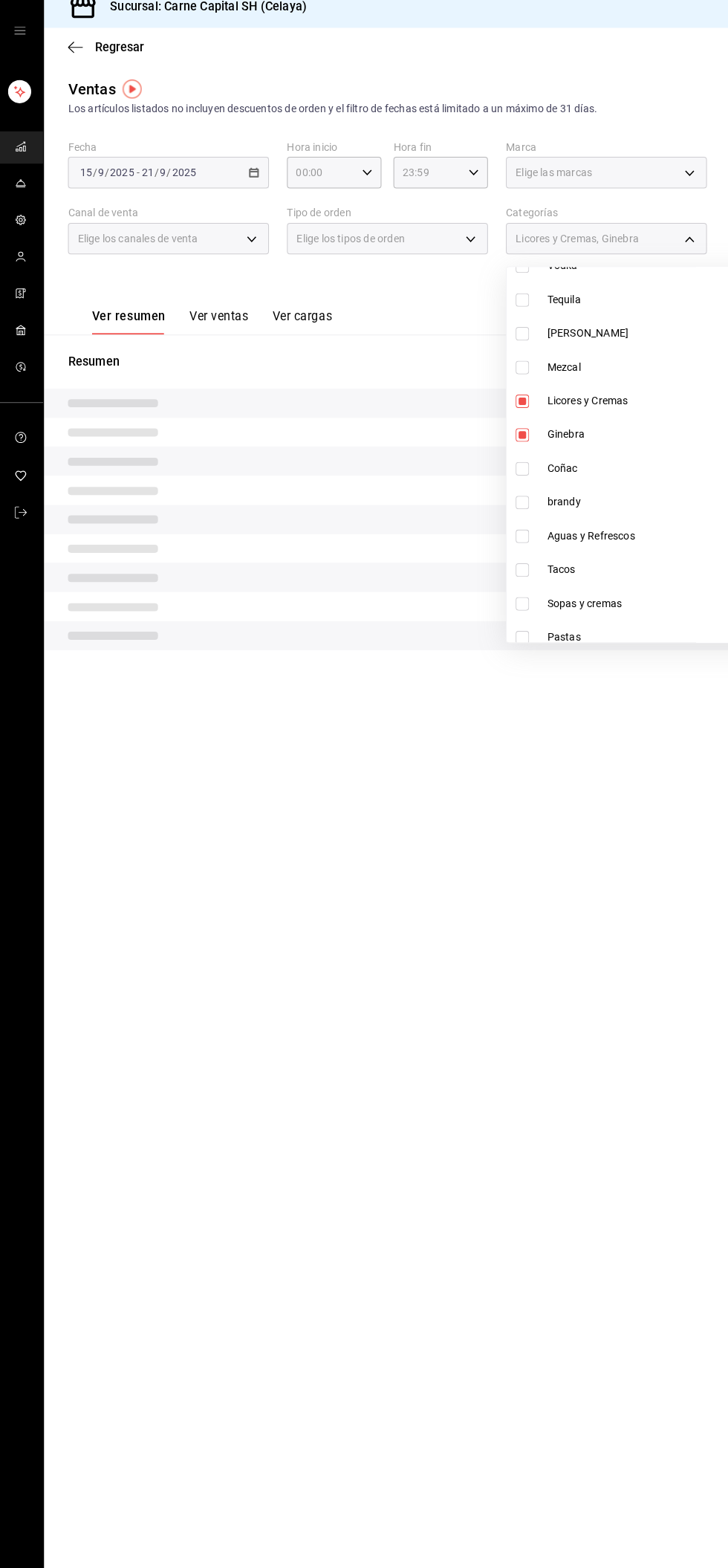
click at [640, 406] on span "Licores y Cremas" at bounding box center [660, 411] width 227 height 15
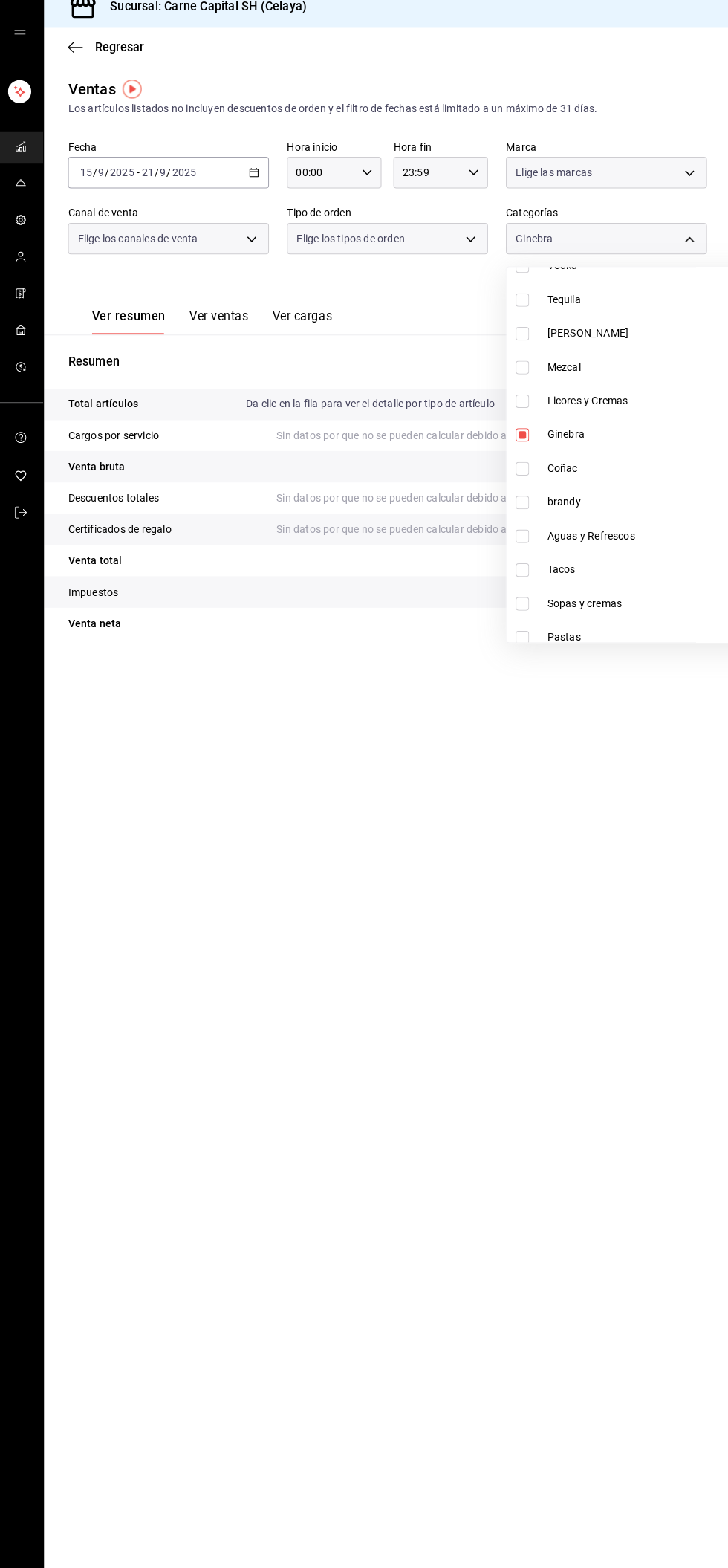
type input "69bb30e0-d869-4a4d-b59d-da0ee8f723a4"
checkbox input "false"
click at [608, 449] on span "Ginebra" at bounding box center [660, 444] width 227 height 15
checkbox input "false"
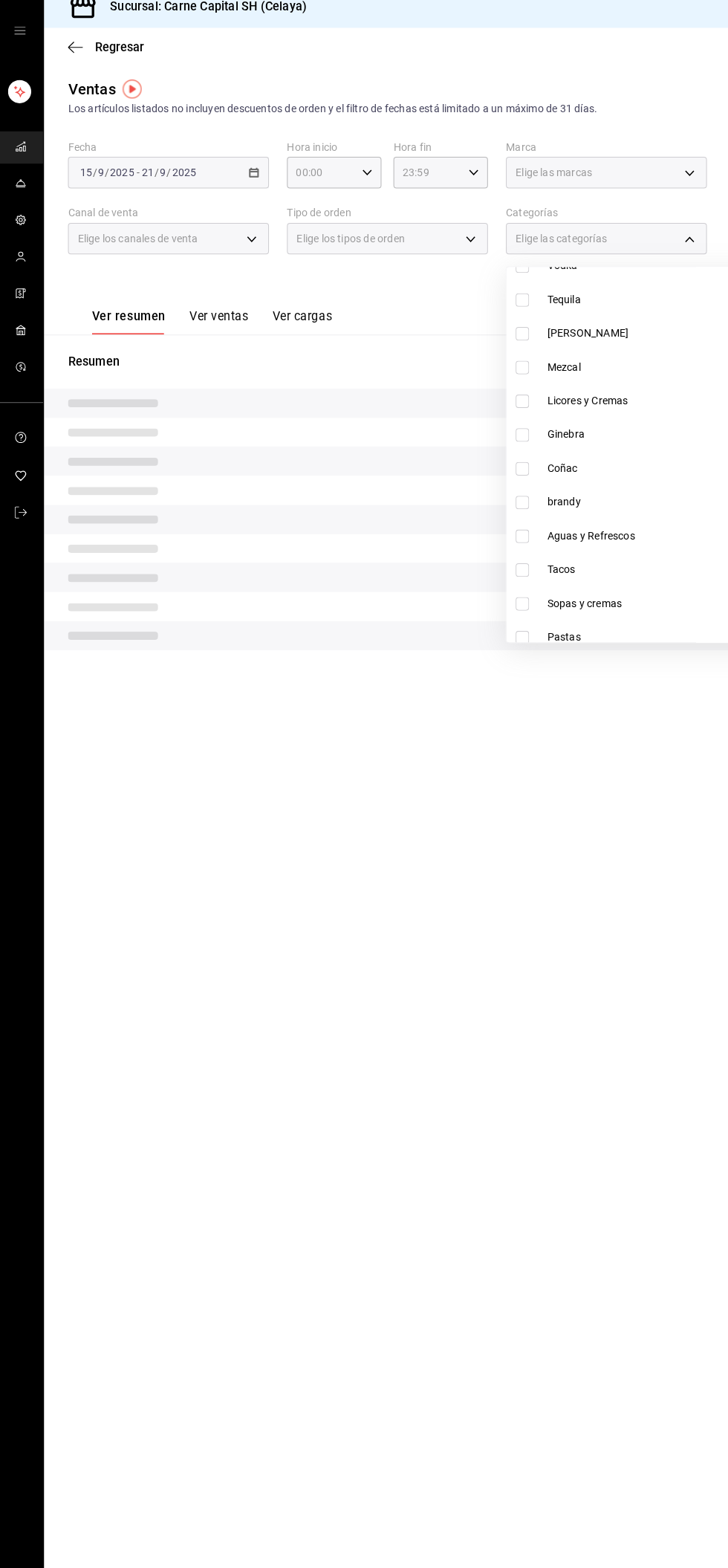
click at [615, 449] on span "Ginebra" at bounding box center [660, 444] width 227 height 15
type input "69bb30e0-d869-4a4d-b59d-da0ee8f723a4"
checkbox input "true"
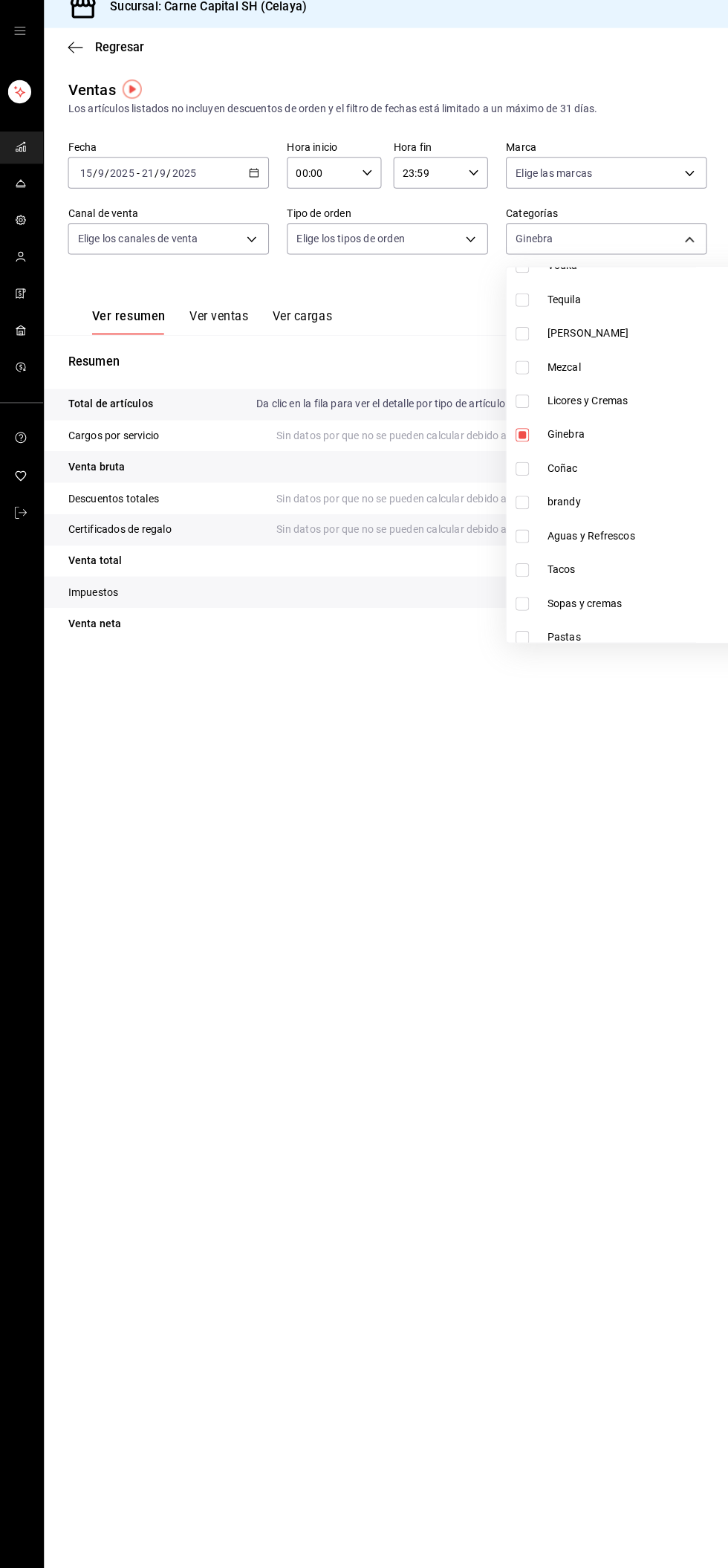
click at [669, 246] on div at bounding box center [364, 784] width 728 height 1568
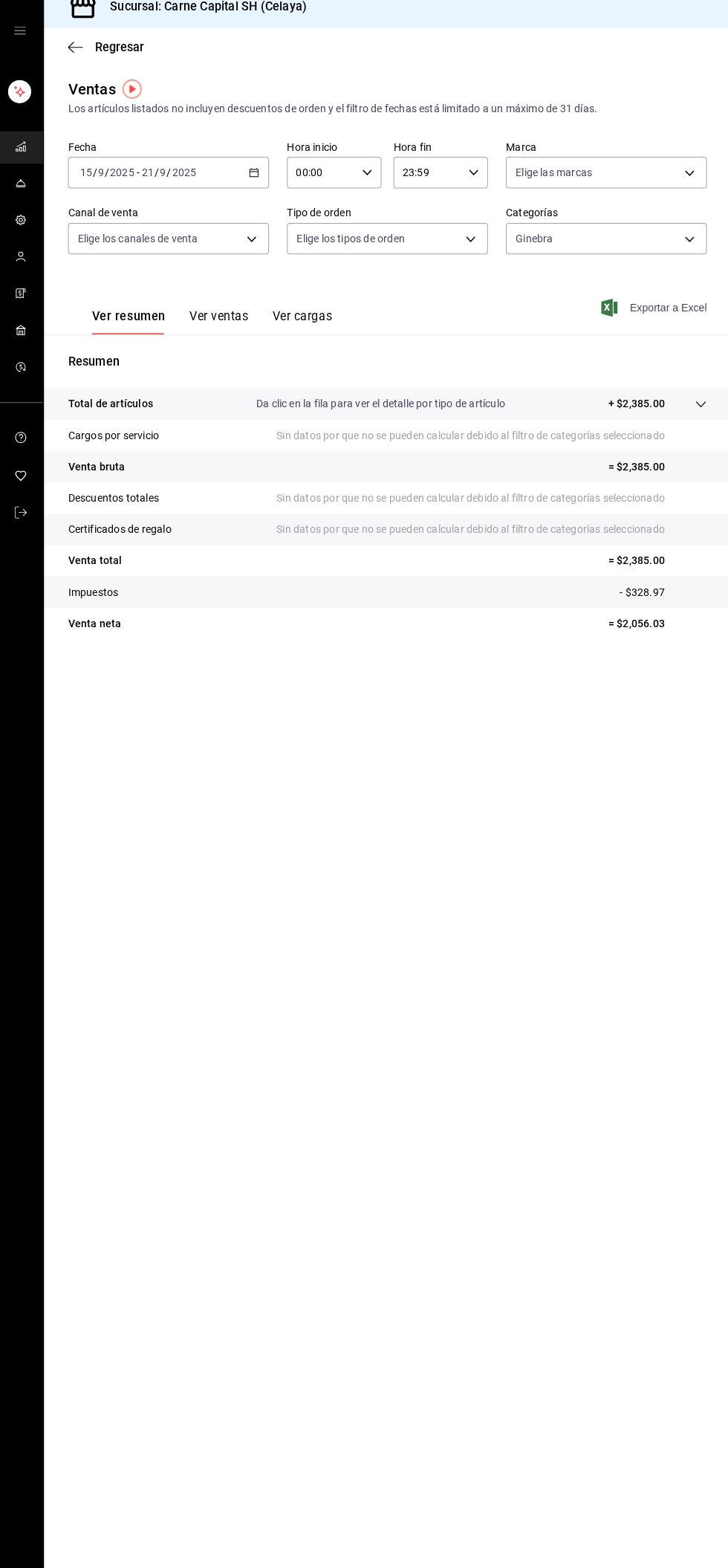
click at [685, 318] on font "Exportar a Excel" at bounding box center [666, 318] width 77 height 12
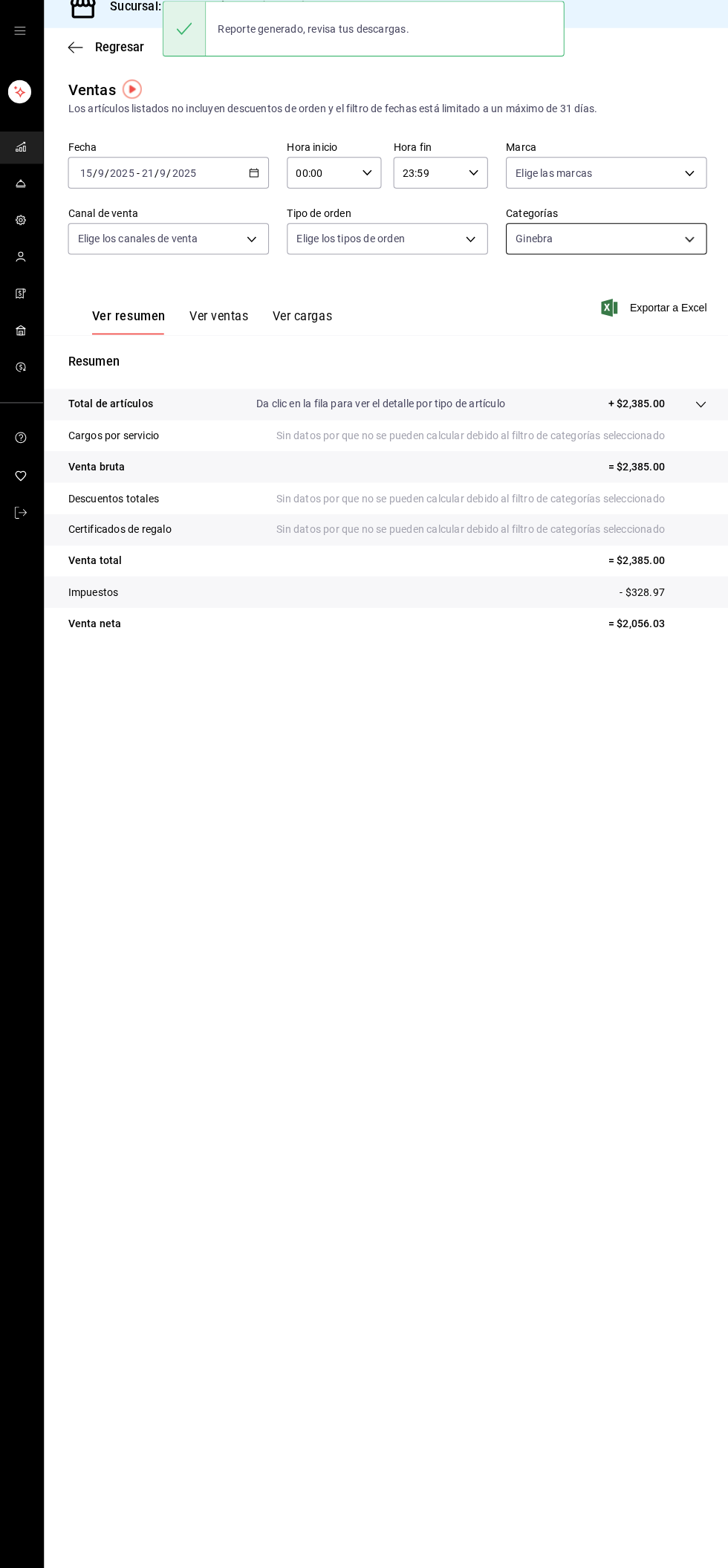
click at [617, 251] on body "Sucursal: Carne Capital SH (Celaya) Regresar Ventas Los artículos listados no i…" at bounding box center [364, 784] width 728 height 1568
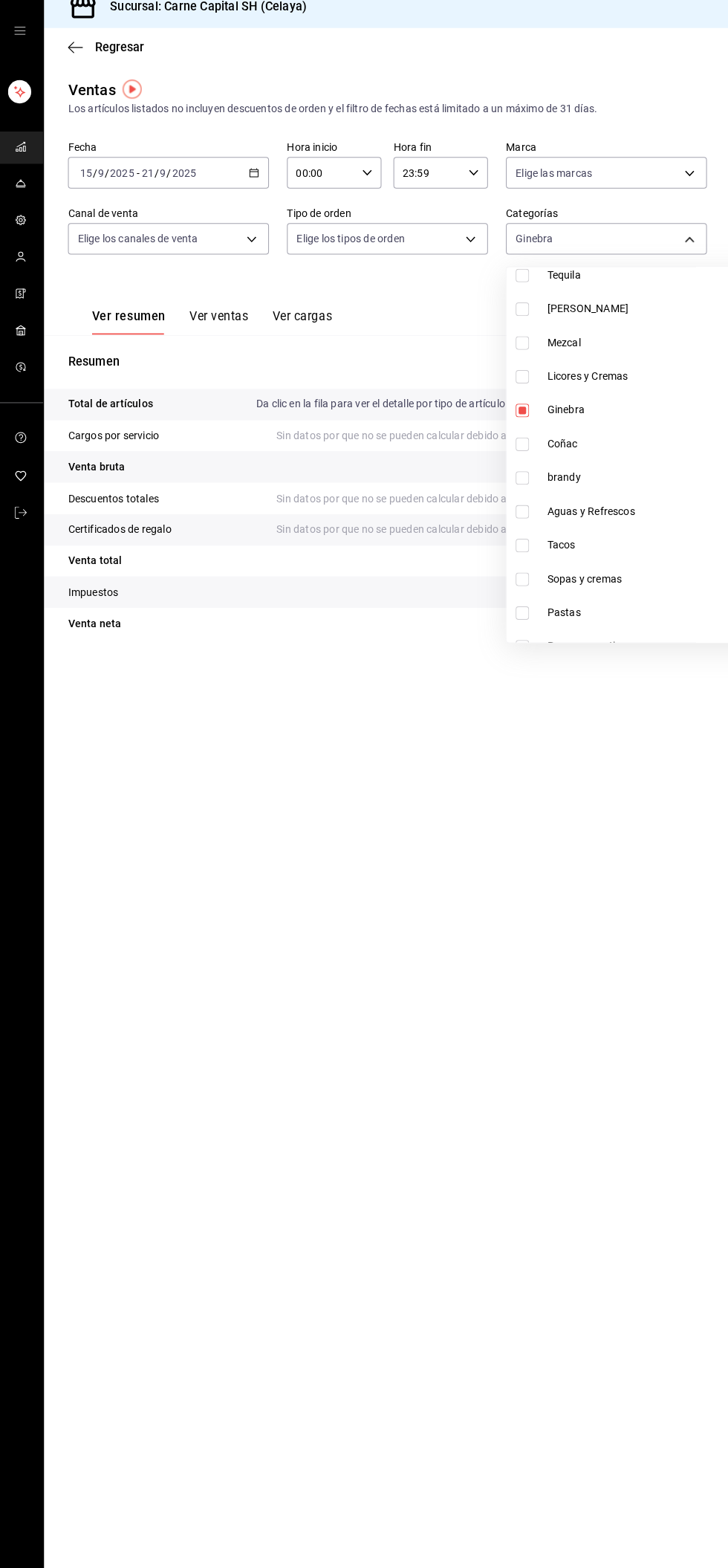
click at [590, 450] on span "Coñac" at bounding box center [660, 453] width 227 height 15
type input "69bb30e0-d869-4a4d-b59d-da0ee8f723a4,acc84b51-c2a9-43af-8182-9b95b86aca94"
checkbox input "true"
click at [612, 413] on span "Ginebra" at bounding box center [660, 420] width 227 height 15
type input "acc84b51-c2a9-43af-8182-9b95b86aca94"
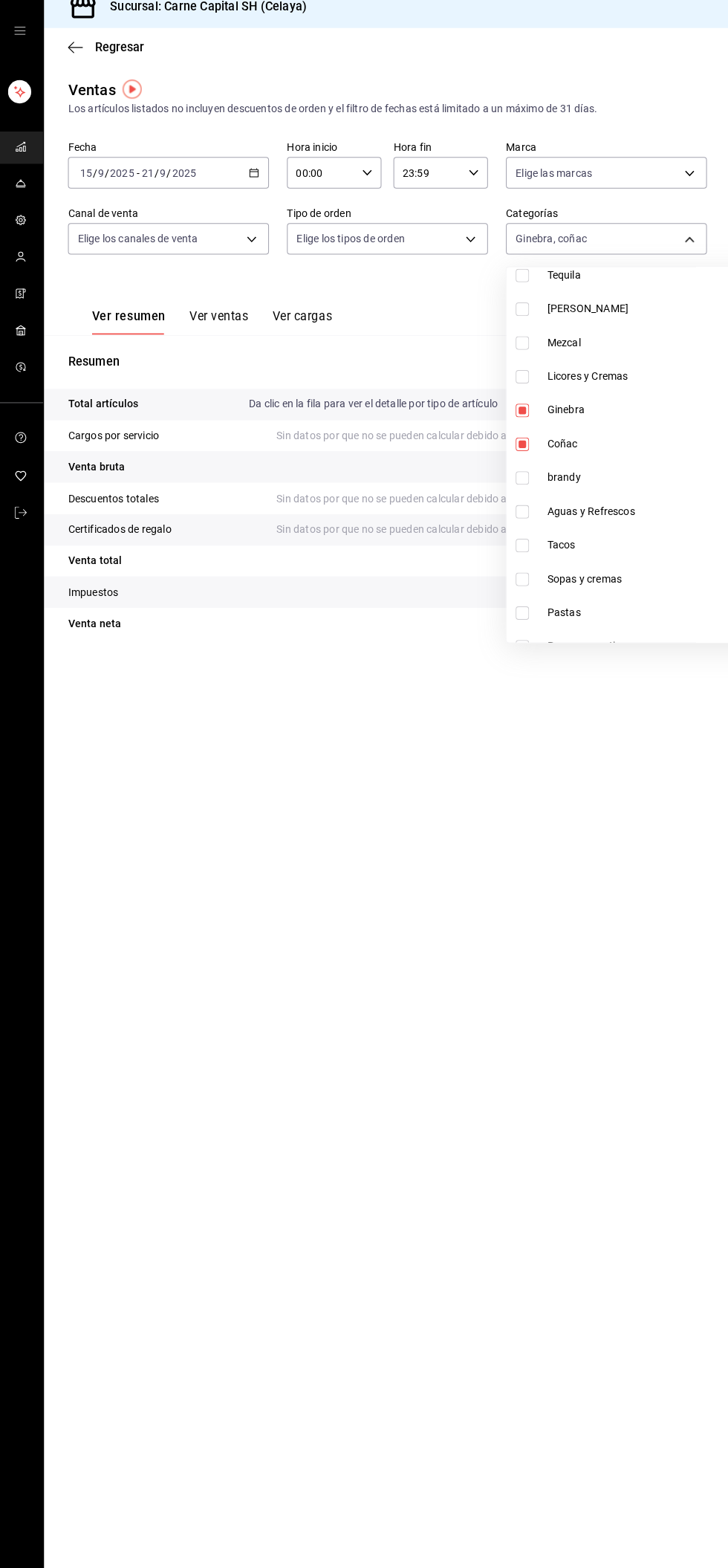
checkbox input "false"
click at [689, 244] on div at bounding box center [364, 784] width 728 height 1568
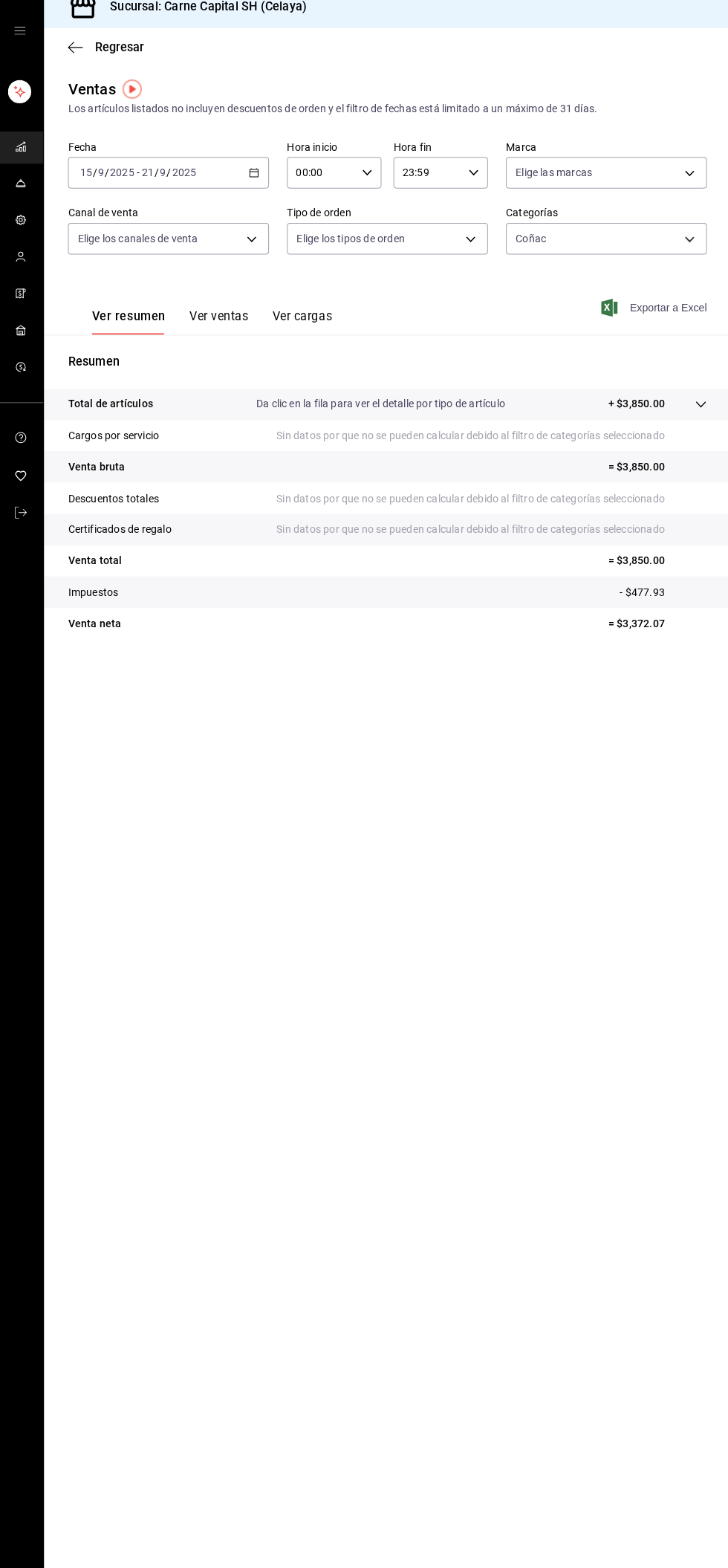
click at [687, 318] on font "Exportar a Excel" at bounding box center [666, 318] width 77 height 12
click at [635, 262] on body "Sucursal: Carne Capital SH (Celaya) Regresar Ventas Los artículos listados no i…" at bounding box center [364, 784] width 728 height 1568
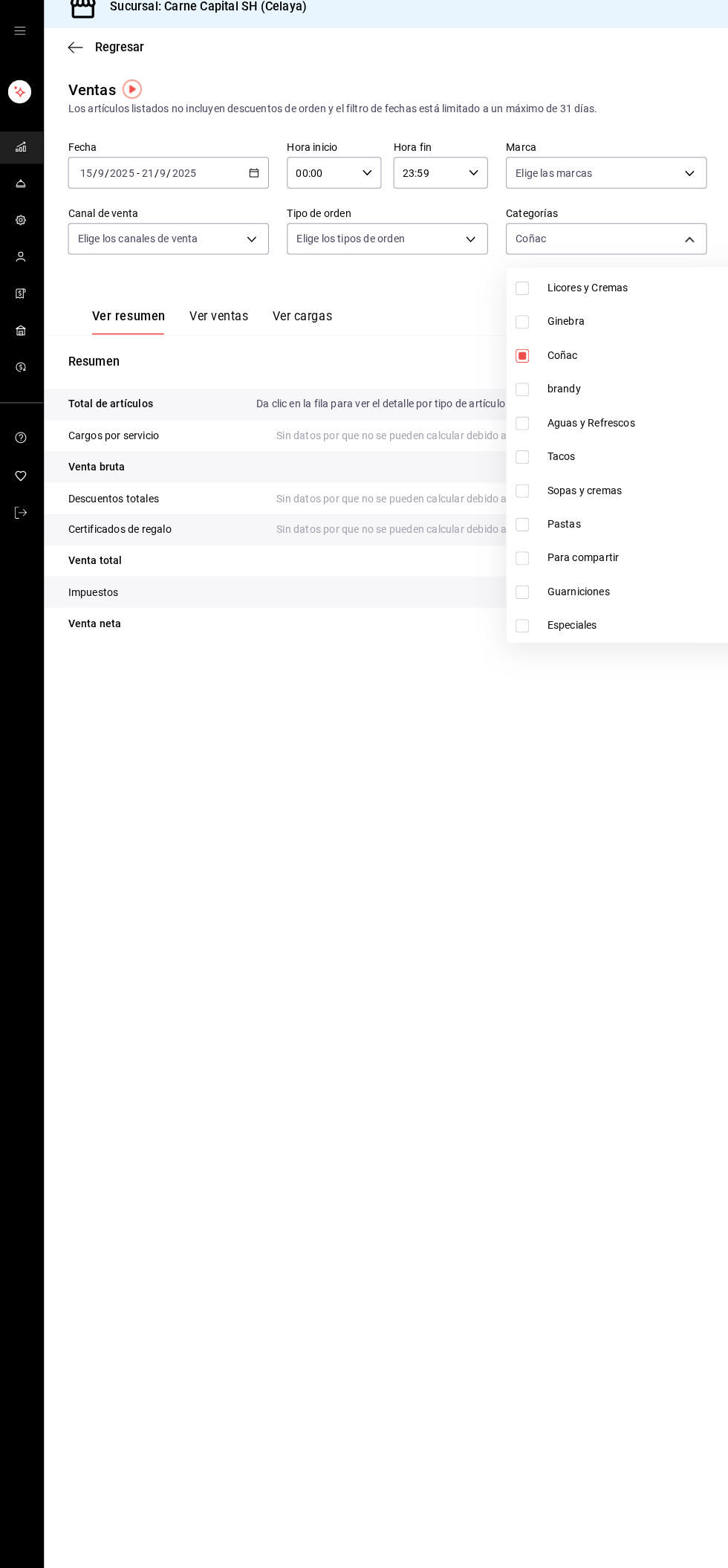
click at [572, 398] on font "brandy" at bounding box center [563, 398] width 33 height 12
type input "acc84b51-c2a9-43af-8182-9b95b86aca94,018f03ae-5c66-49d0-a3e7-fa11417c804c"
checkbox input "true"
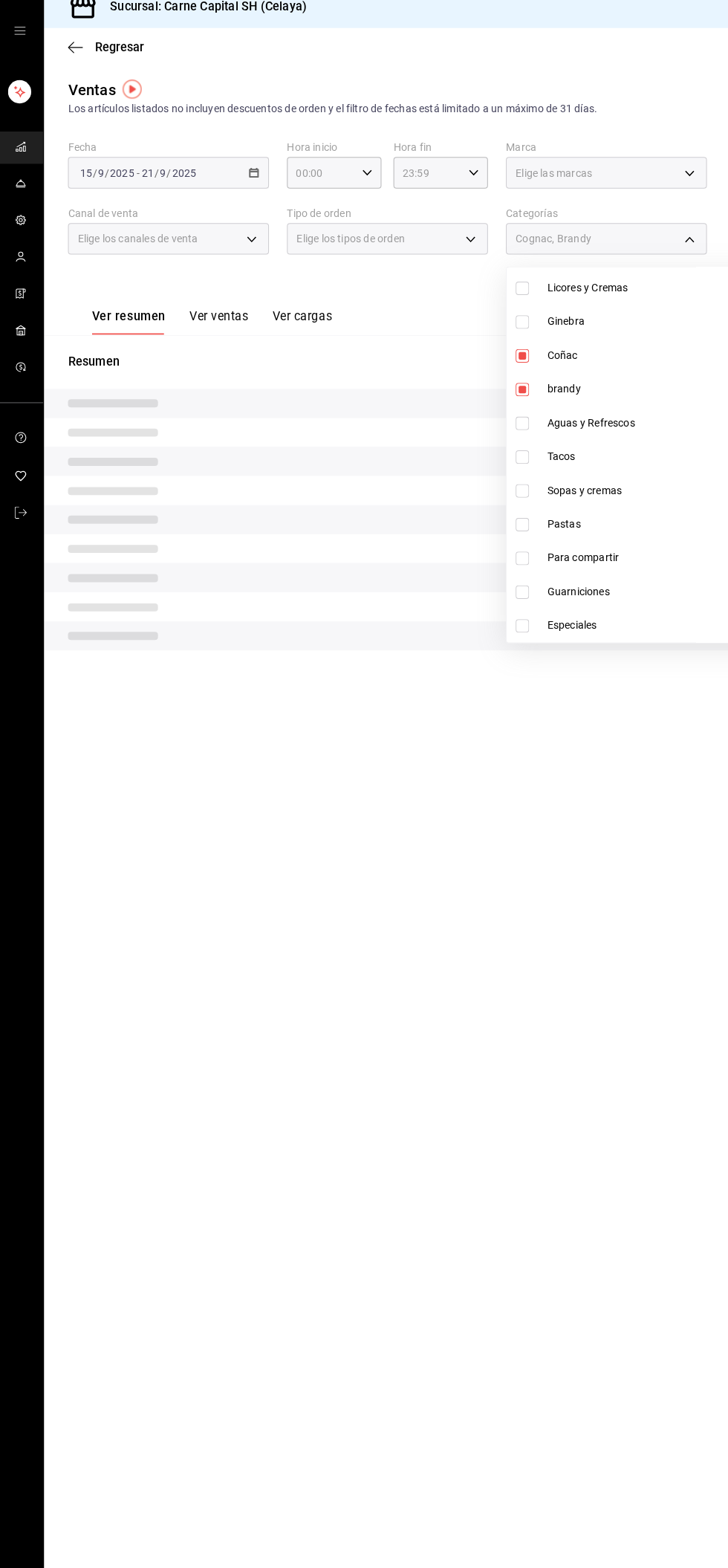
click at [607, 361] on span "Coñac" at bounding box center [660, 365] width 227 height 15
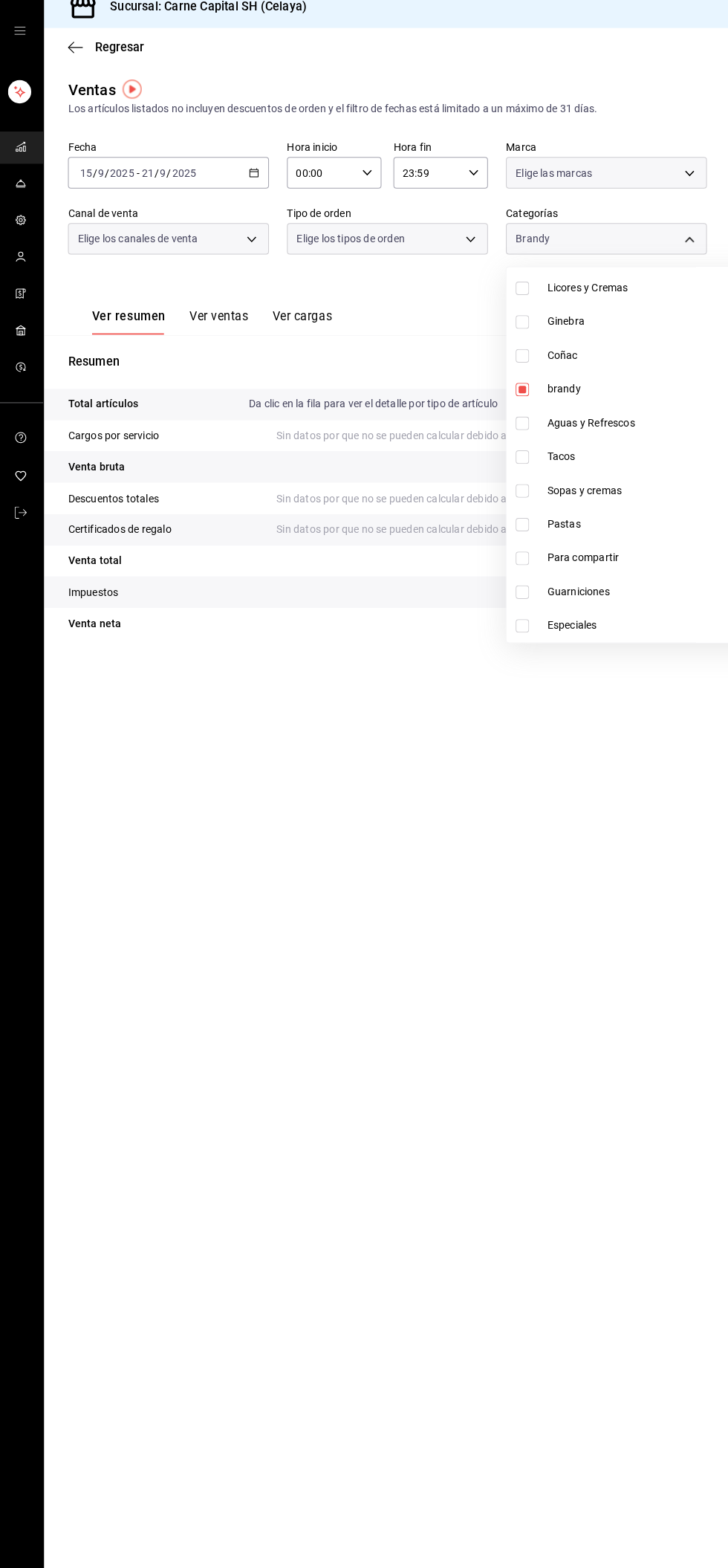
type input "018f03ae-5c66-49d0-a3e7-fa11417c804c"
checkbox input "false"
click at [673, 249] on div at bounding box center [364, 784] width 728 height 1568
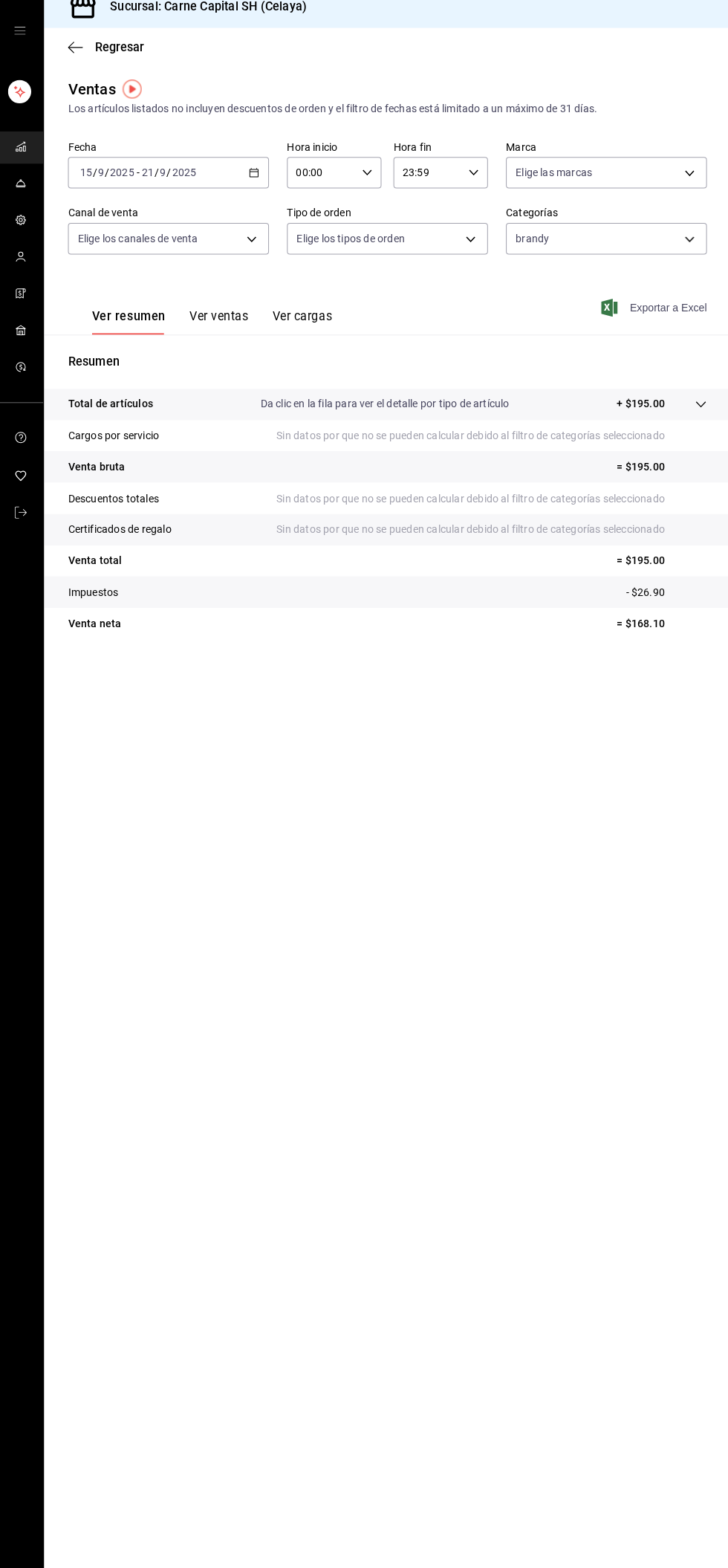
click at [679, 310] on span "Exportar a Excel" at bounding box center [654, 319] width 102 height 18
